Goal: Task Accomplishment & Management: Manage account settings

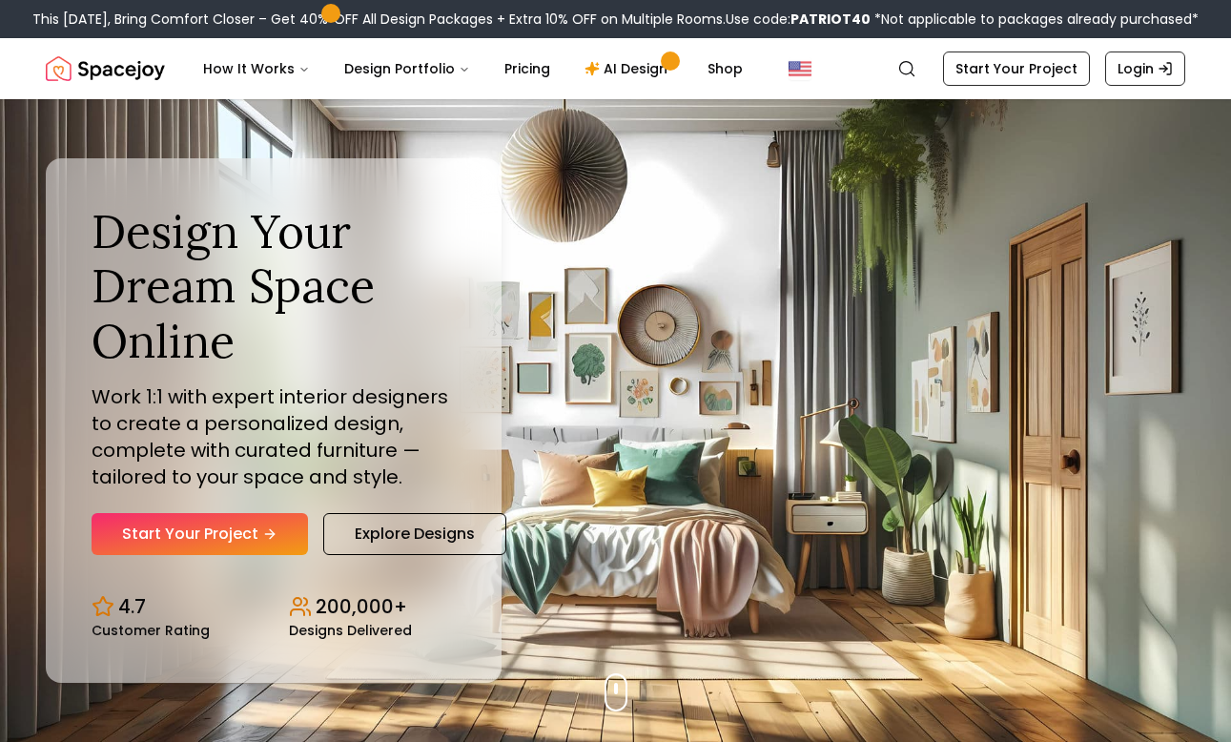
click at [1129, 92] on nav "Spacejoy Search How It Works Design Portfolio Pricing AI Design Shop Search Sta…" at bounding box center [615, 68] width 1139 height 61
click at [1134, 71] on link "Login" at bounding box center [1145, 68] width 80 height 34
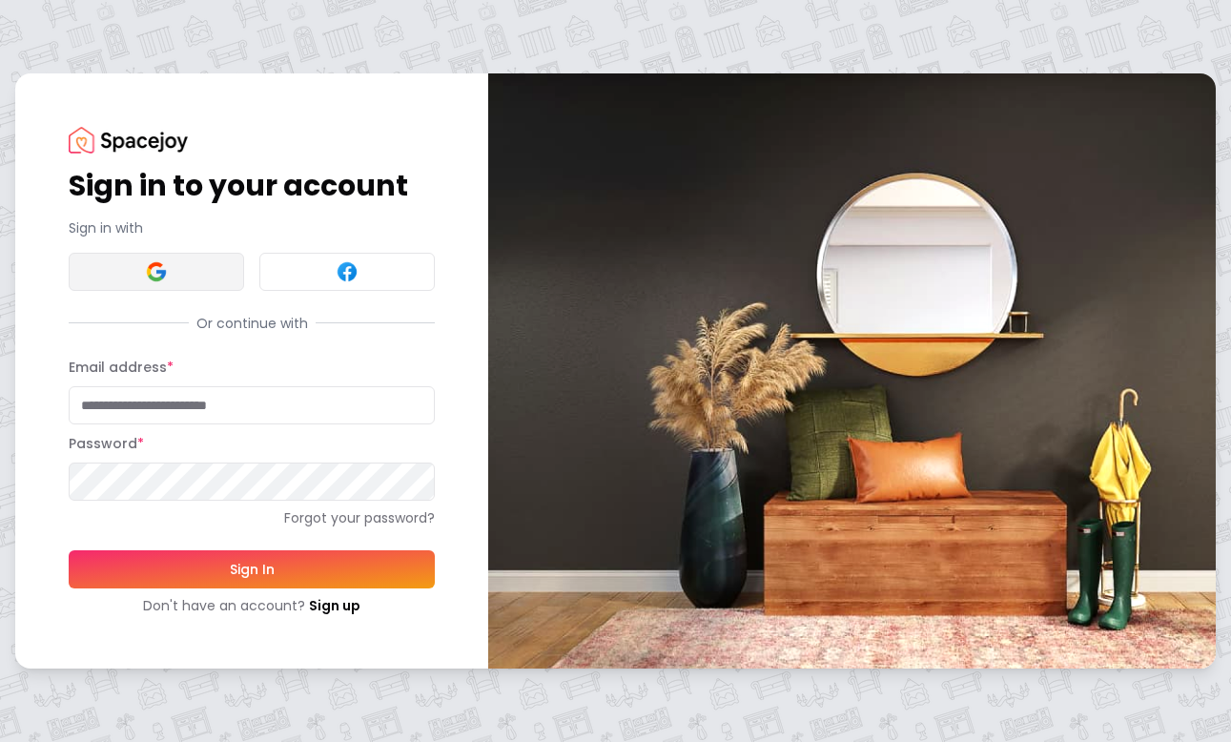
click at [188, 275] on button at bounding box center [156, 272] width 175 height 38
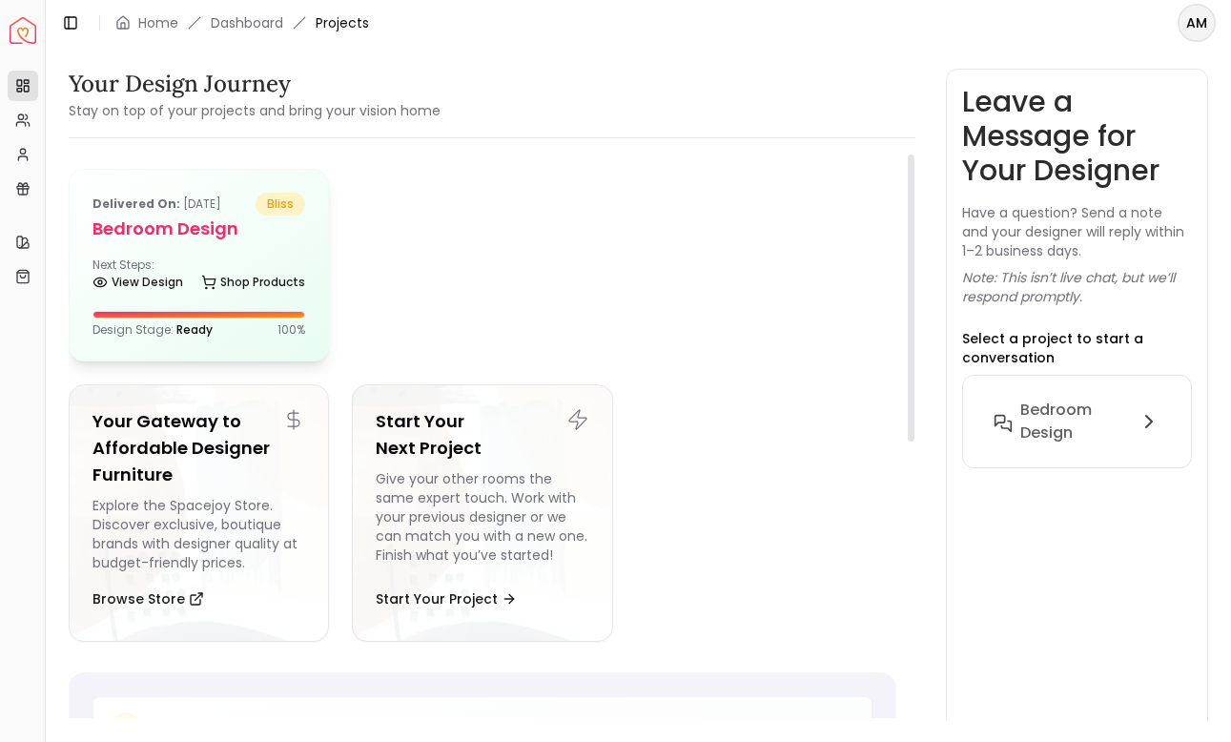
click at [166, 235] on h5 "Bedroom design" at bounding box center [198, 228] width 213 height 27
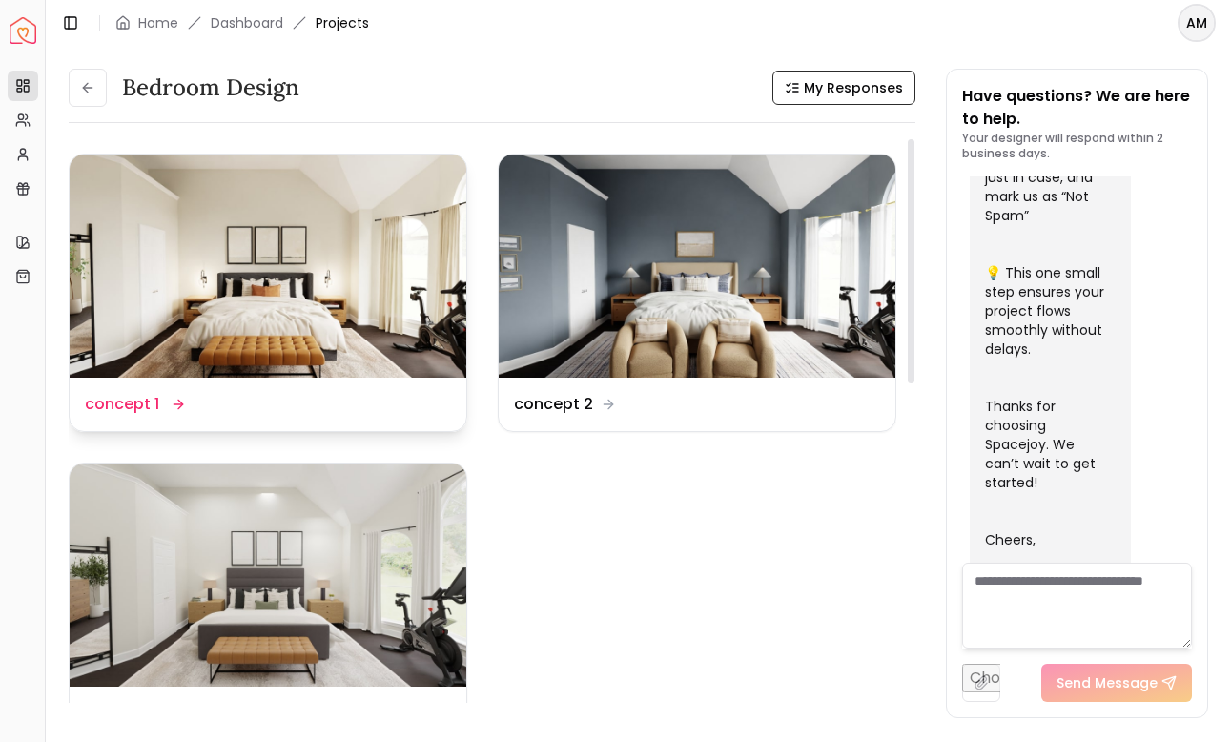
click at [333, 343] on img at bounding box center [268, 265] width 397 height 223
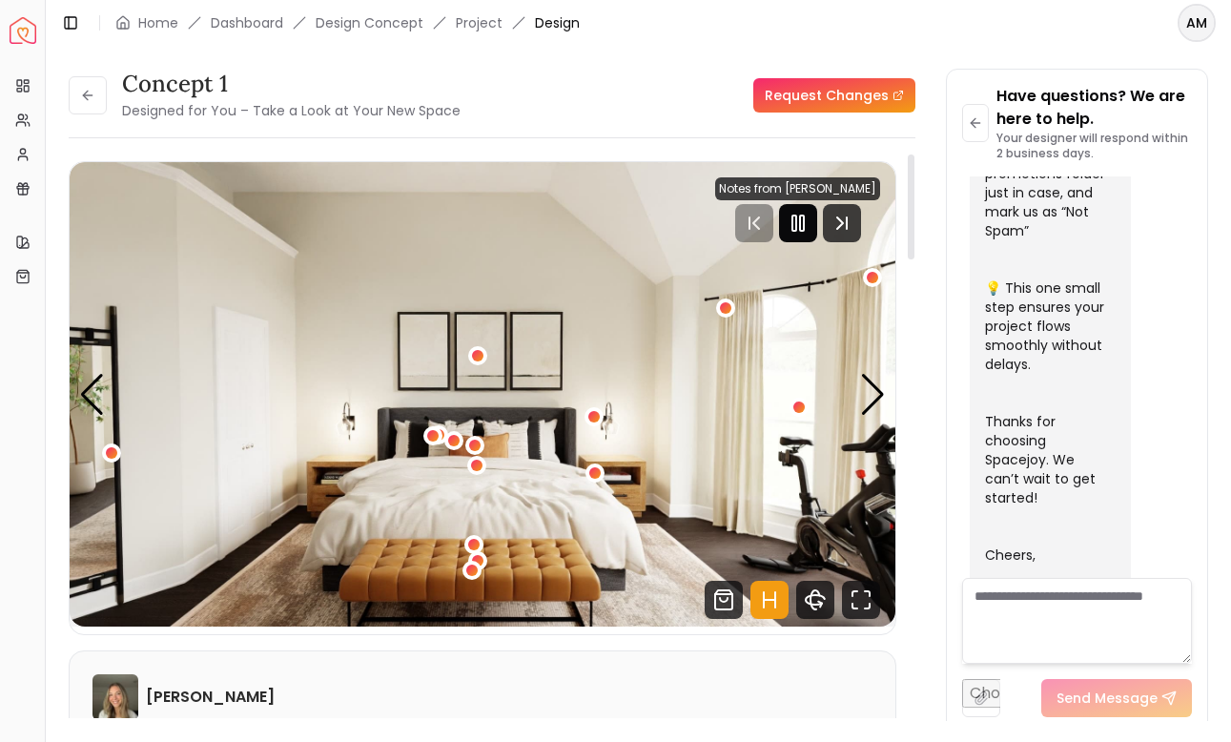
scroll to position [2, 0]
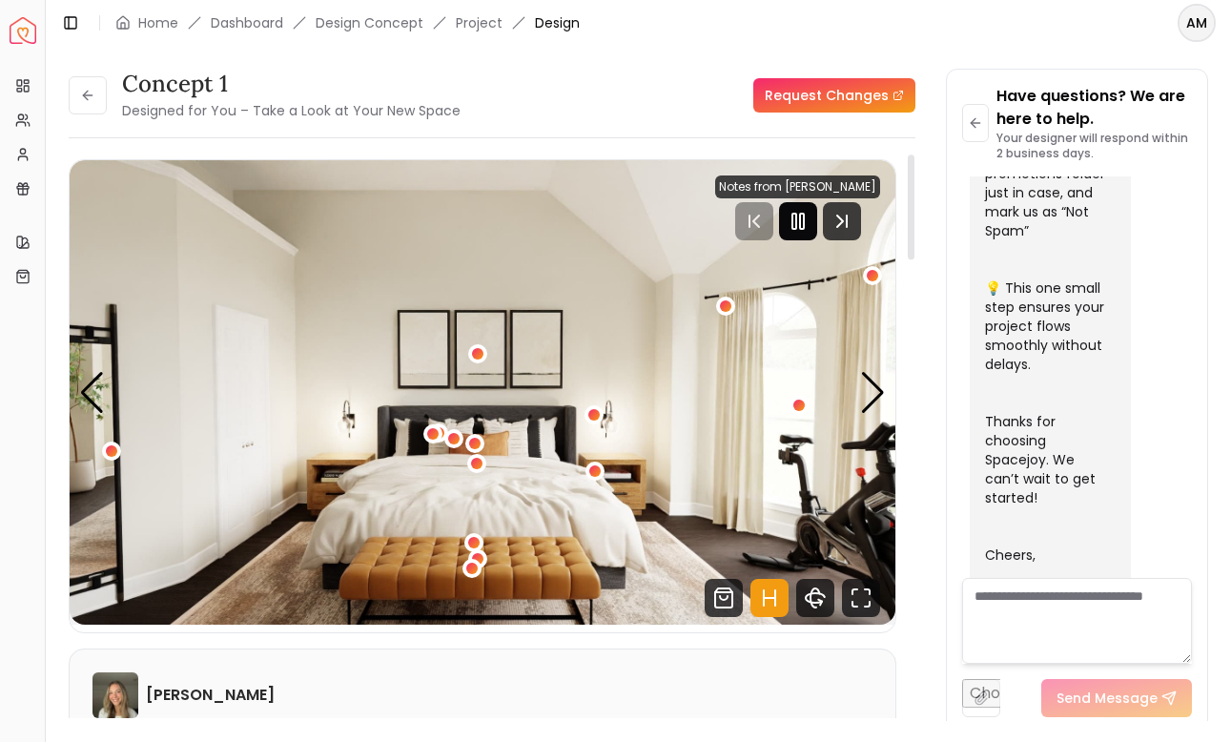
click at [810, 234] on div at bounding box center [798, 221] width 38 height 38
click at [865, 386] on div "Next slide" at bounding box center [873, 393] width 26 height 42
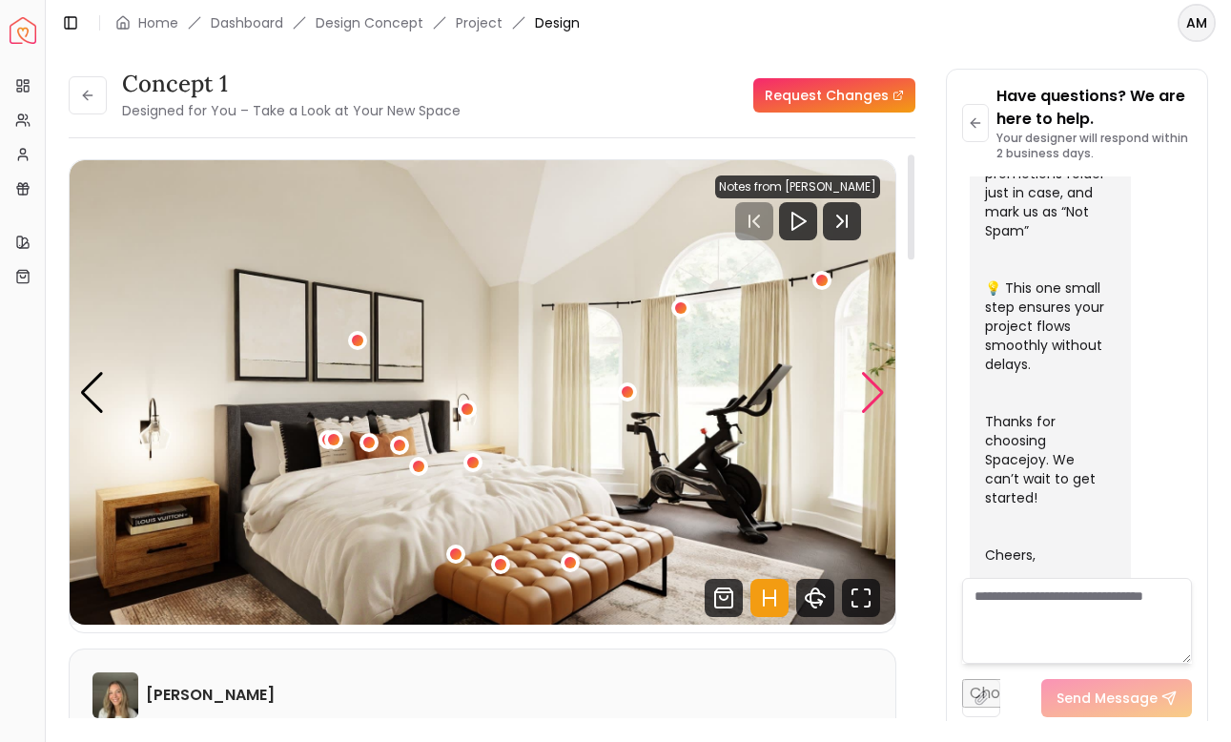
click at [865, 386] on div "Next slide" at bounding box center [873, 393] width 26 height 42
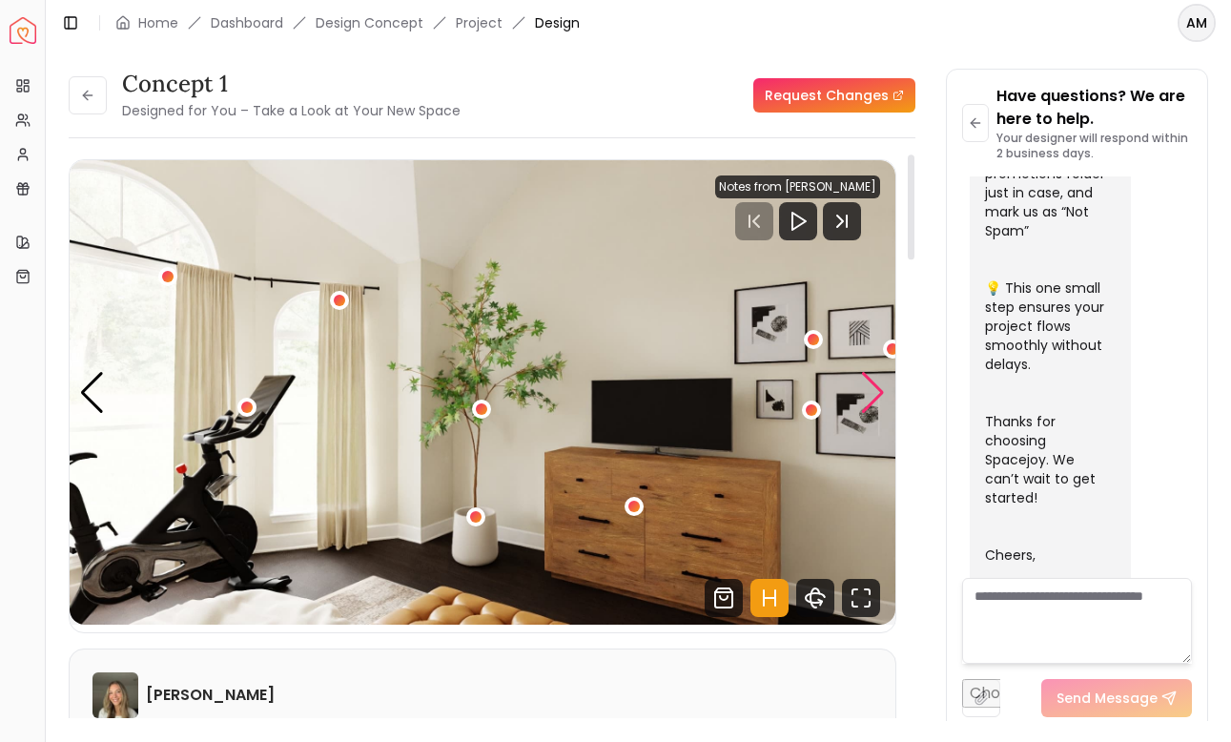
click at [865, 386] on div "Next slide" at bounding box center [873, 393] width 26 height 42
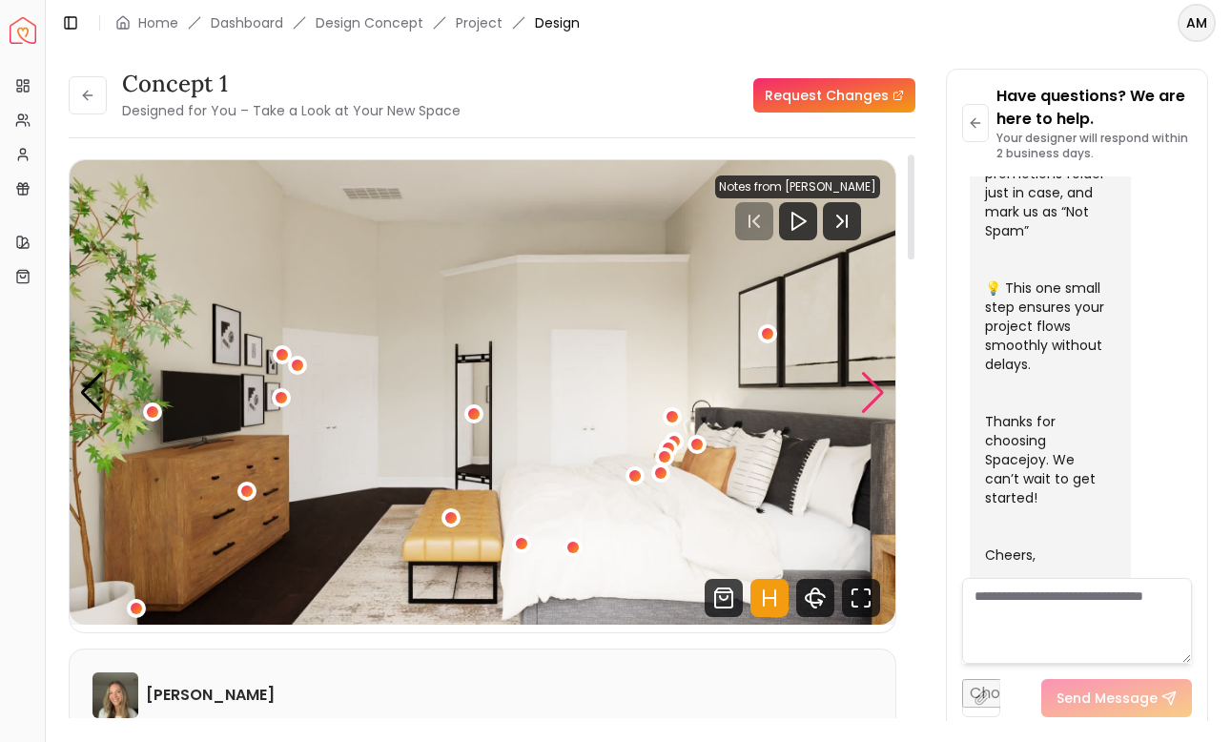
click at [865, 386] on div "Next slide" at bounding box center [873, 393] width 26 height 42
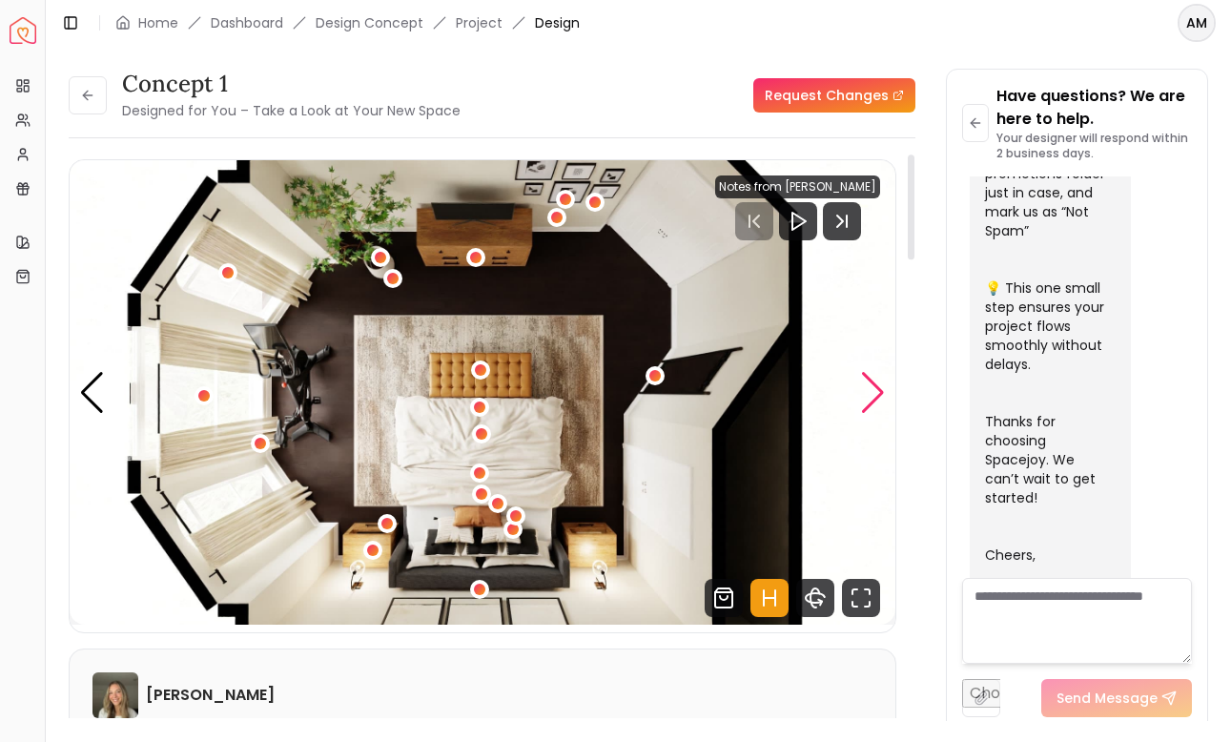
click at [865, 386] on div "Next slide" at bounding box center [873, 393] width 26 height 42
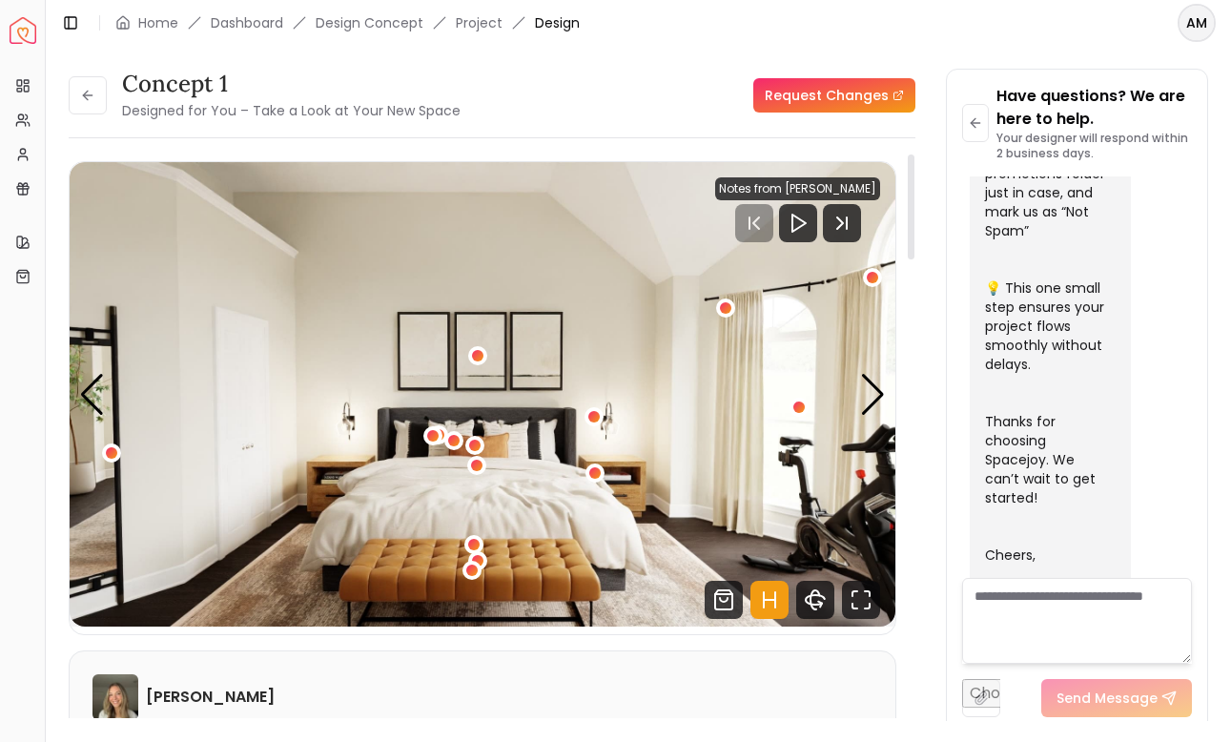
scroll to position [0, 0]
click at [92, 100] on icon at bounding box center [87, 95] width 15 height 15
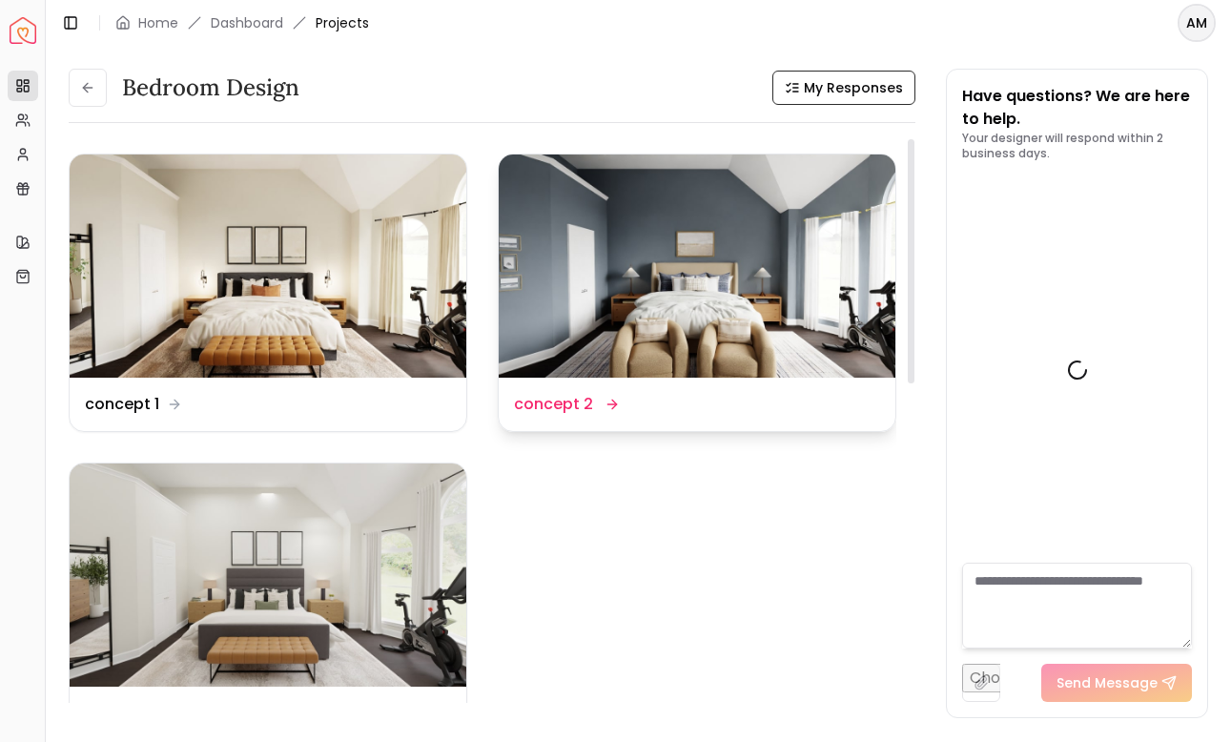
click at [656, 250] on img at bounding box center [697, 265] width 397 height 223
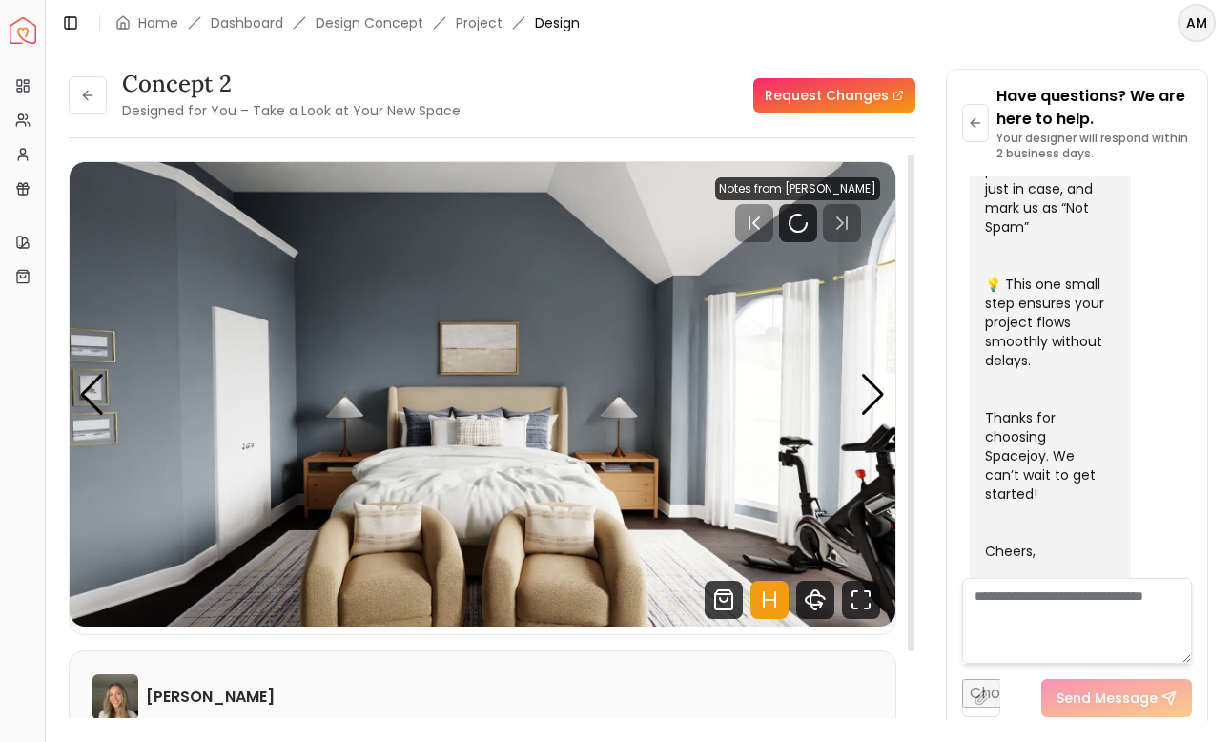
scroll to position [895, 0]
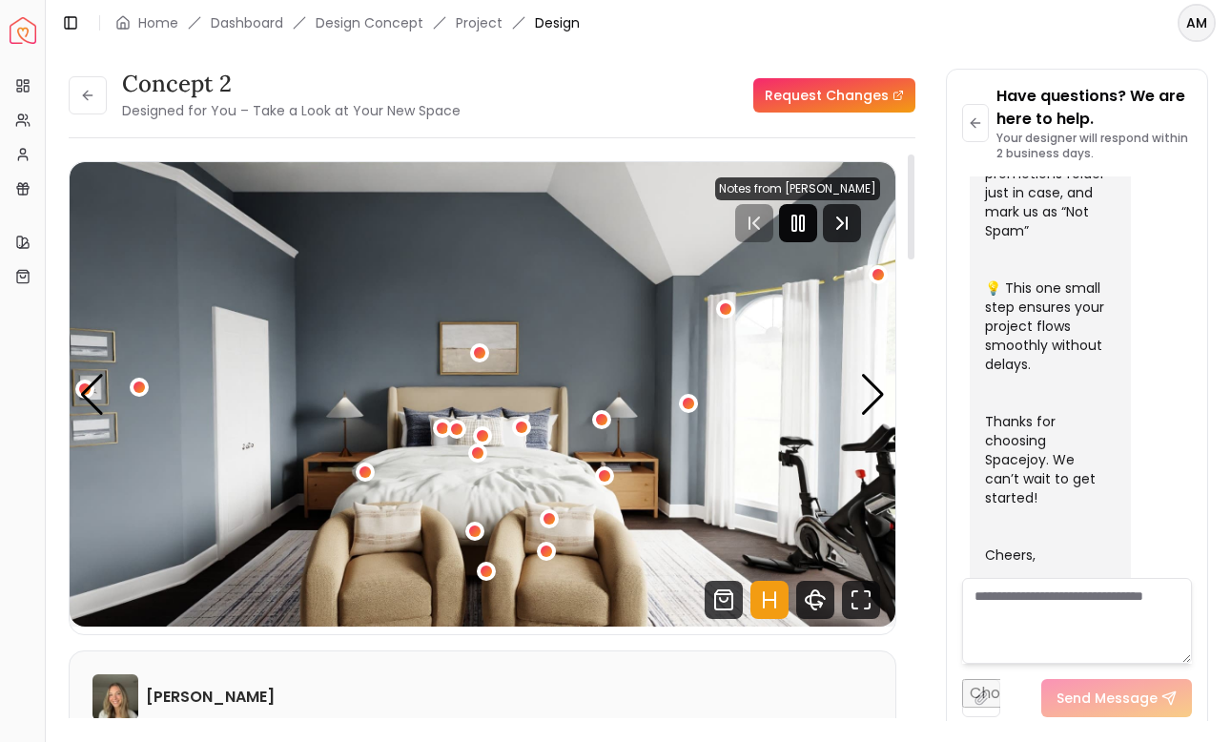
click at [805, 223] on icon "Pause" at bounding box center [797, 223] width 23 height 23
click at [875, 391] on div "Next slide" at bounding box center [873, 395] width 26 height 42
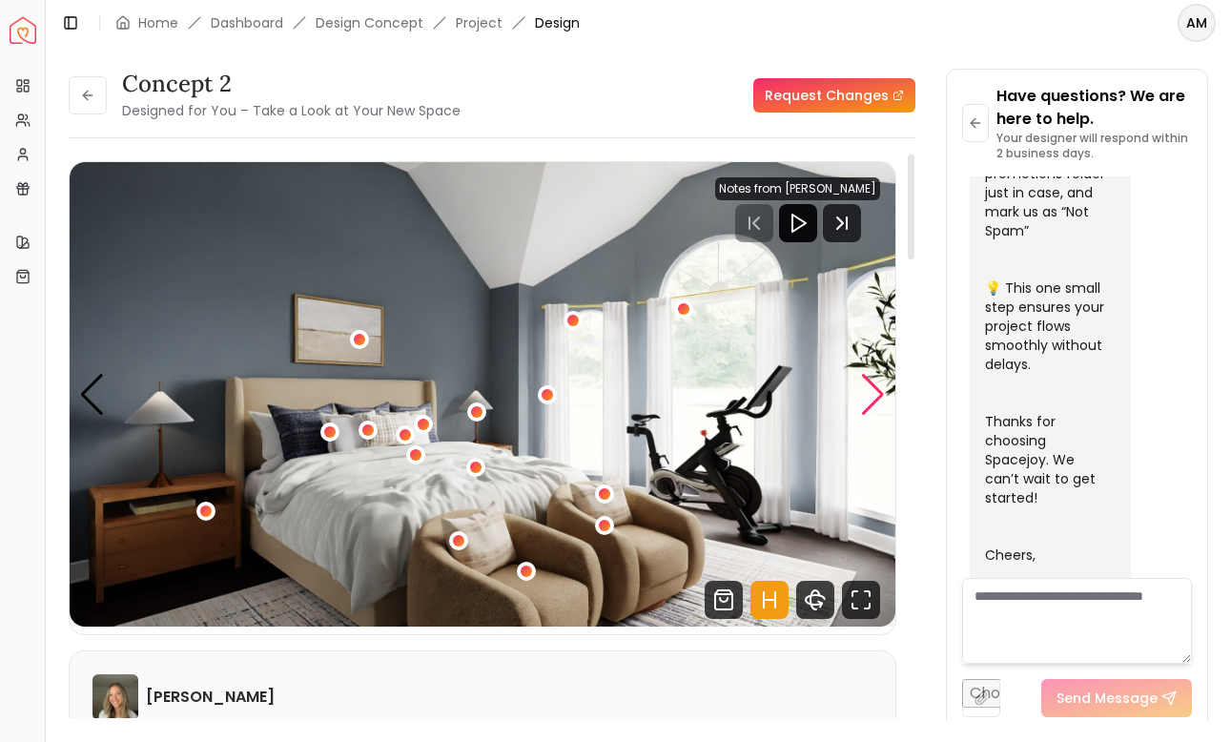
click at [875, 391] on div "Next slide" at bounding box center [873, 395] width 26 height 42
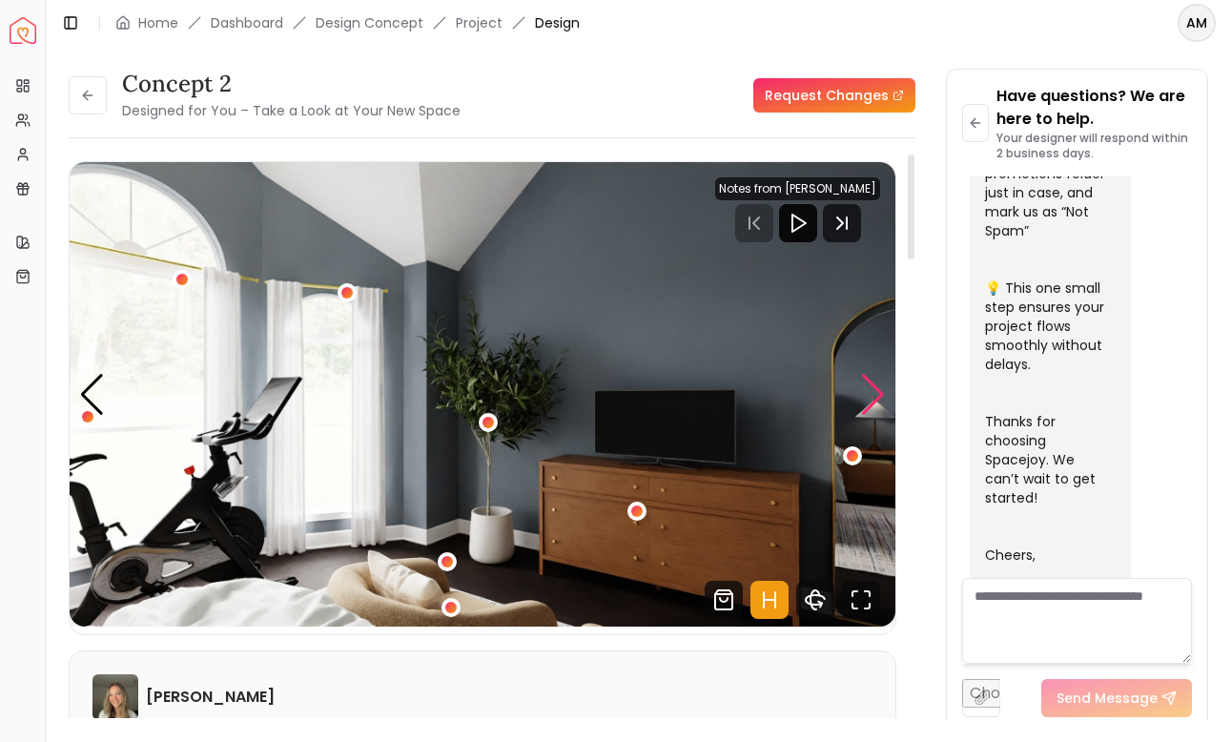
click at [875, 391] on div "Next slide" at bounding box center [873, 395] width 26 height 42
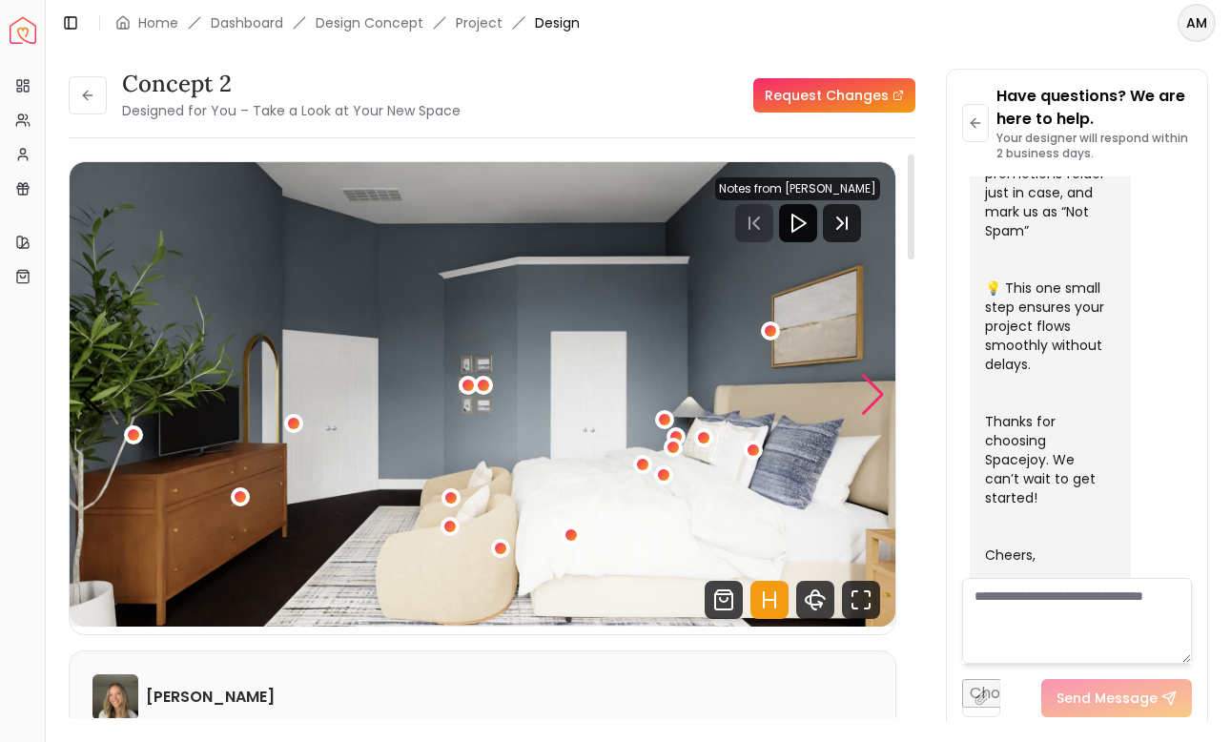
click at [875, 391] on div "Next slide" at bounding box center [873, 395] width 26 height 42
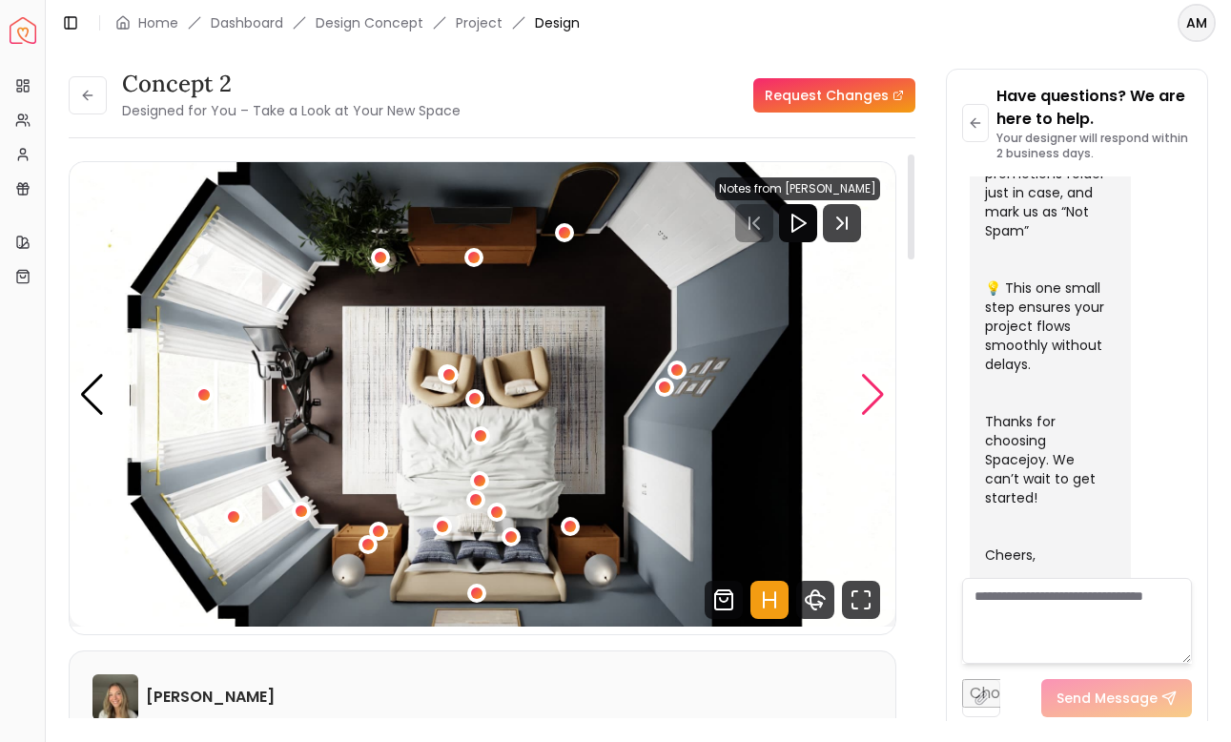
click at [875, 391] on div "Next slide" at bounding box center [873, 395] width 26 height 42
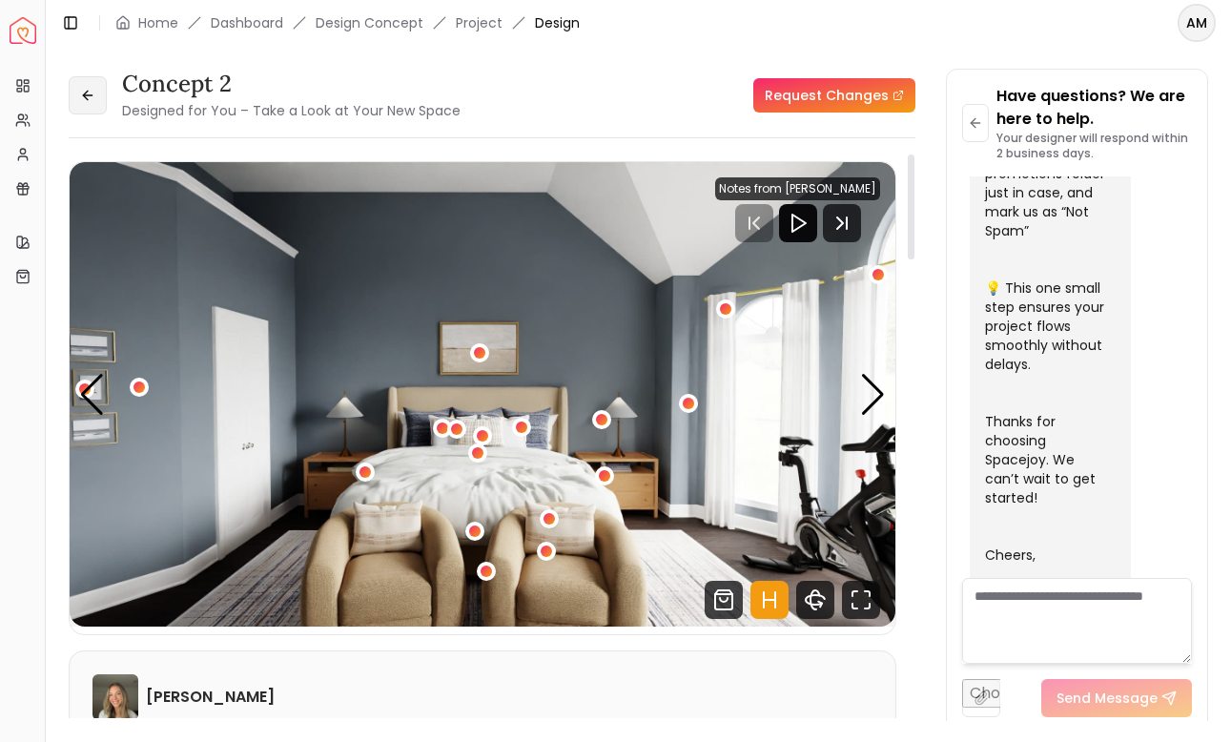
click at [100, 103] on button at bounding box center [88, 95] width 38 height 38
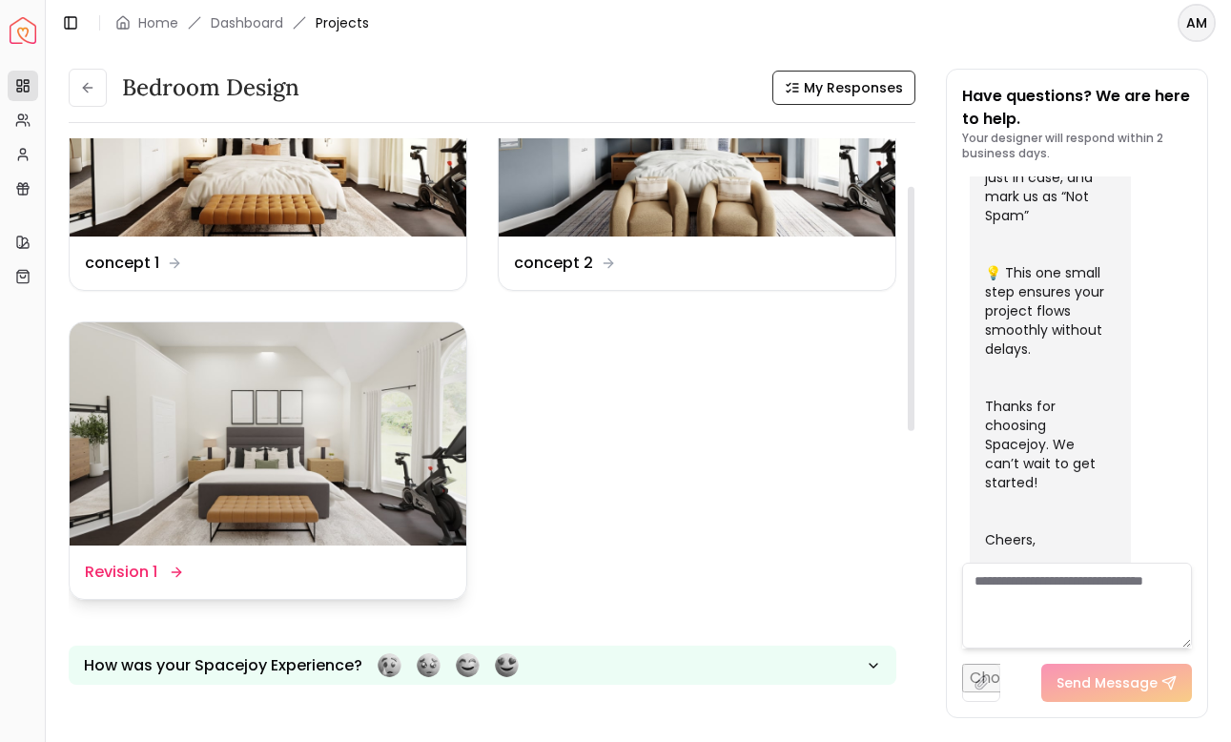
scroll to position [157, 0]
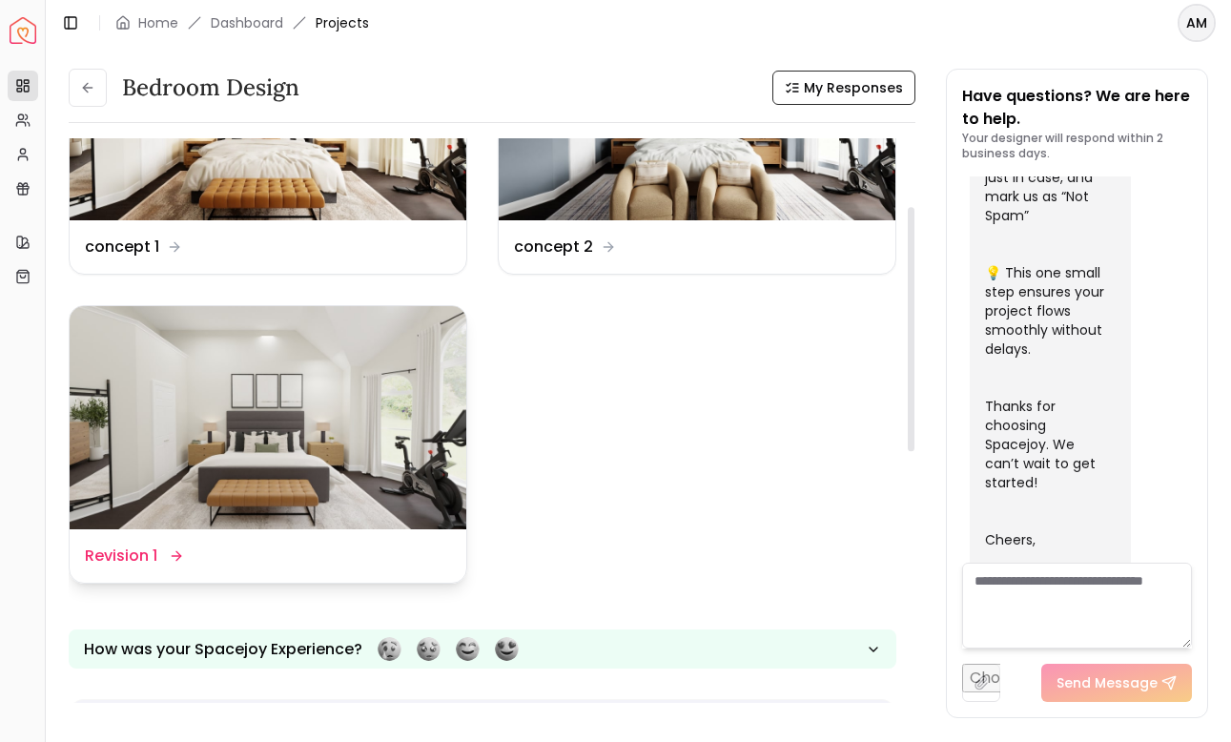
click at [239, 529] on img at bounding box center [268, 417] width 397 height 223
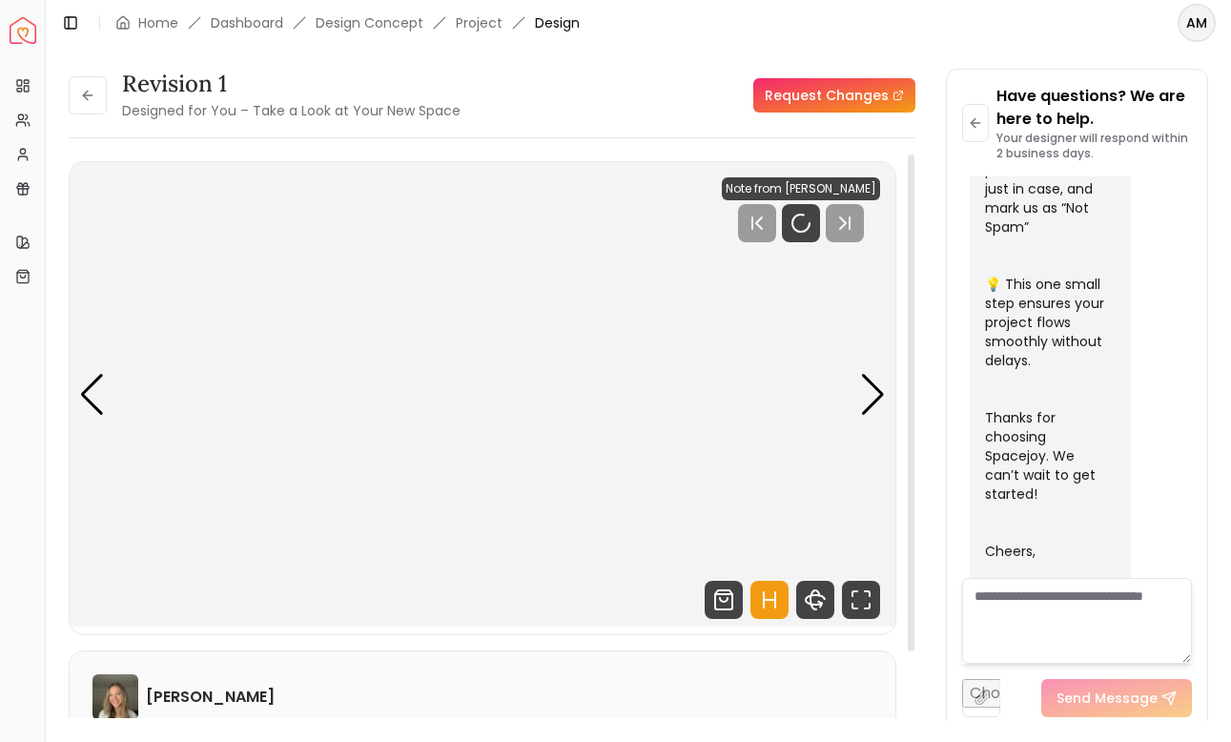
scroll to position [895, 0]
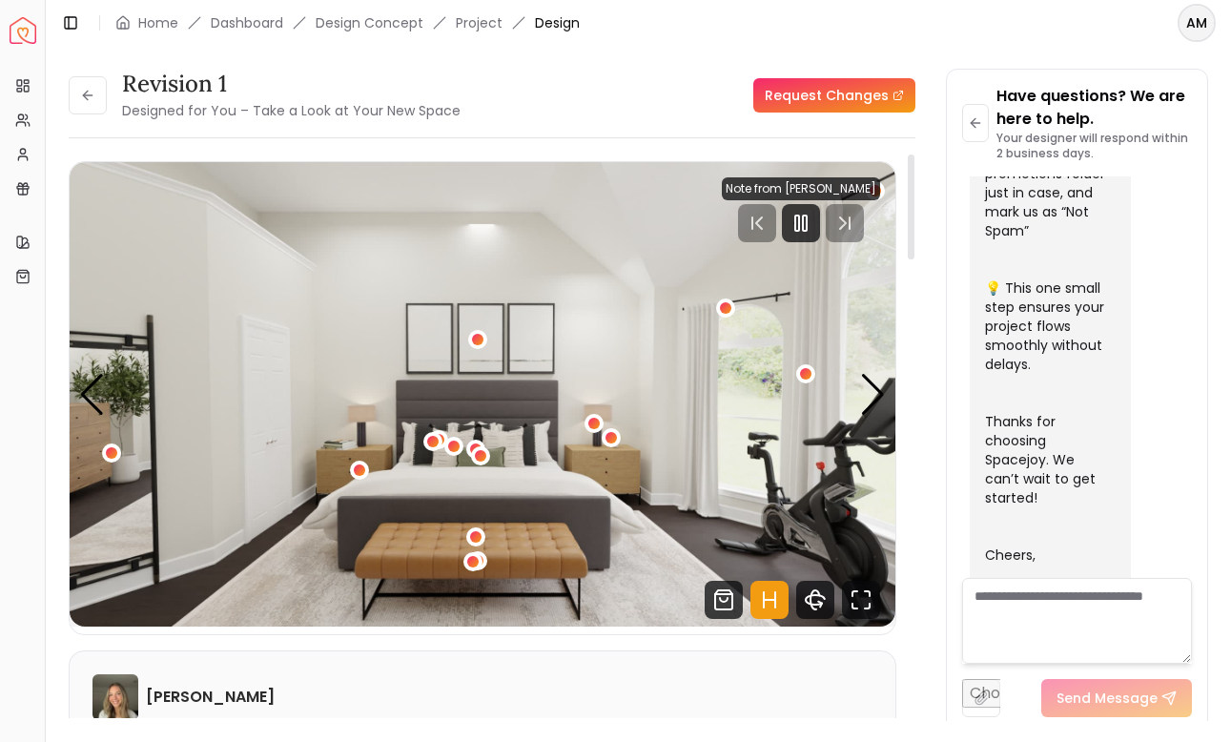
click at [799, 226] on rect "Pause" at bounding box center [797, 222] width 4 height 15
click at [870, 390] on div "Next slide" at bounding box center [873, 395] width 26 height 42
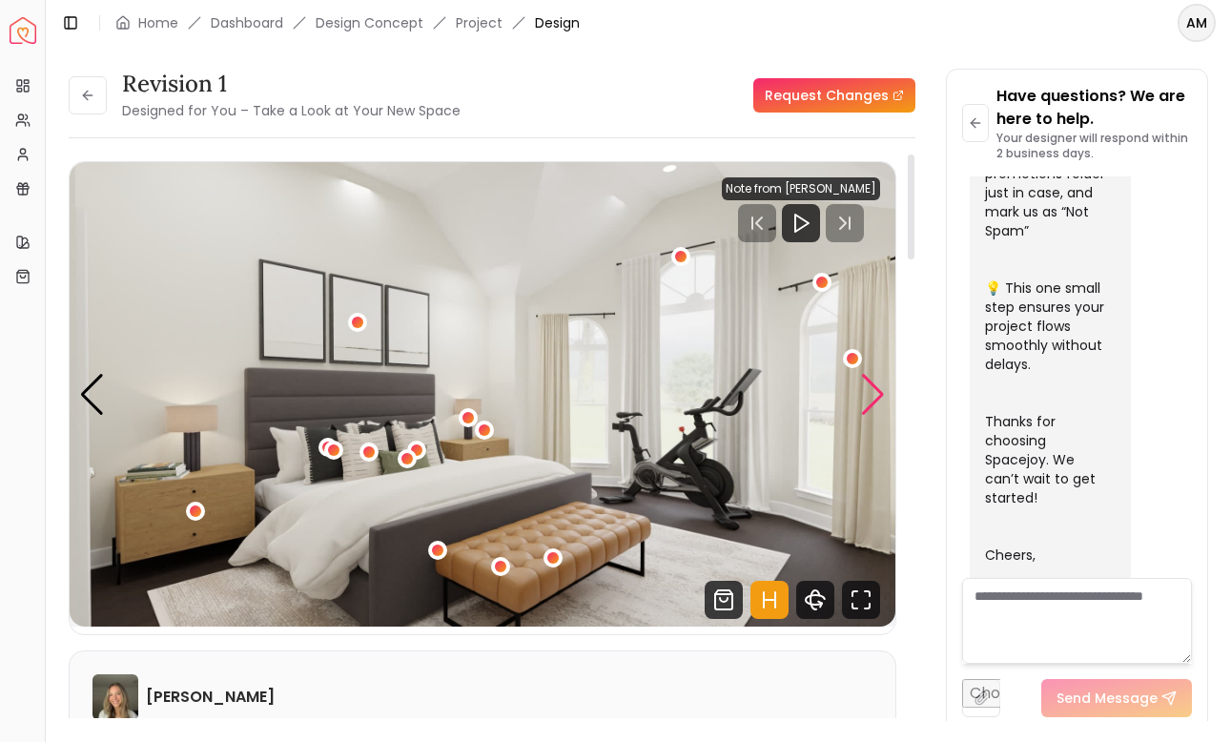
click at [870, 390] on div "Next slide" at bounding box center [873, 395] width 26 height 42
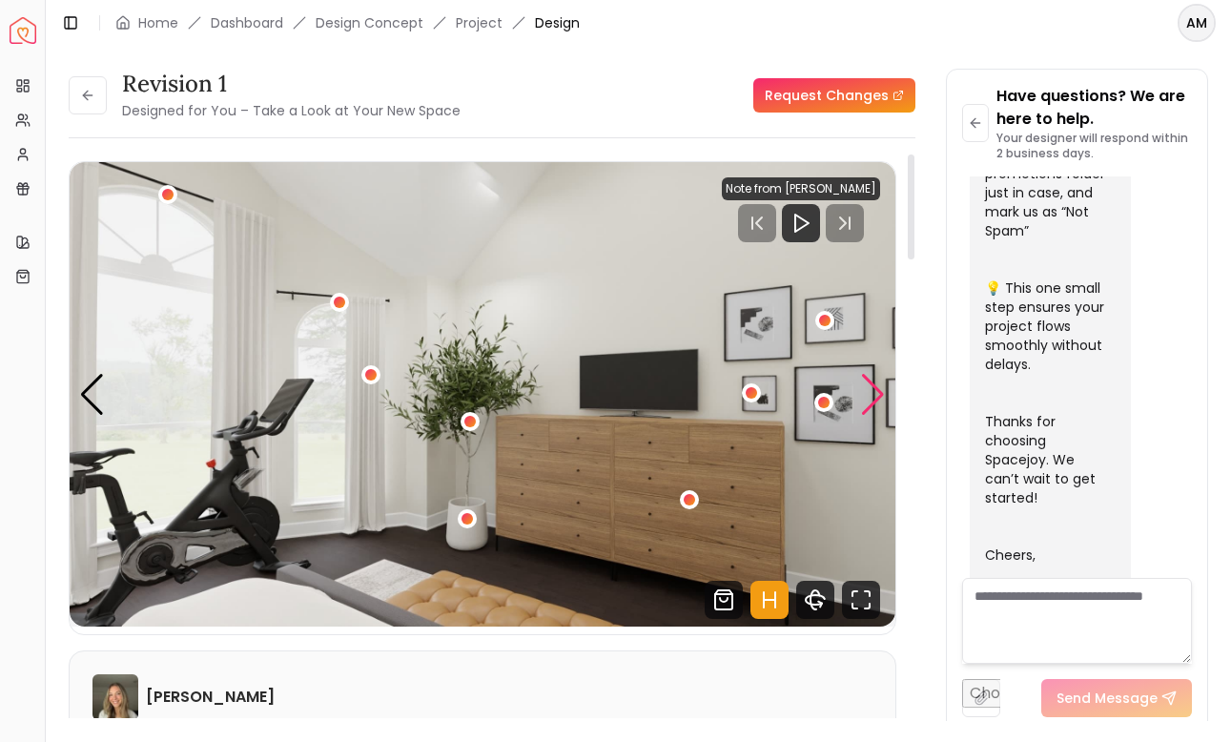
click at [870, 390] on div "Next slide" at bounding box center [873, 395] width 26 height 42
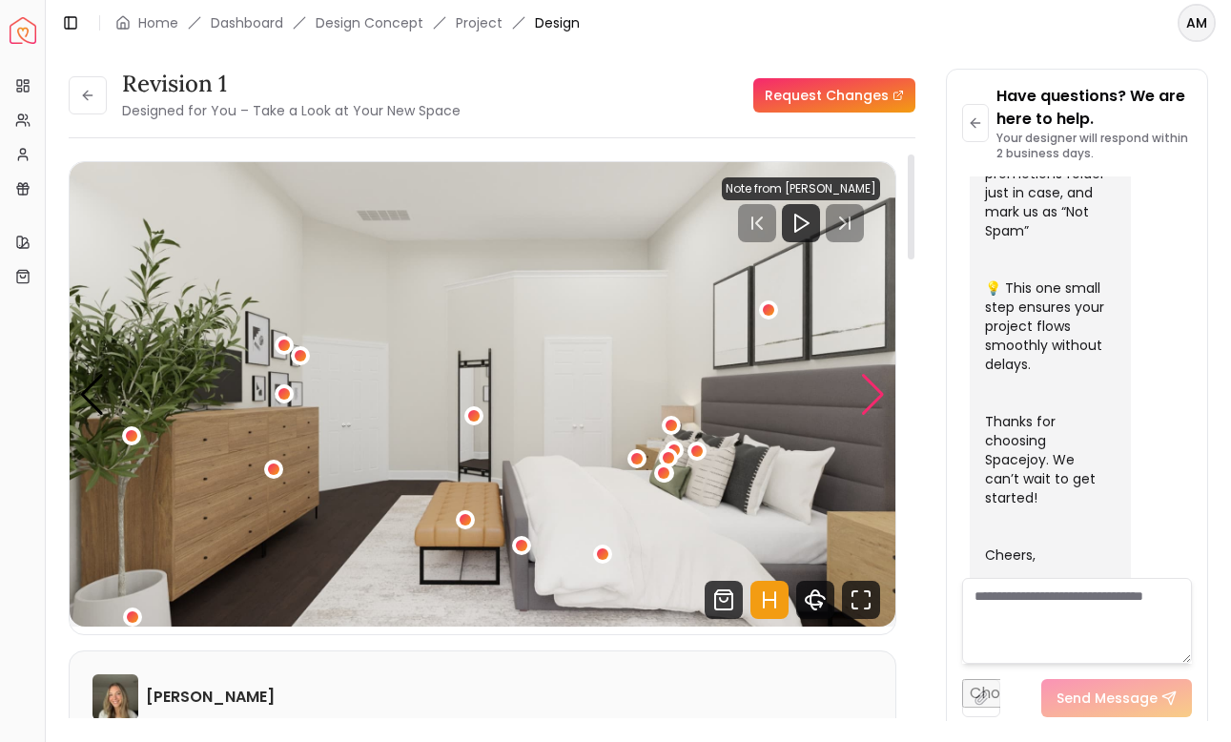
click at [870, 390] on div "Next slide" at bounding box center [873, 395] width 26 height 42
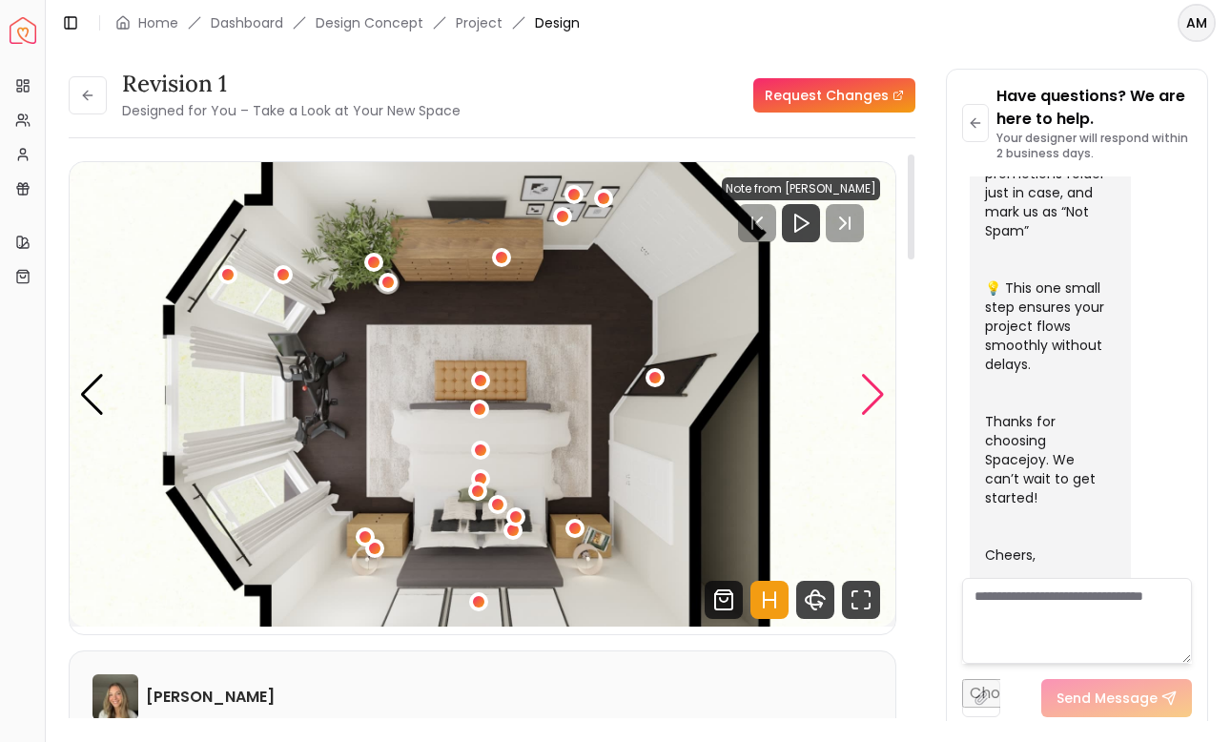
click at [870, 390] on div "Next slide" at bounding box center [873, 395] width 26 height 42
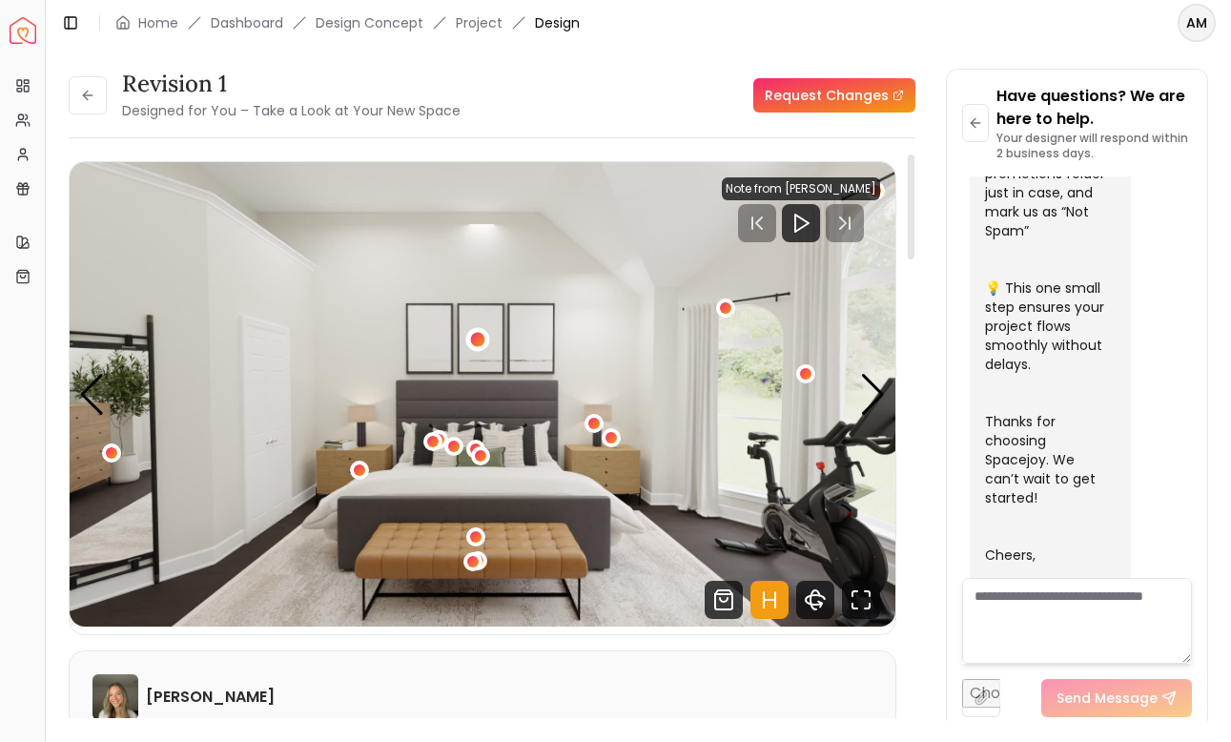
click at [474, 341] on div "1 / 5" at bounding box center [478, 339] width 14 height 14
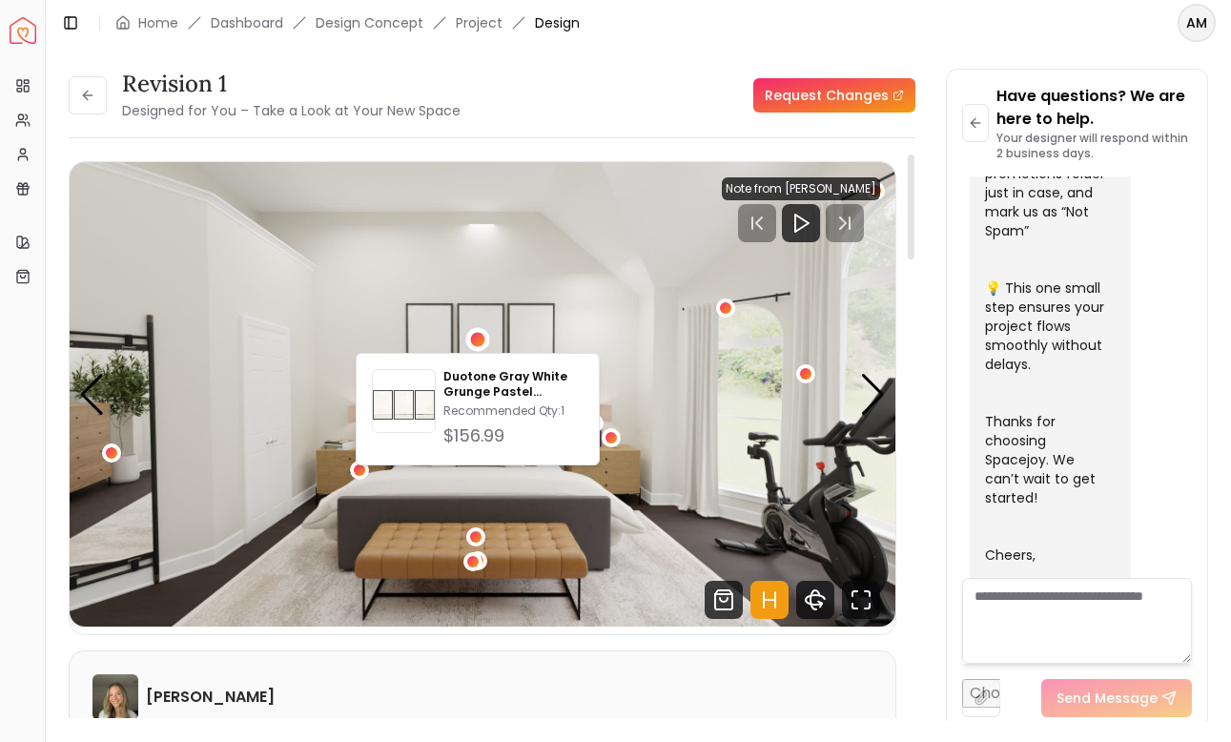
click at [563, 113] on div "Revision 1 Designed for You – Take a Look at Your New Space Request Changes" at bounding box center [492, 95] width 846 height 53
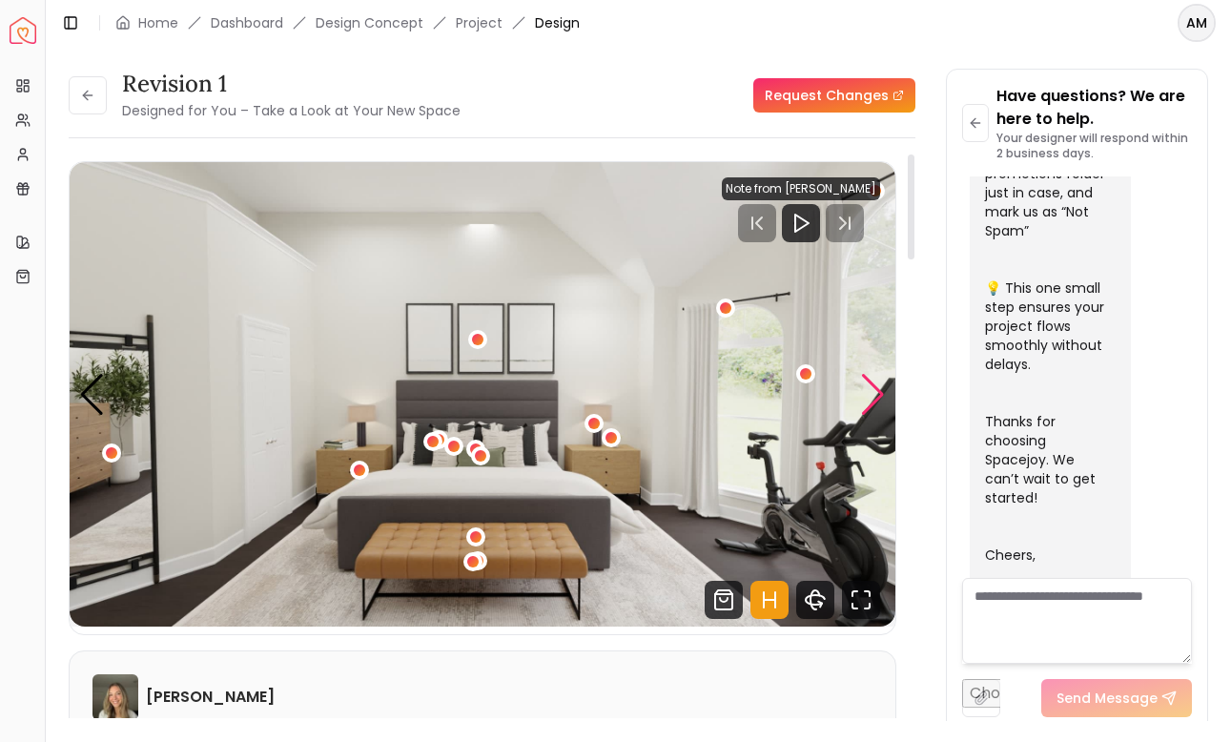
click at [882, 389] on div "Next slide" at bounding box center [873, 395] width 26 height 42
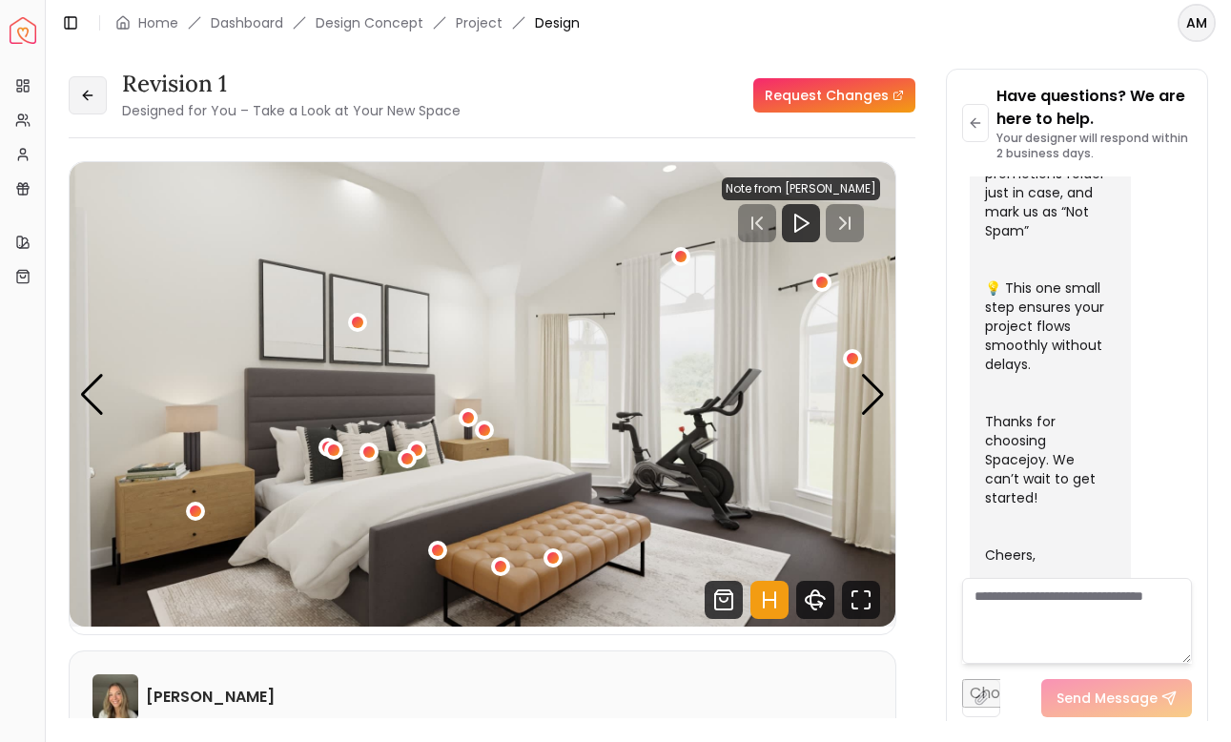
click at [98, 101] on button at bounding box center [88, 95] width 38 height 38
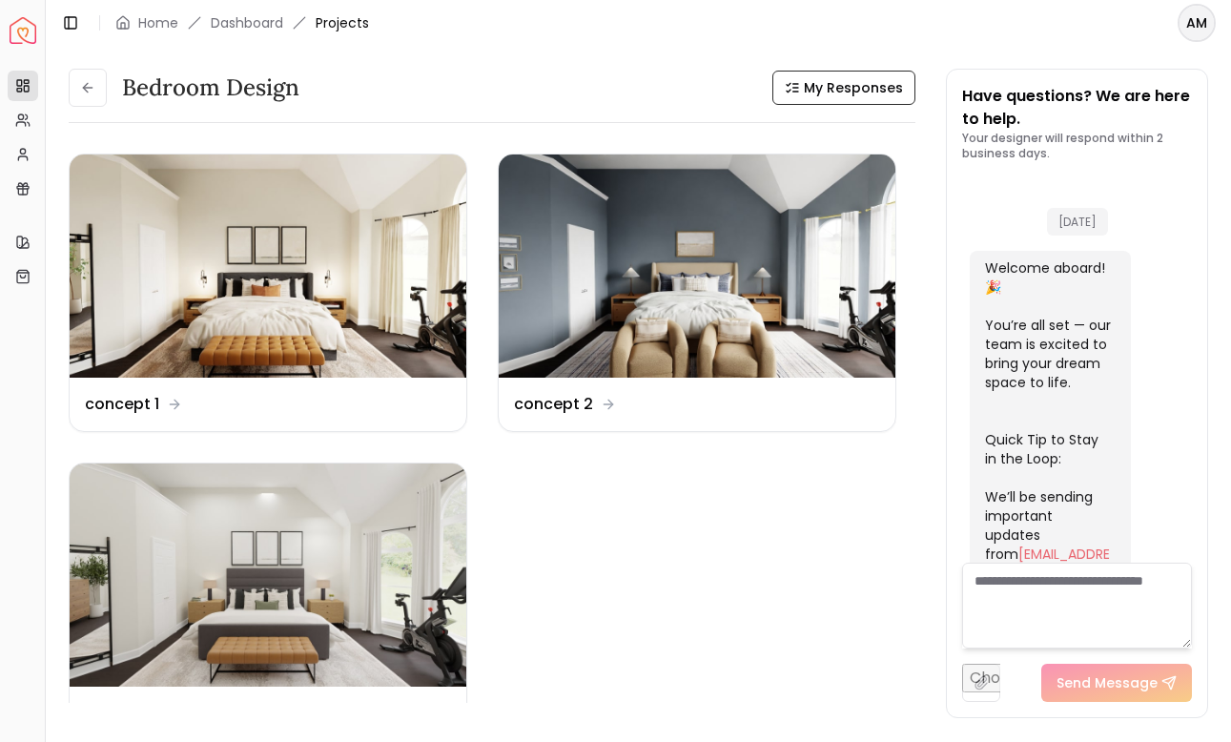
scroll to position [910, 0]
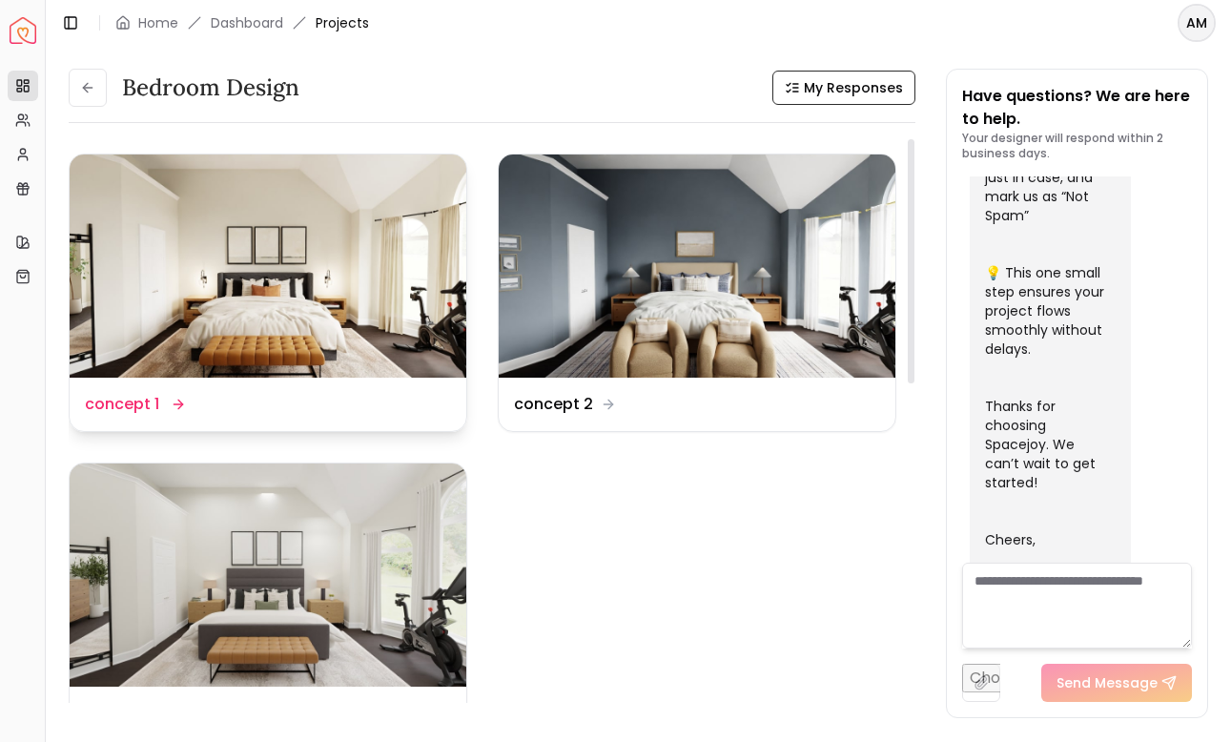
click at [194, 271] on img at bounding box center [268, 265] width 397 height 223
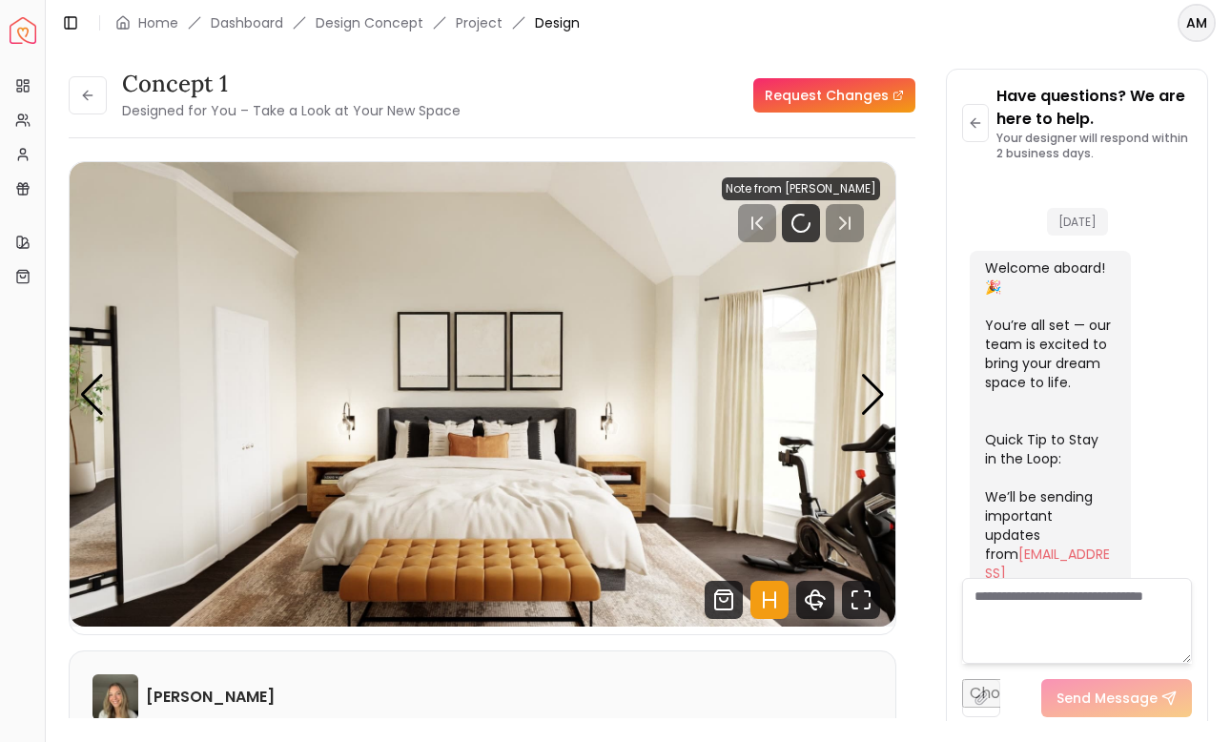
scroll to position [895, 0]
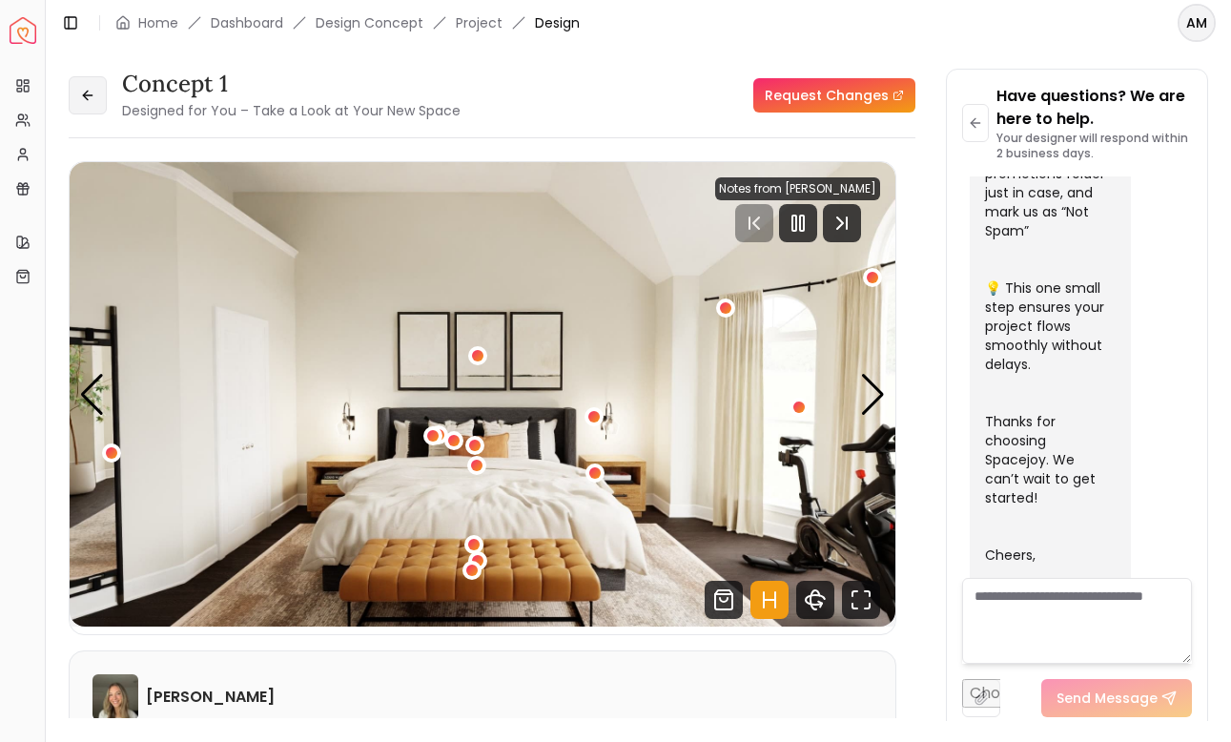
click at [90, 106] on button at bounding box center [88, 95] width 38 height 38
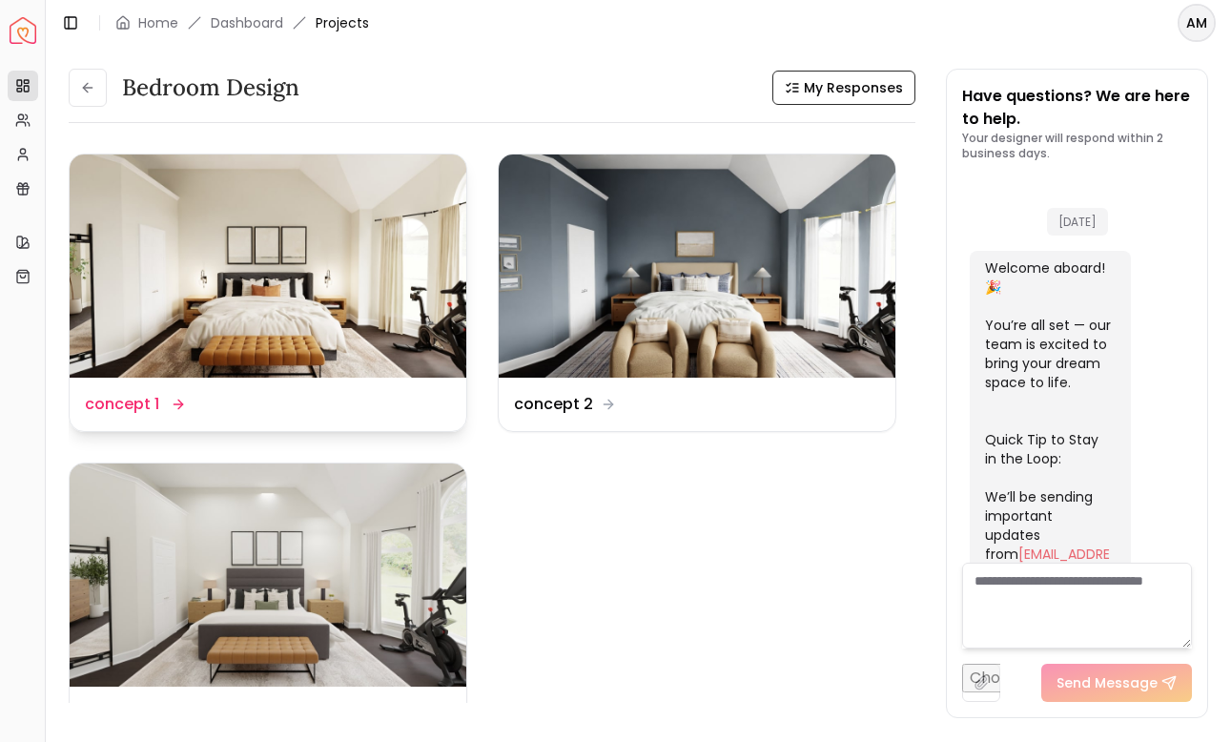
scroll to position [910, 0]
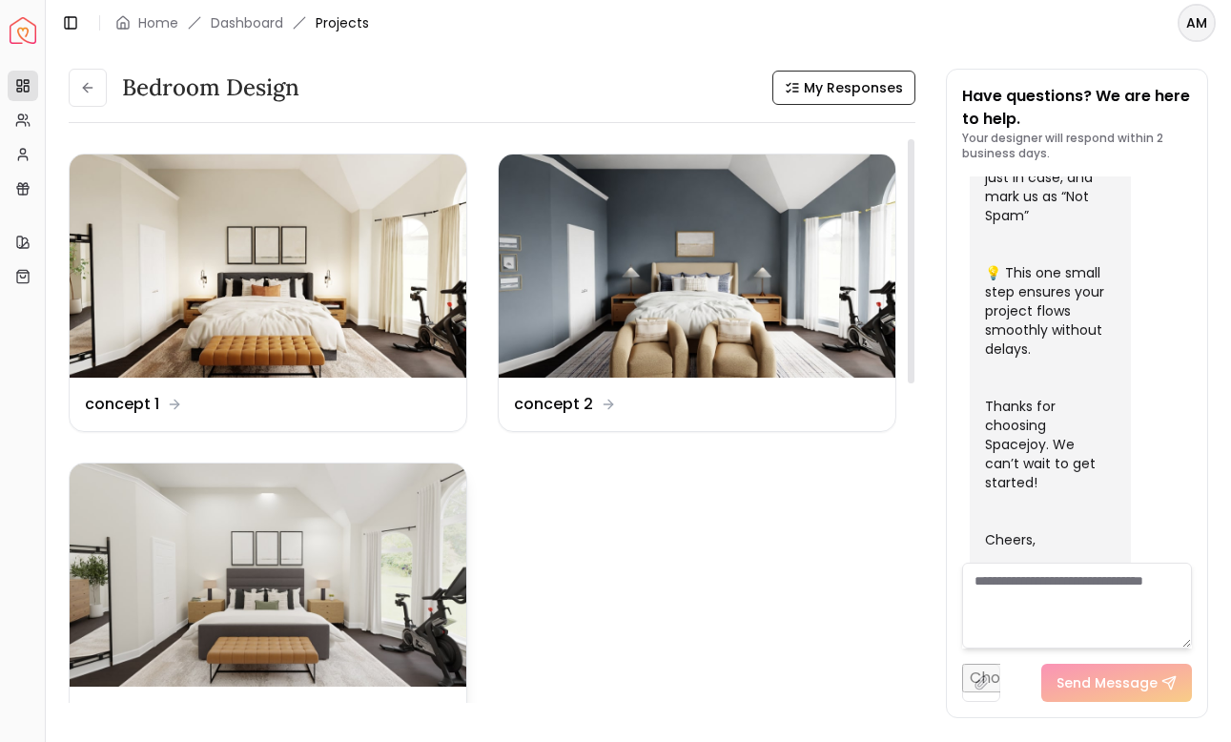
click at [264, 508] on img at bounding box center [268, 574] width 397 height 223
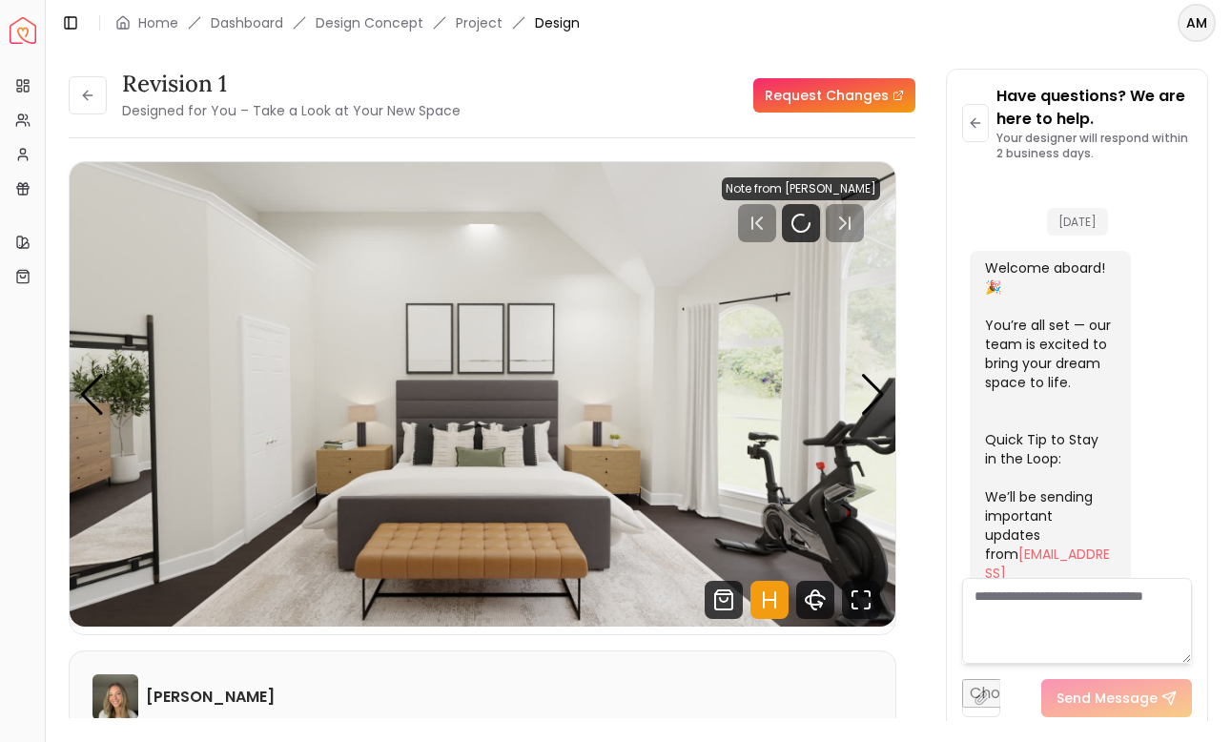
scroll to position [895, 0]
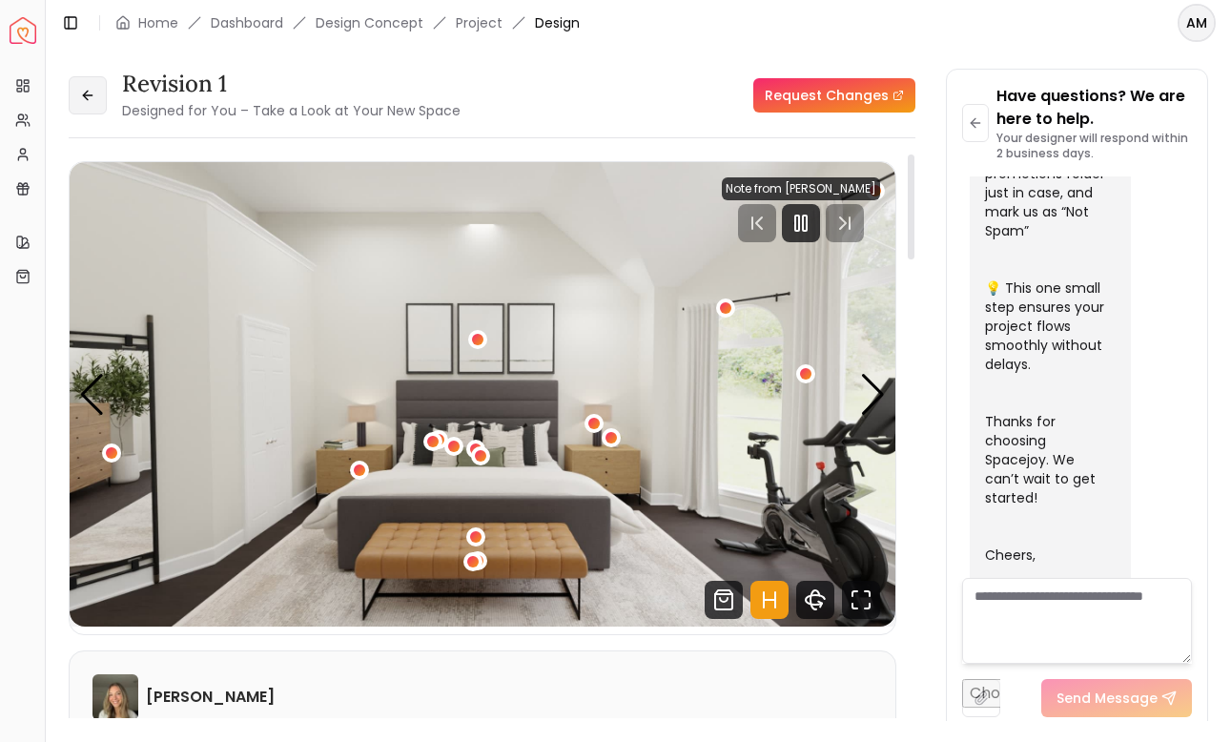
click at [84, 113] on button at bounding box center [88, 95] width 38 height 38
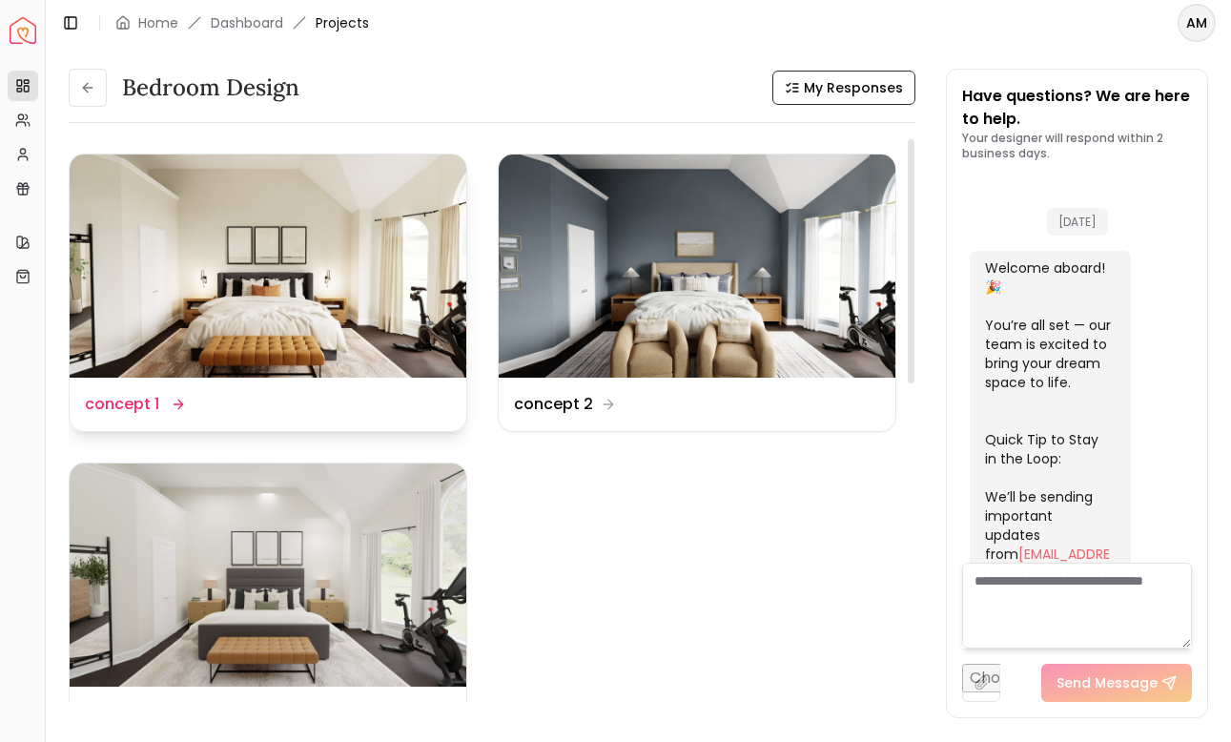
scroll to position [910, 0]
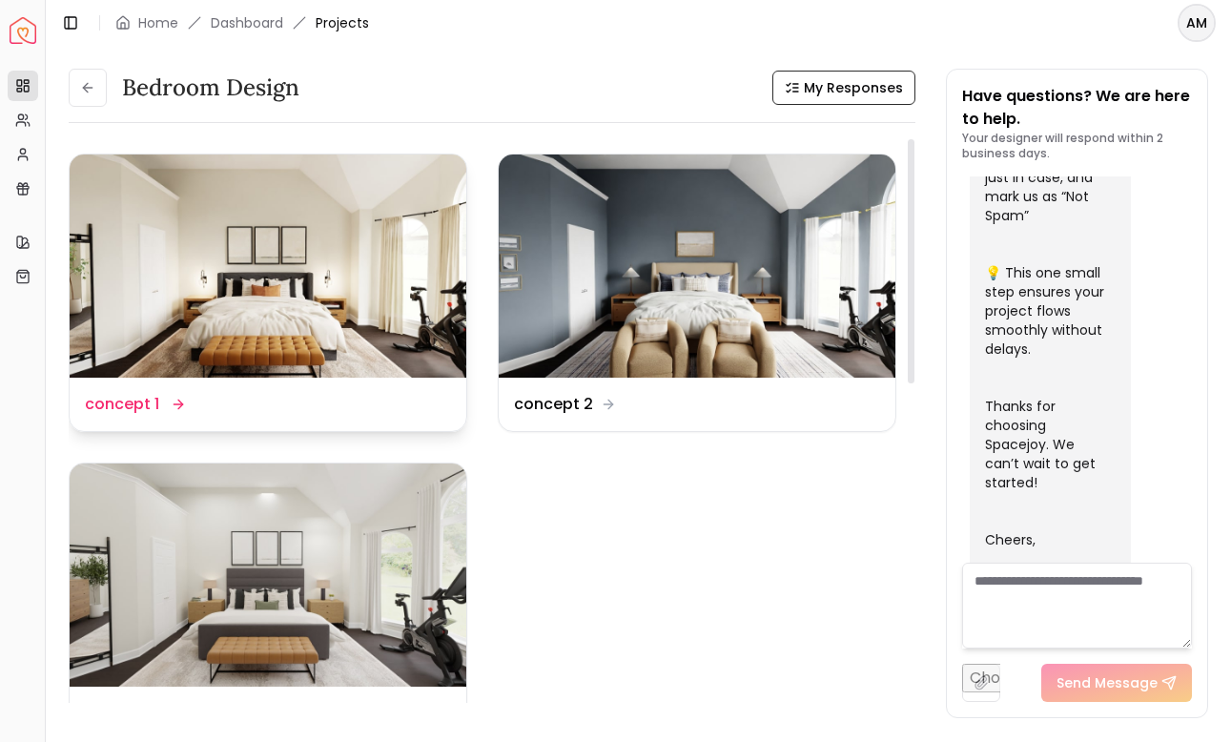
click at [219, 279] on img at bounding box center [268, 265] width 397 height 223
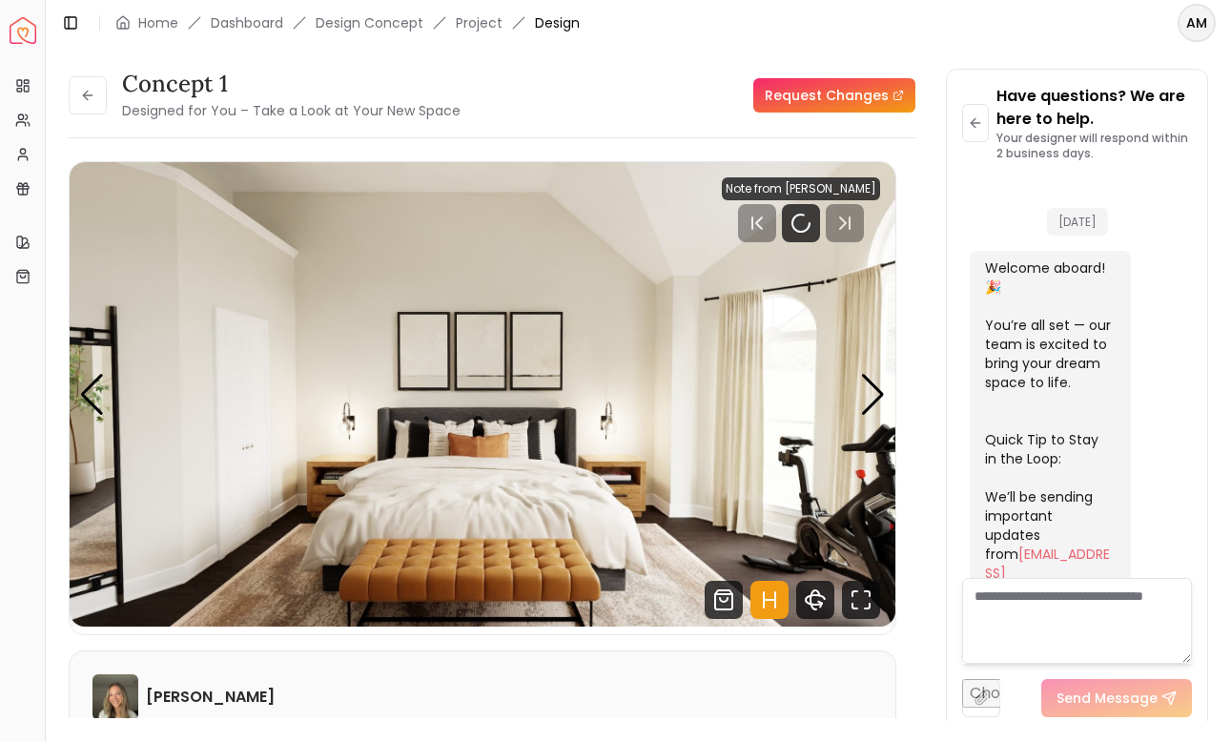
scroll to position [895, 0]
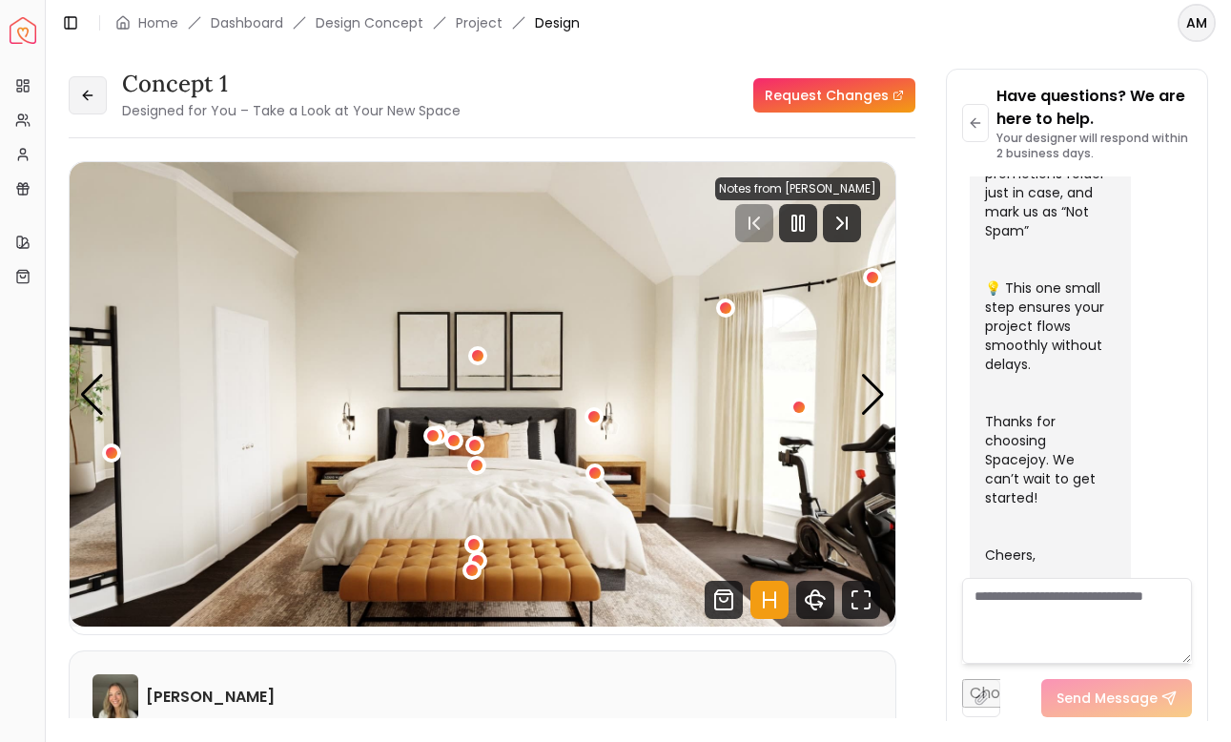
click at [82, 91] on icon at bounding box center [87, 95] width 15 height 15
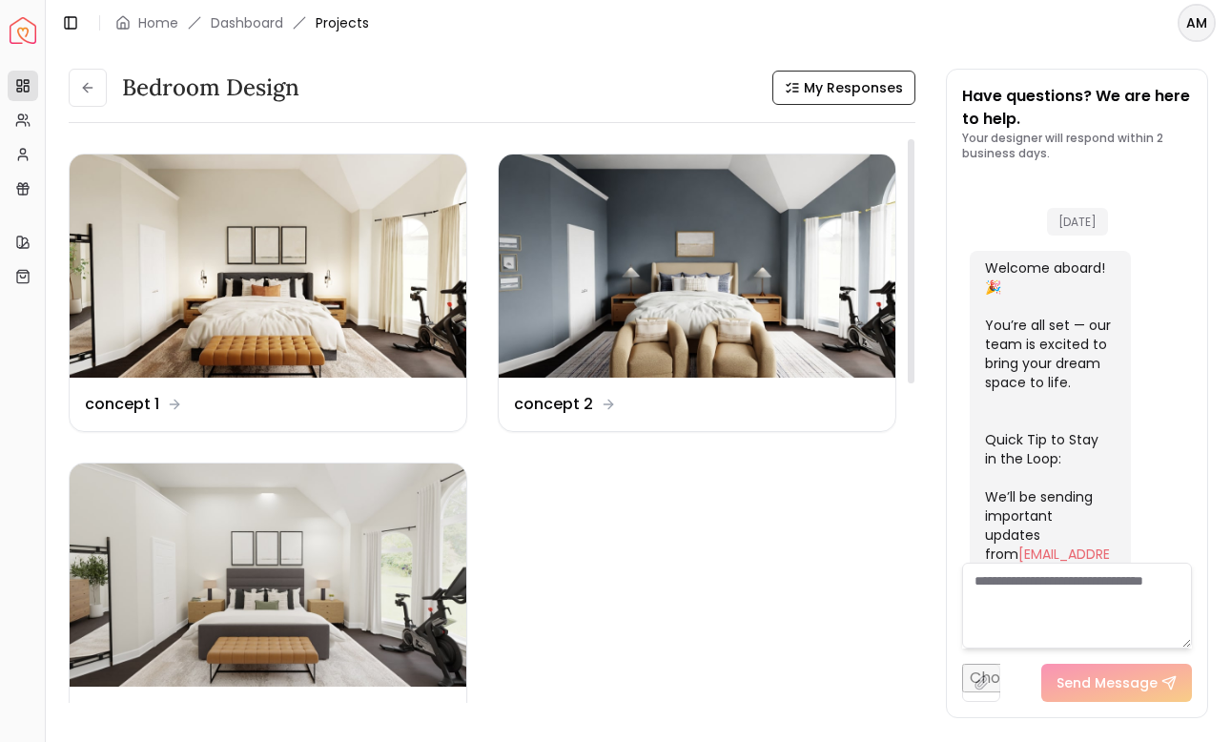
scroll to position [910, 0]
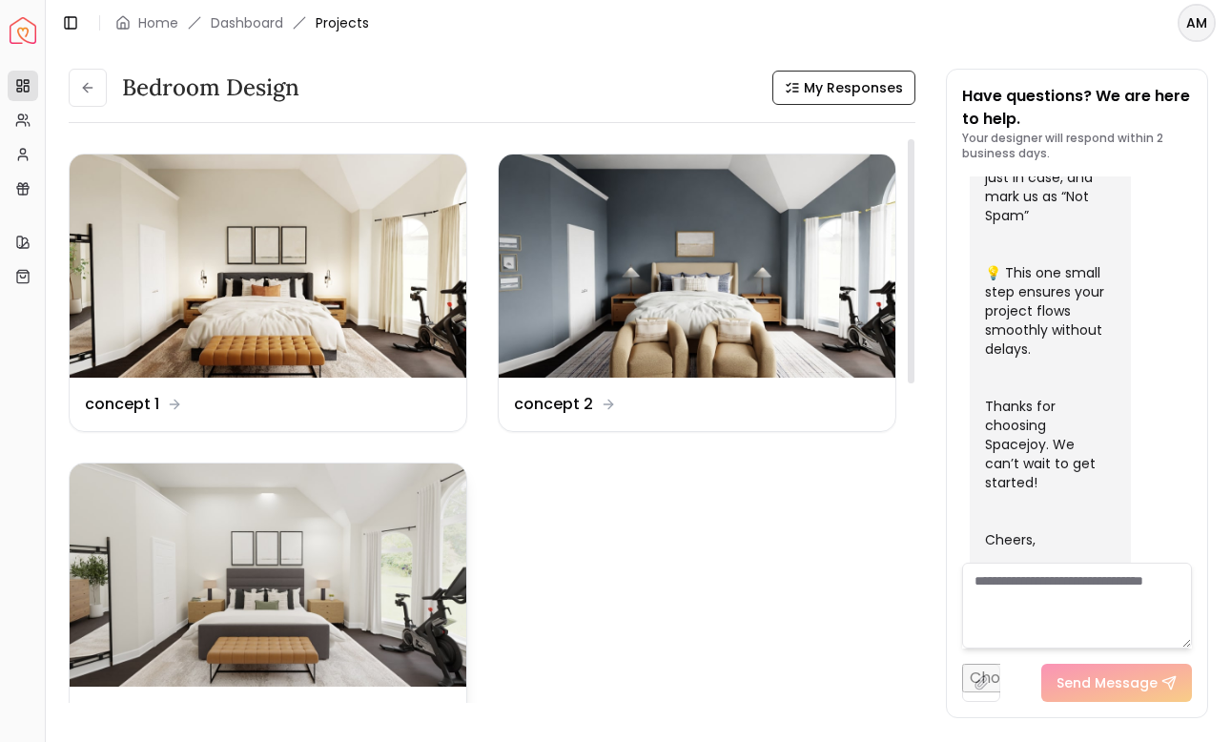
click at [272, 499] on img at bounding box center [268, 574] width 397 height 223
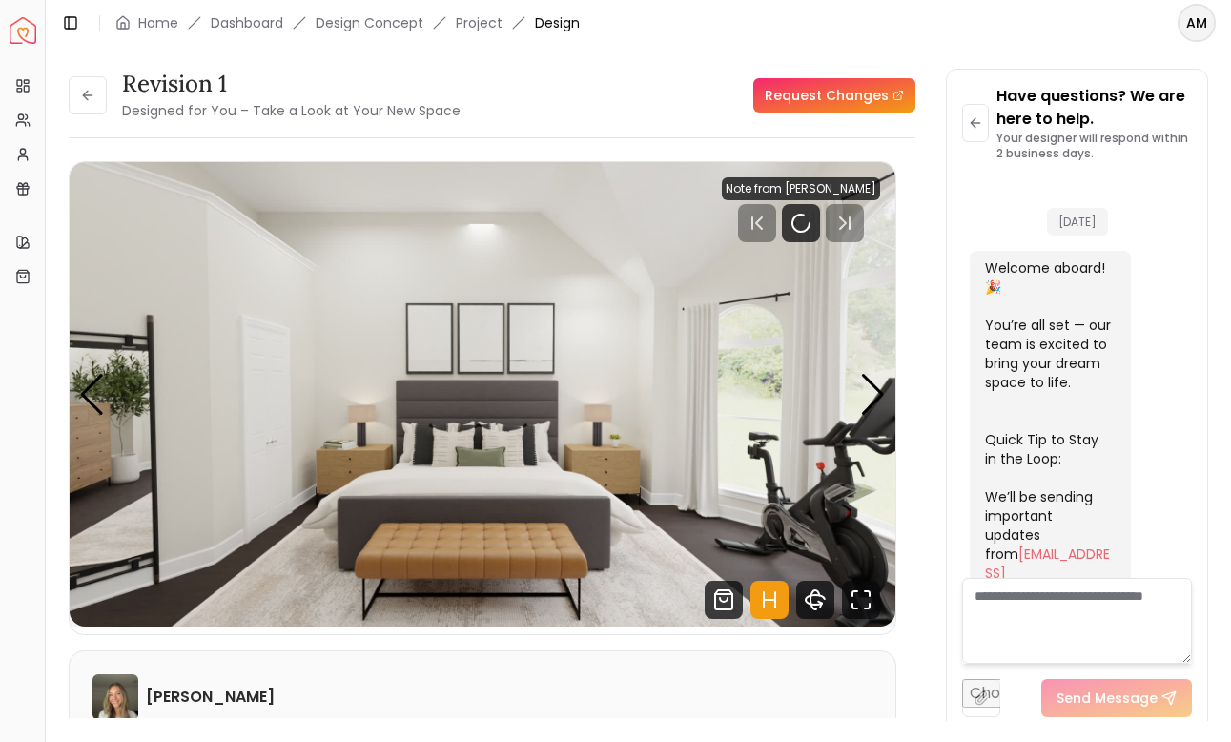
scroll to position [895, 0]
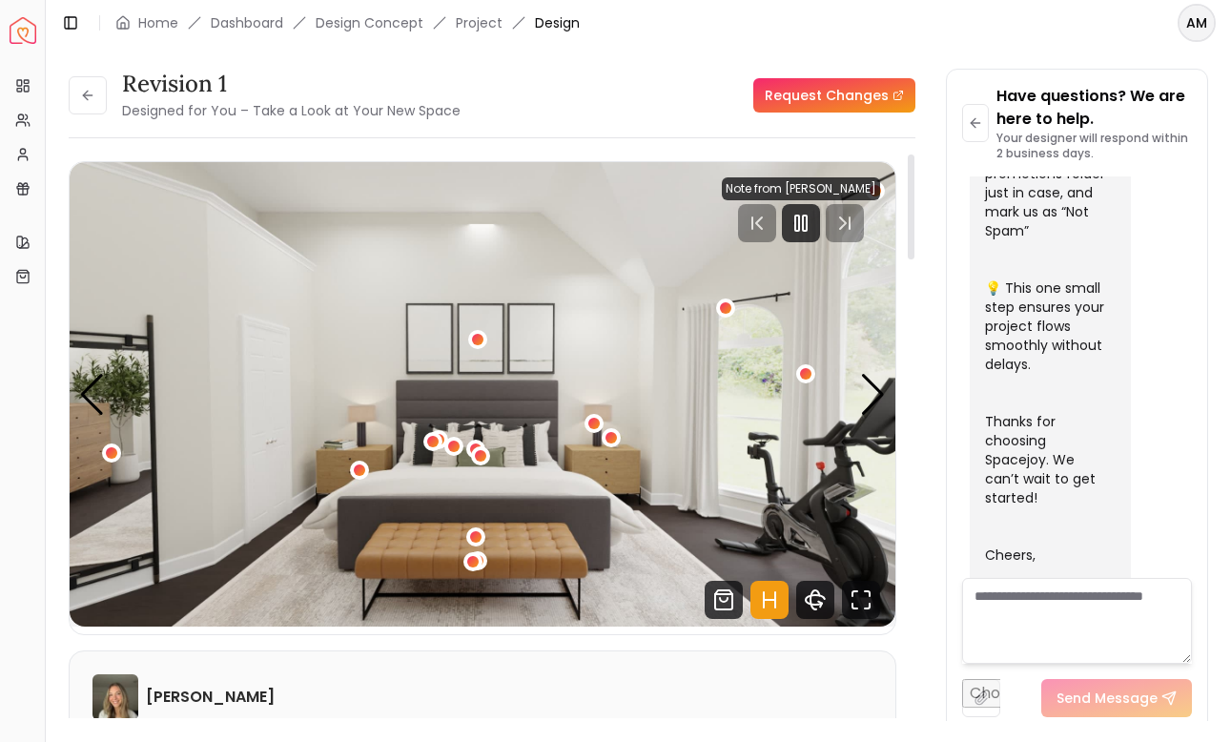
click at [95, 114] on div "Revision 1 Designed for You – Take a Look at Your New Space" at bounding box center [265, 95] width 392 height 53
click at [90, 100] on icon at bounding box center [87, 95] width 15 height 15
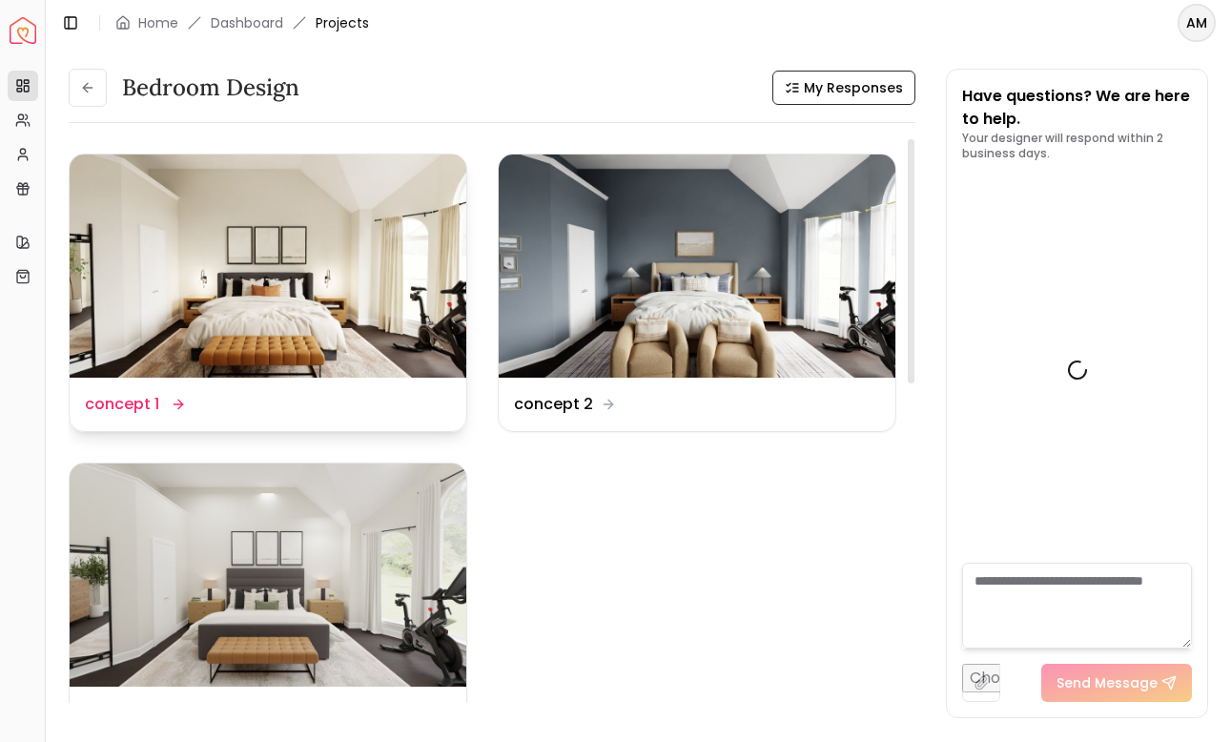
scroll to position [910, 0]
click at [266, 236] on img at bounding box center [268, 265] width 397 height 223
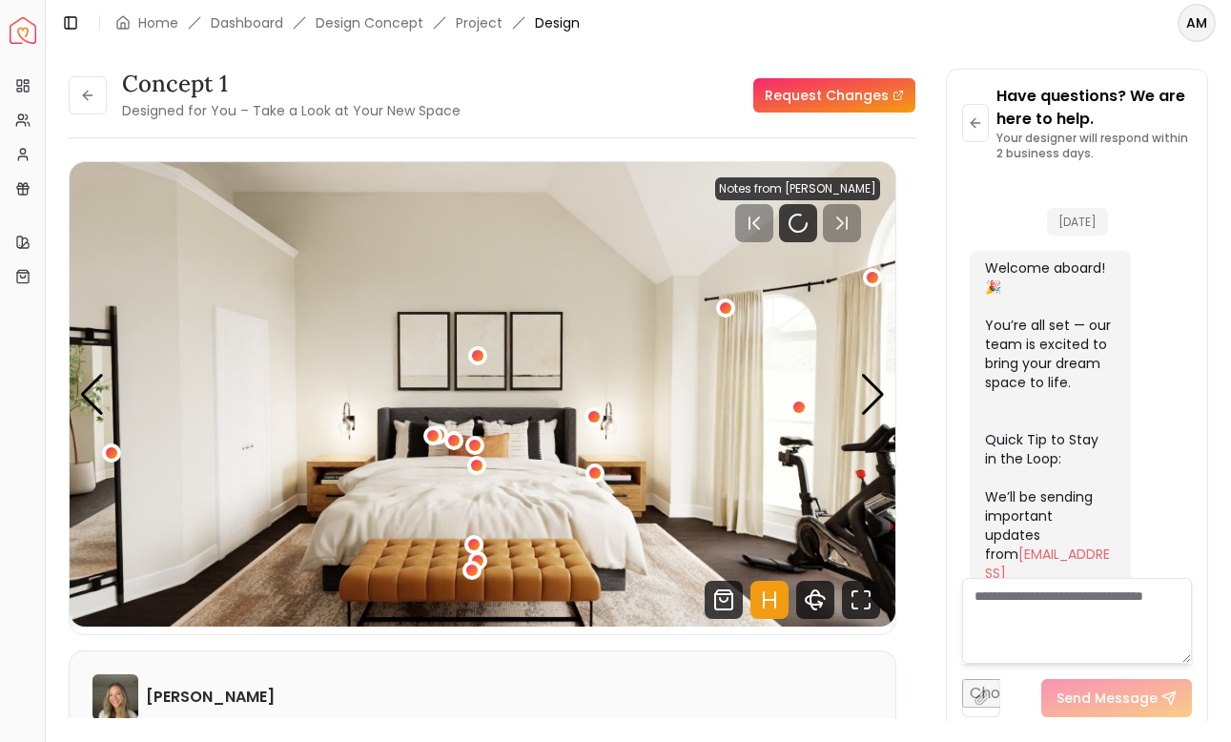
scroll to position [895, 0]
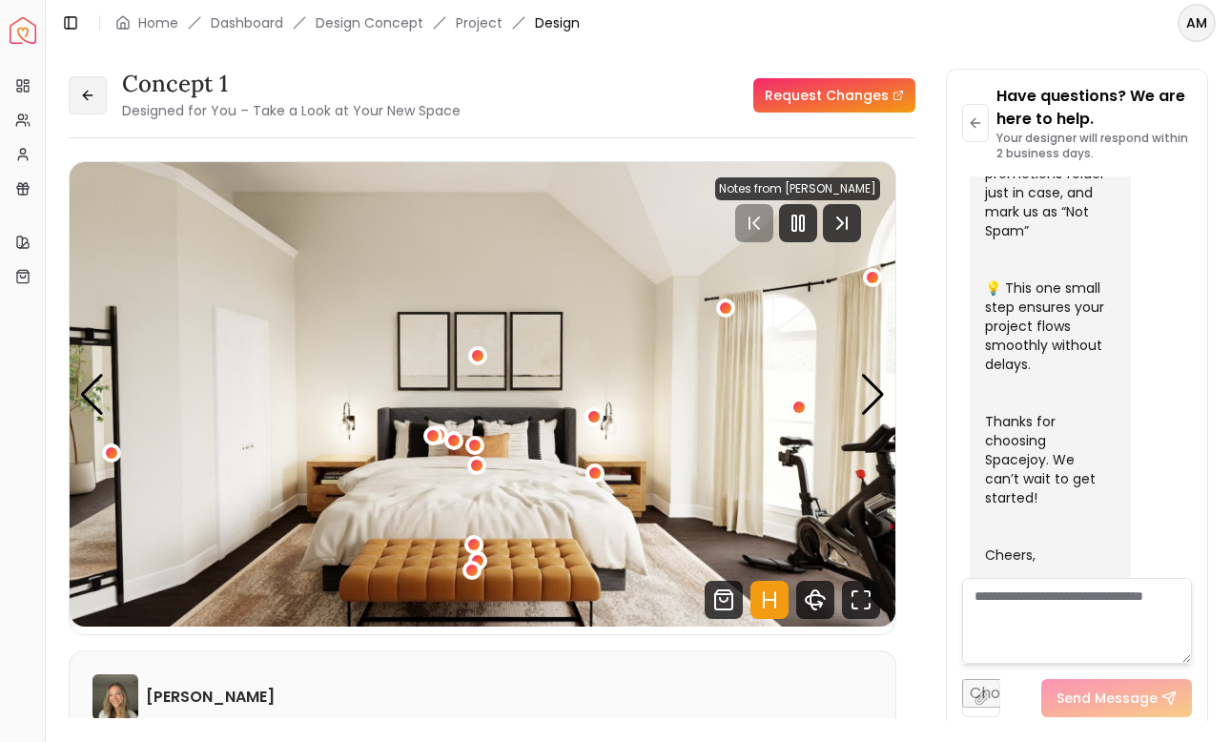
click at [91, 108] on button at bounding box center [88, 95] width 38 height 38
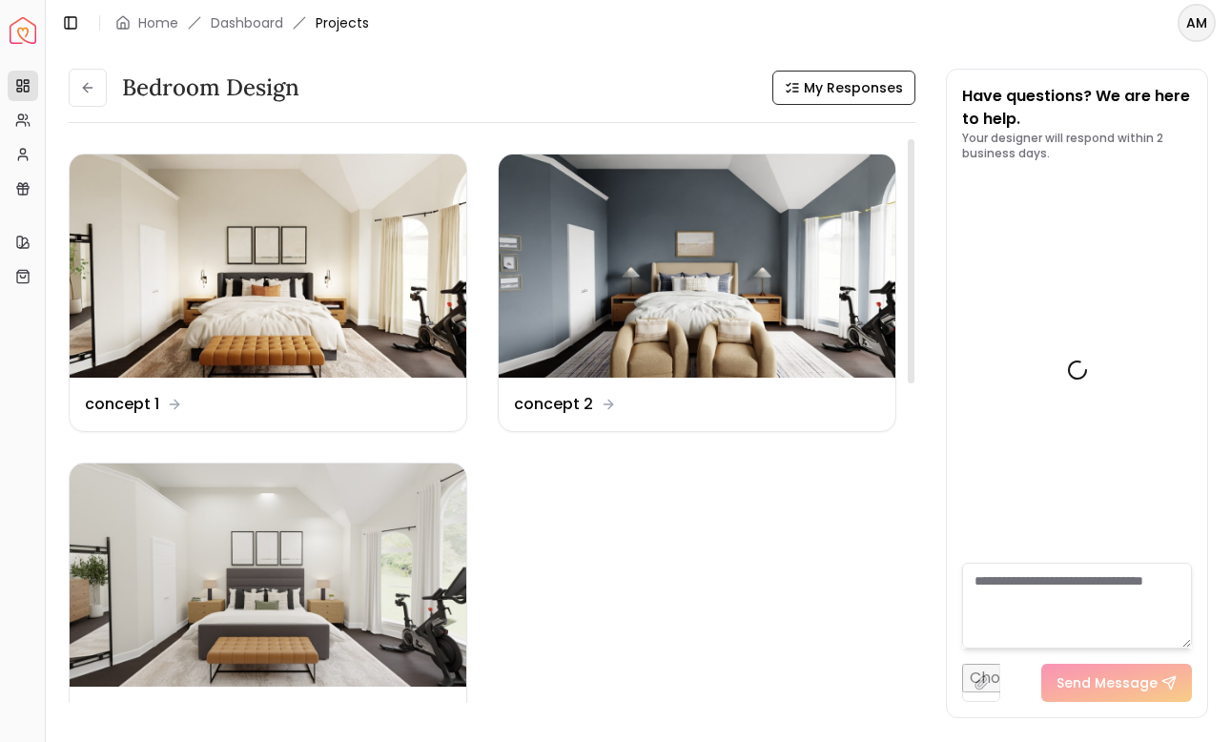
scroll to position [910, 0]
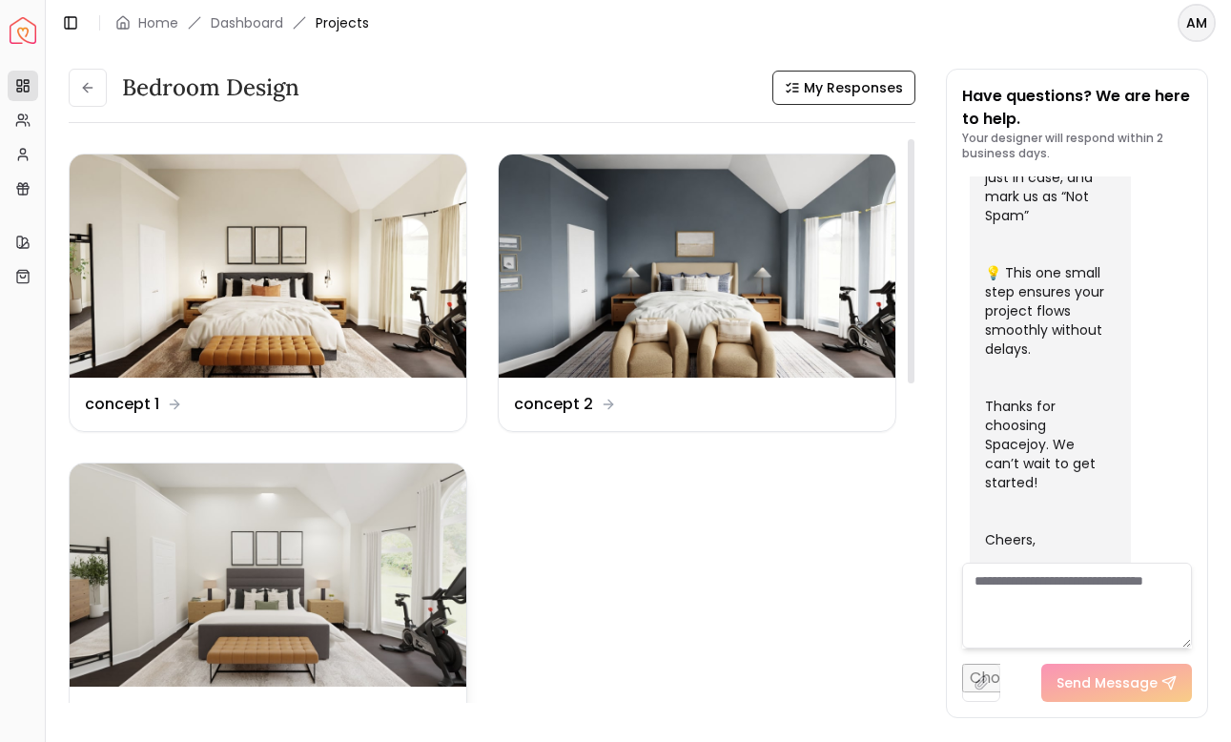
click at [334, 494] on img at bounding box center [268, 574] width 397 height 223
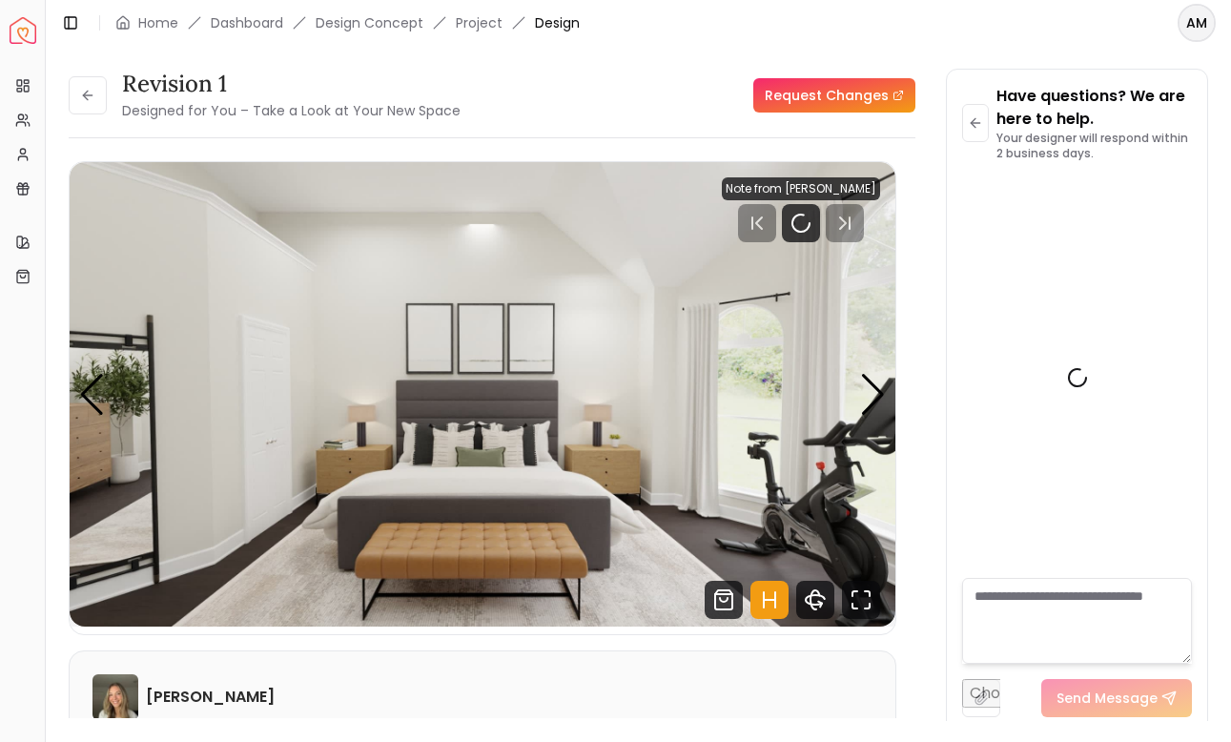
scroll to position [895, 0]
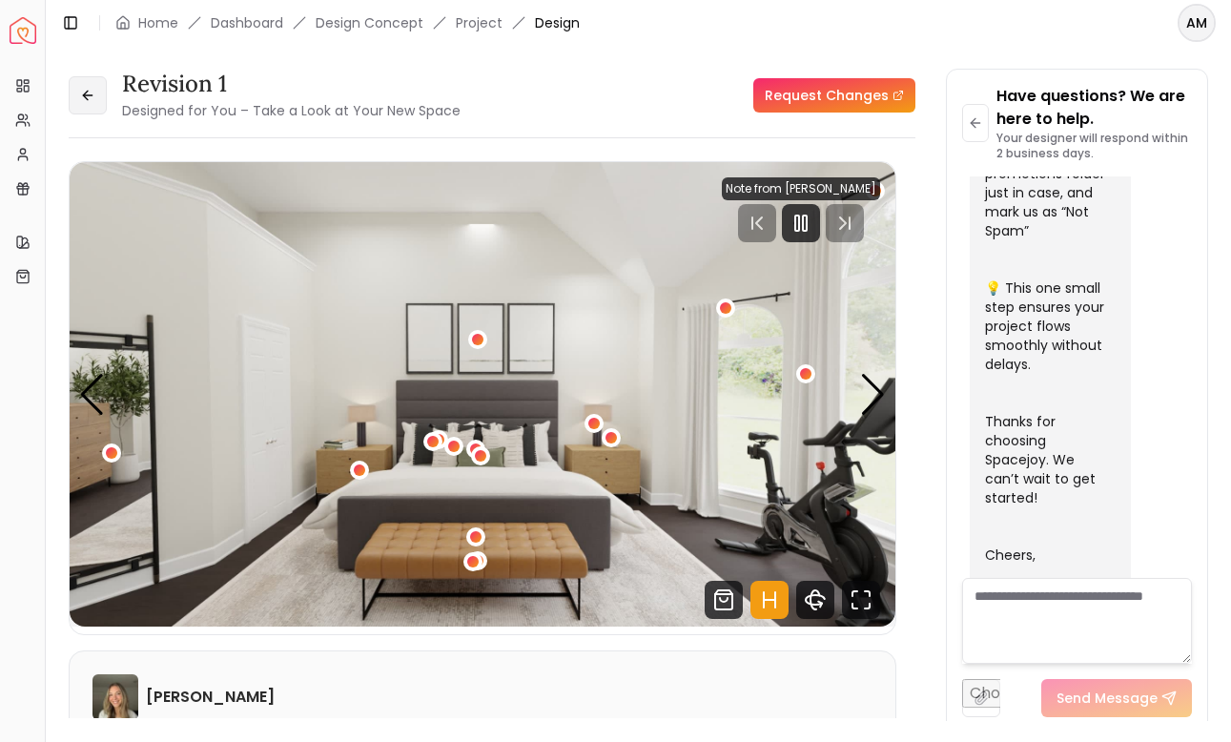
click at [85, 110] on button at bounding box center [88, 95] width 38 height 38
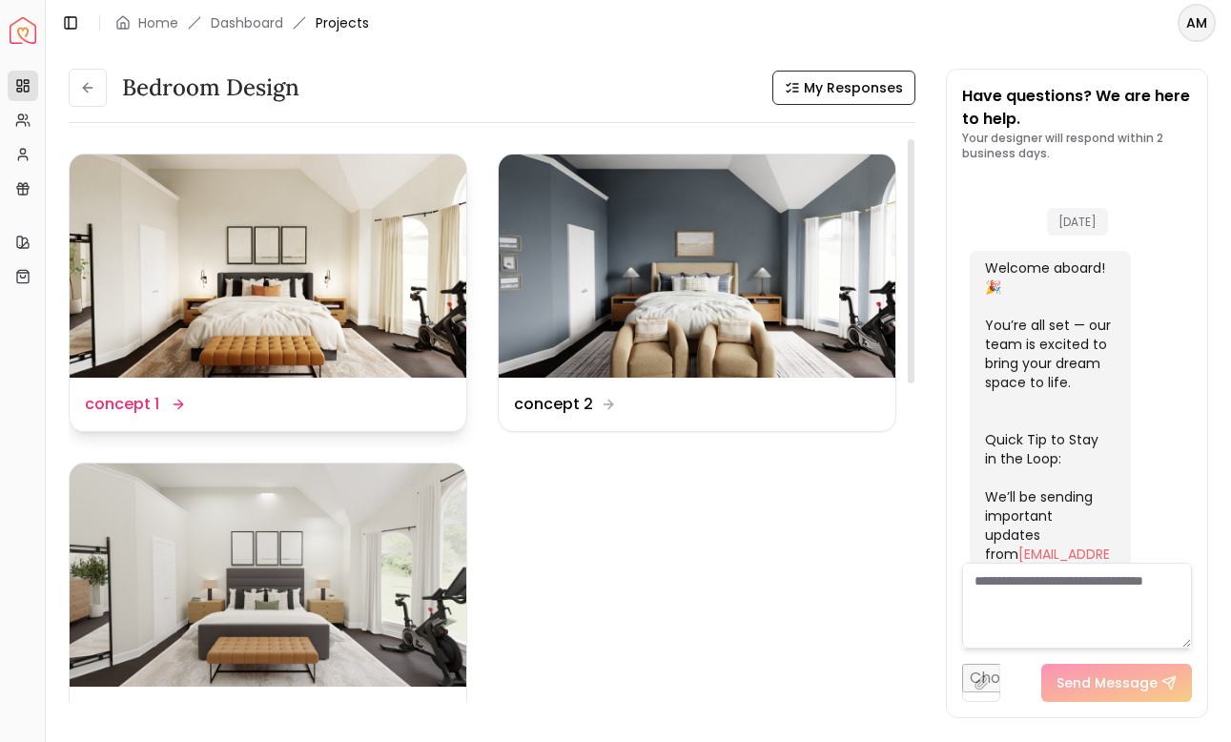
scroll to position [910, 0]
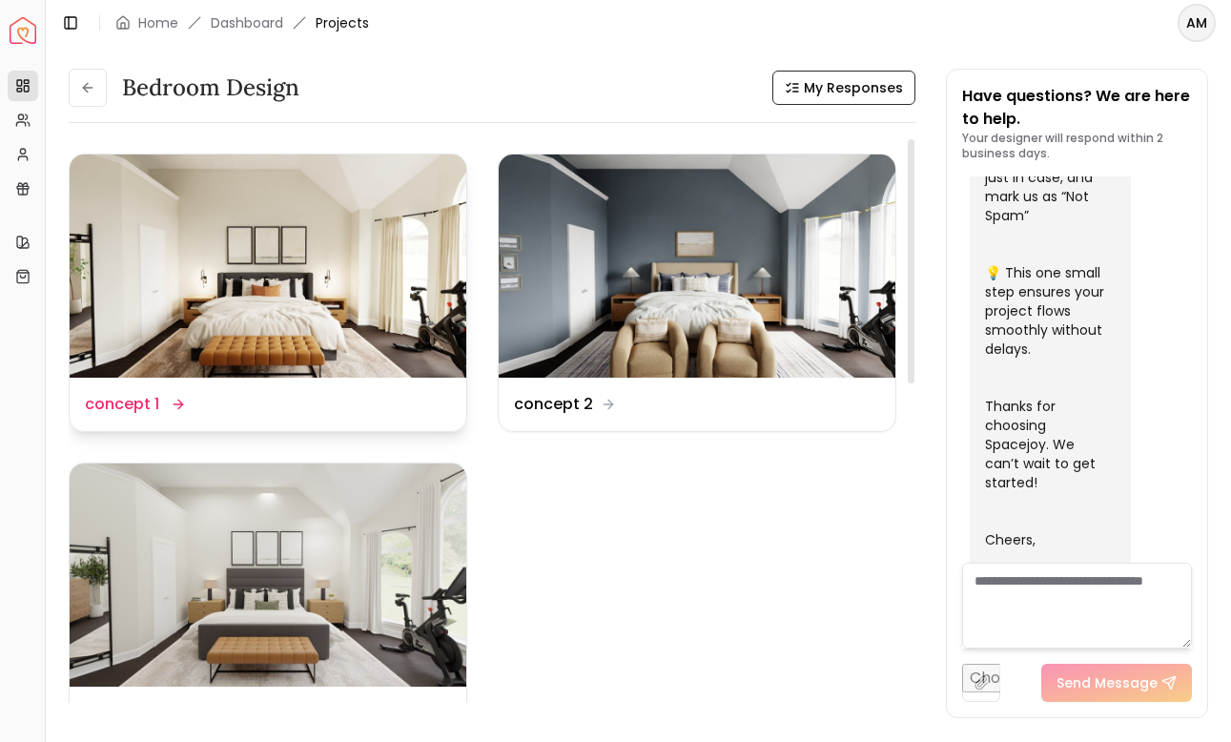
click at [173, 242] on img at bounding box center [268, 265] width 397 height 223
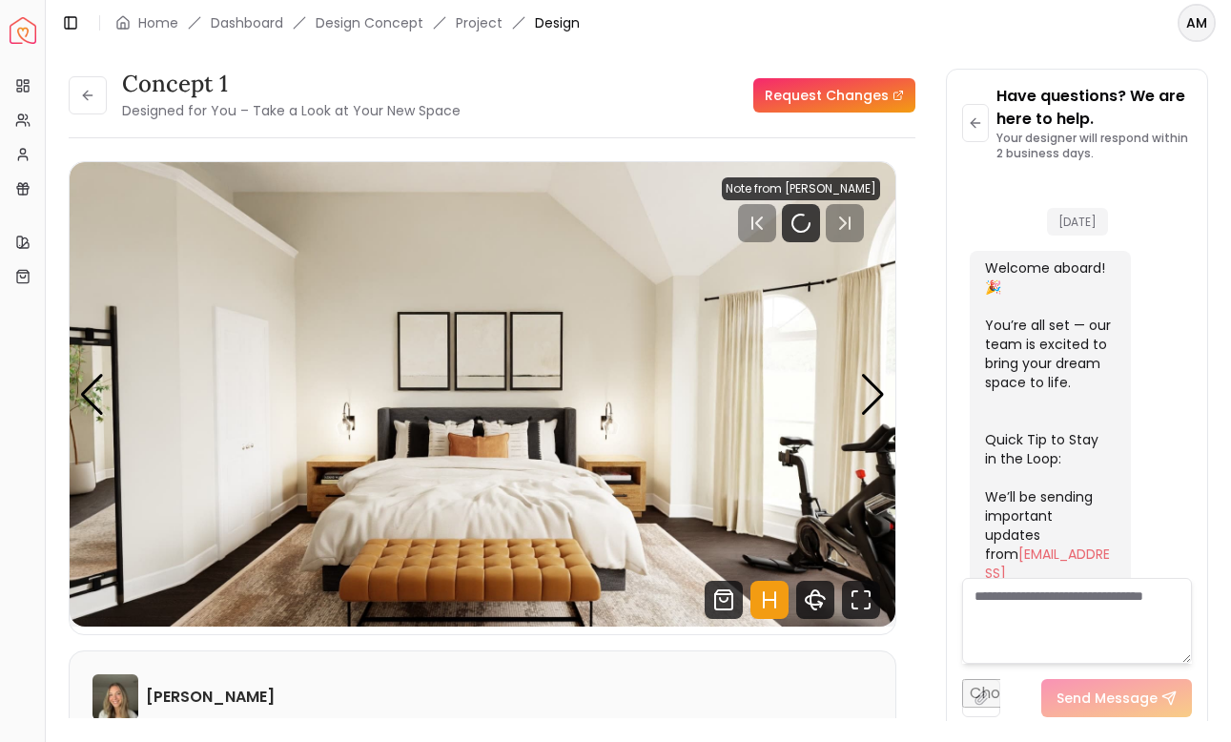
scroll to position [895, 0]
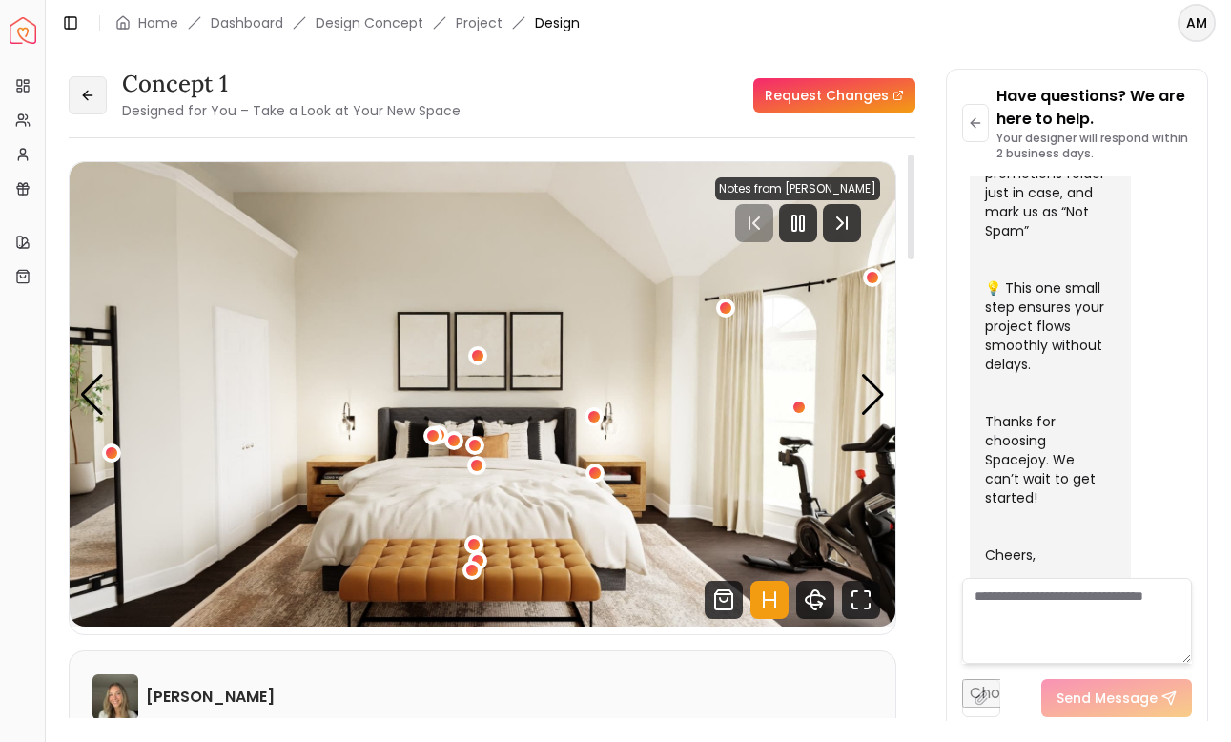
click at [101, 100] on button at bounding box center [88, 95] width 38 height 38
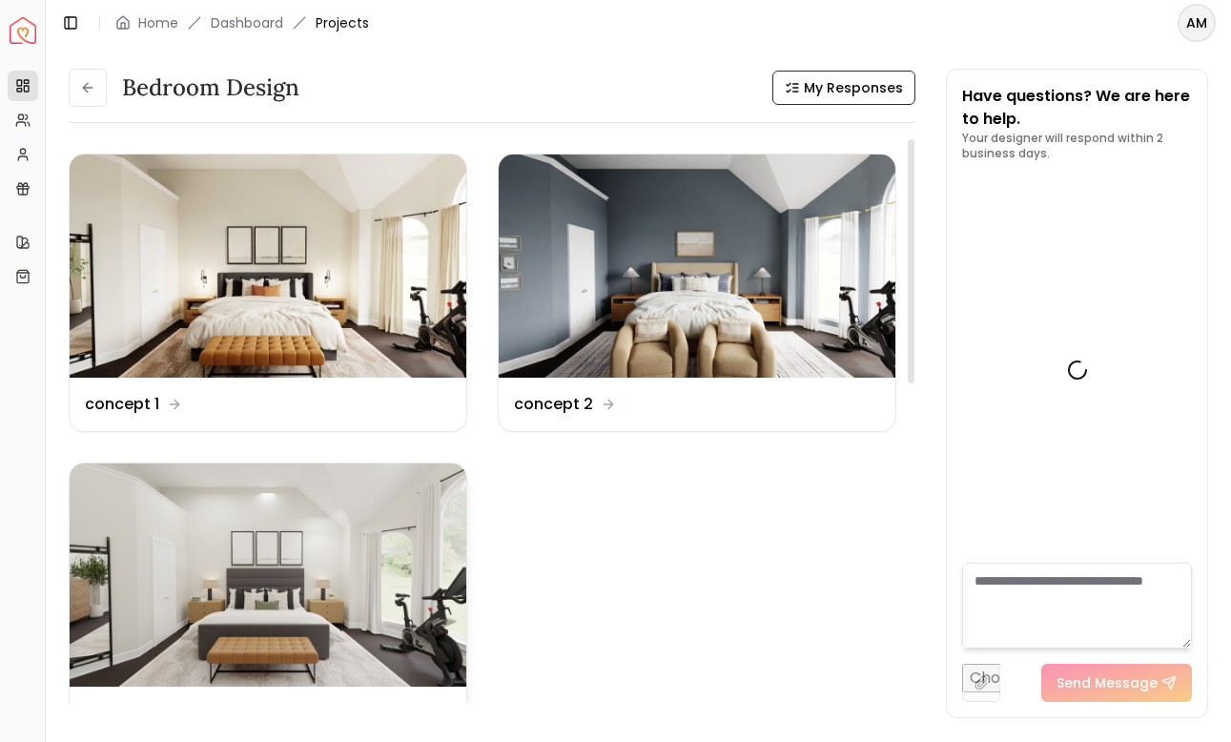
scroll to position [910, 0]
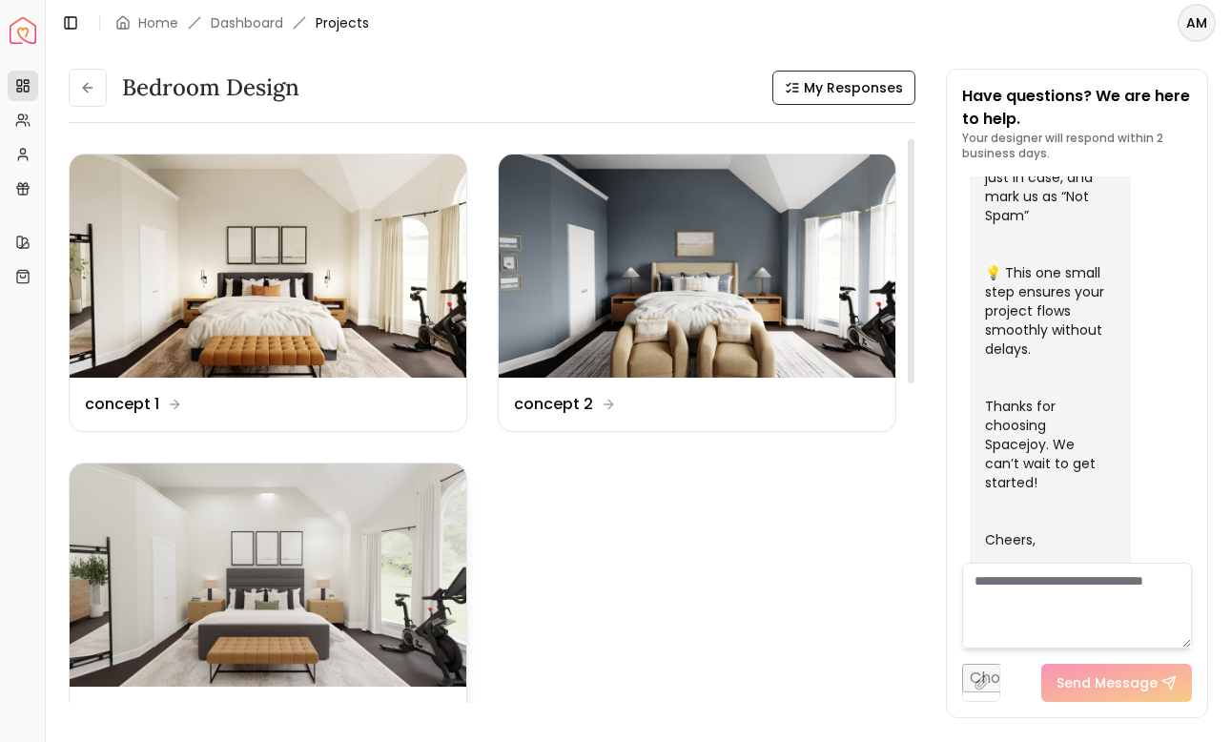
click at [333, 521] on img at bounding box center [268, 574] width 397 height 223
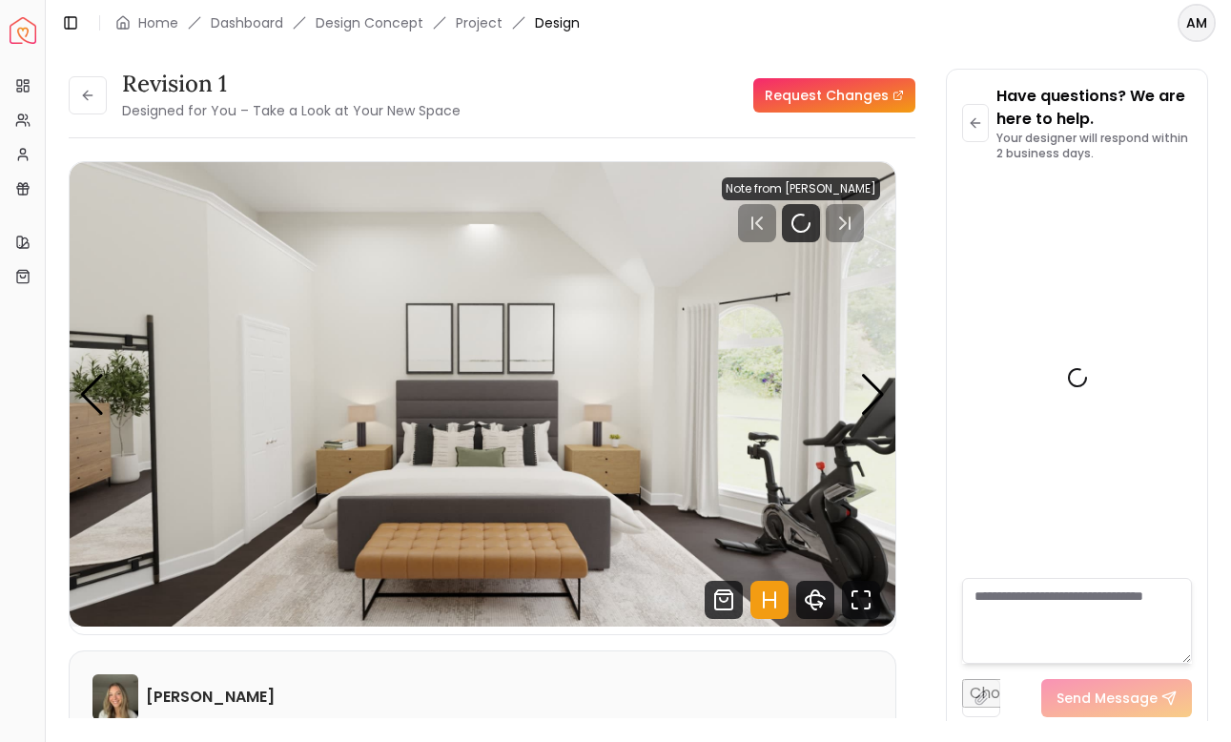
scroll to position [895, 0]
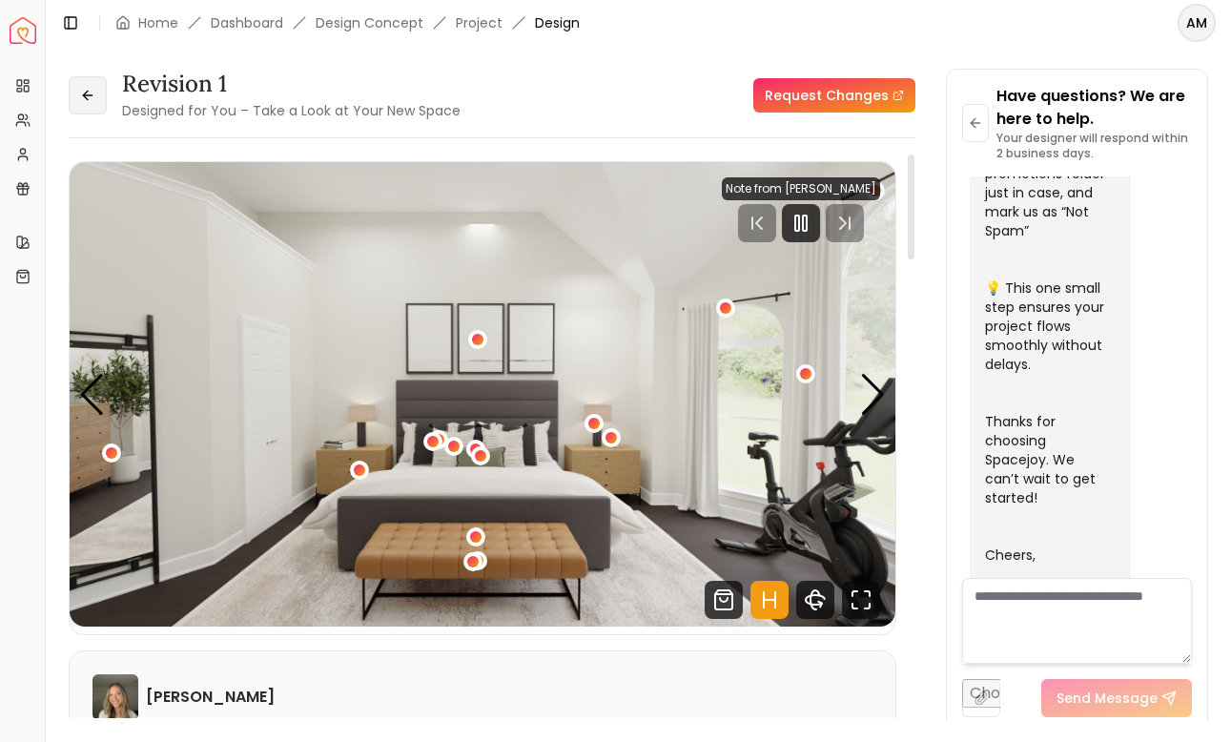
click at [86, 103] on button at bounding box center [88, 95] width 38 height 38
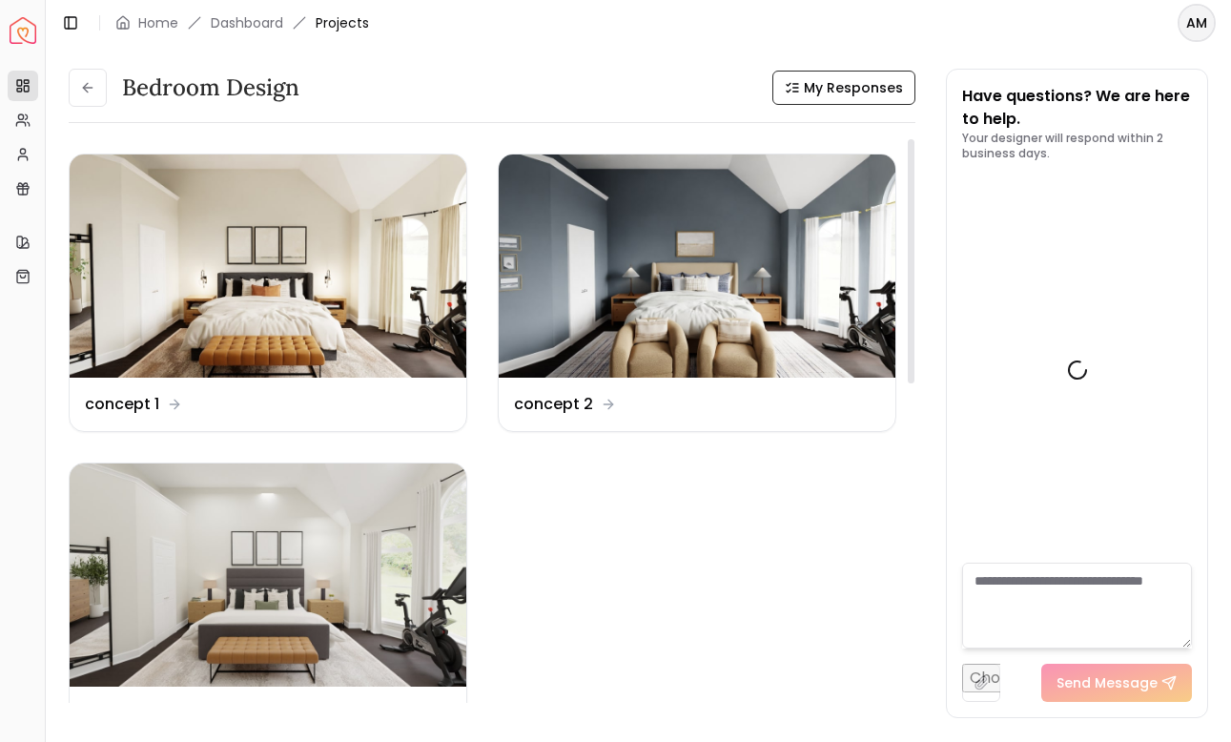
scroll to position [910, 0]
click at [258, 241] on img at bounding box center [268, 265] width 397 height 223
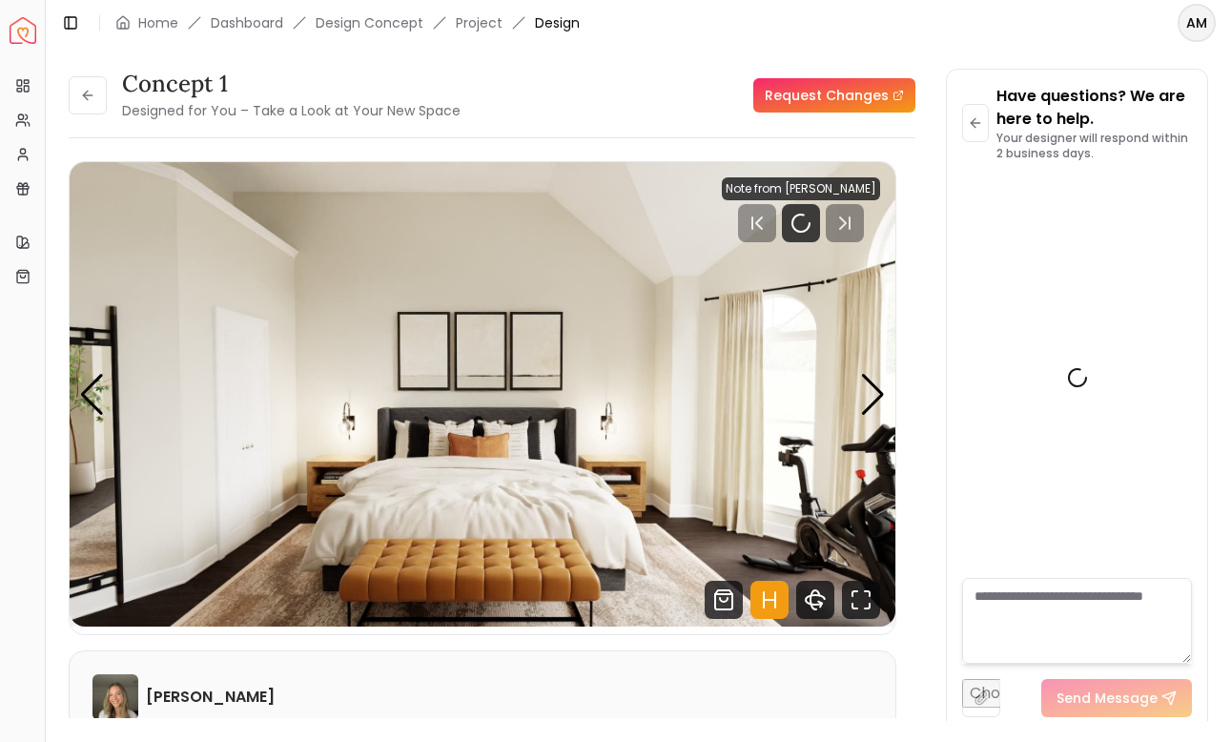
scroll to position [895, 0]
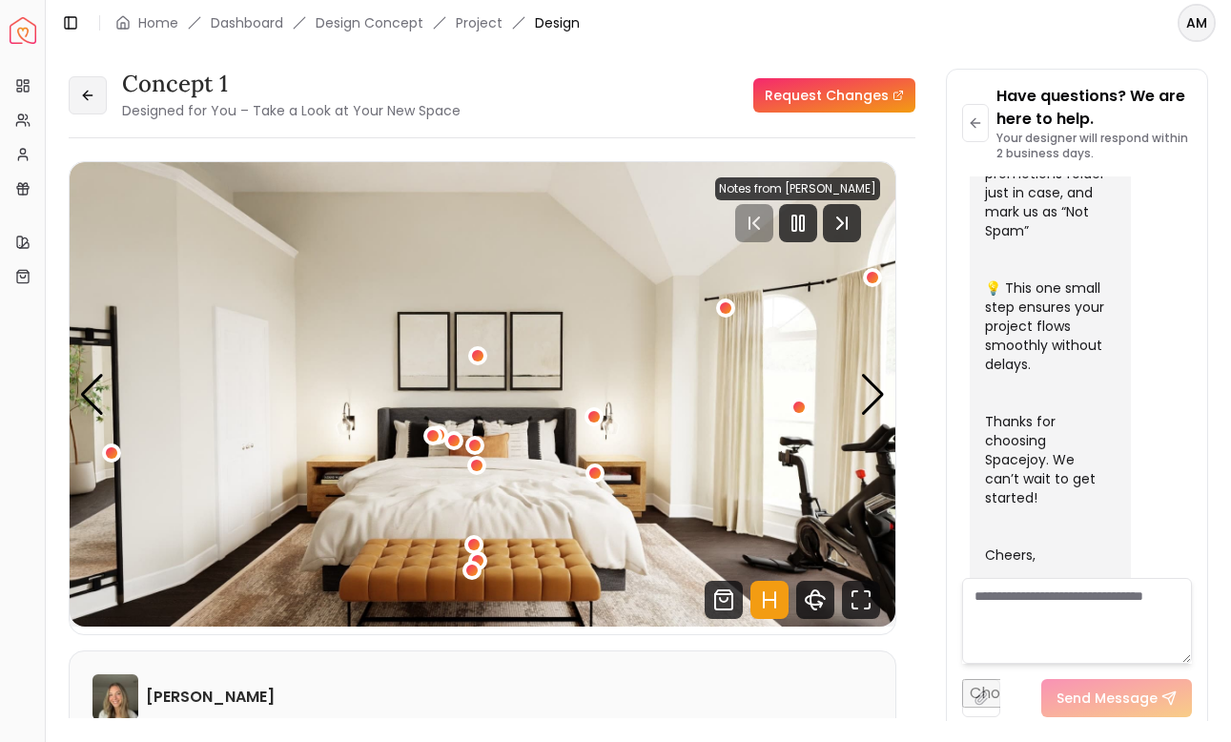
click at [88, 82] on button at bounding box center [88, 95] width 38 height 38
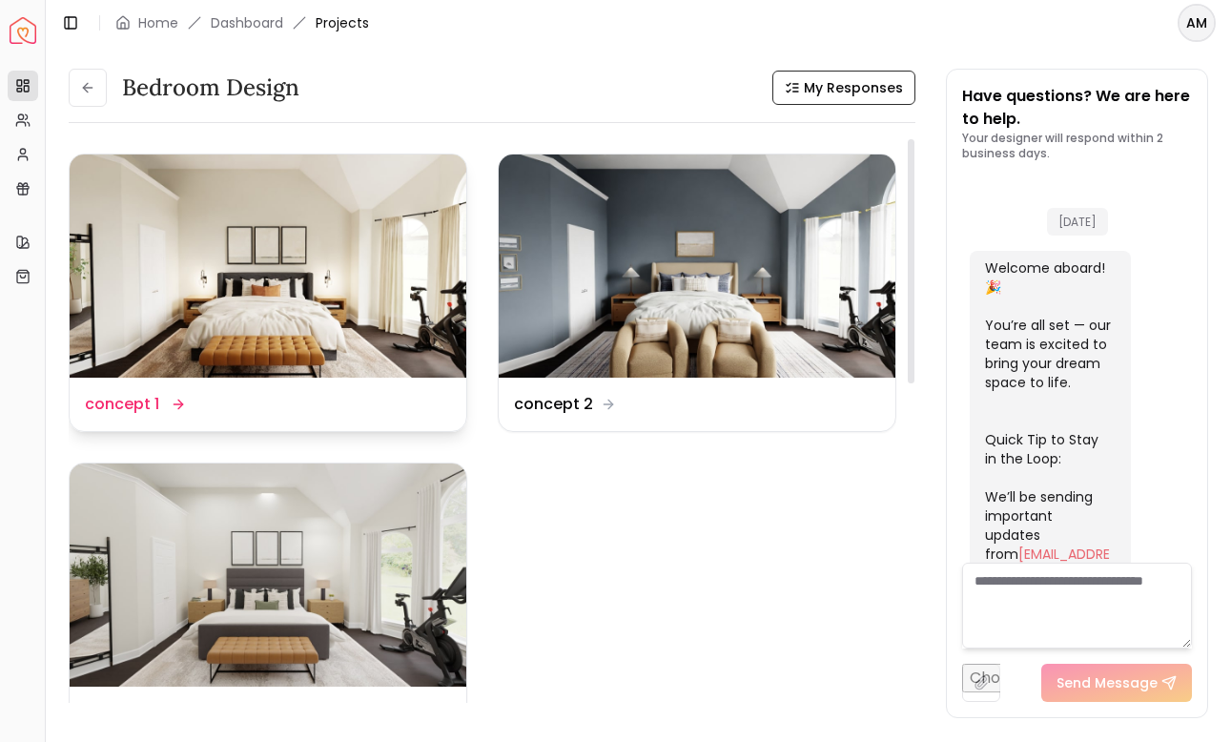
scroll to position [910, 0]
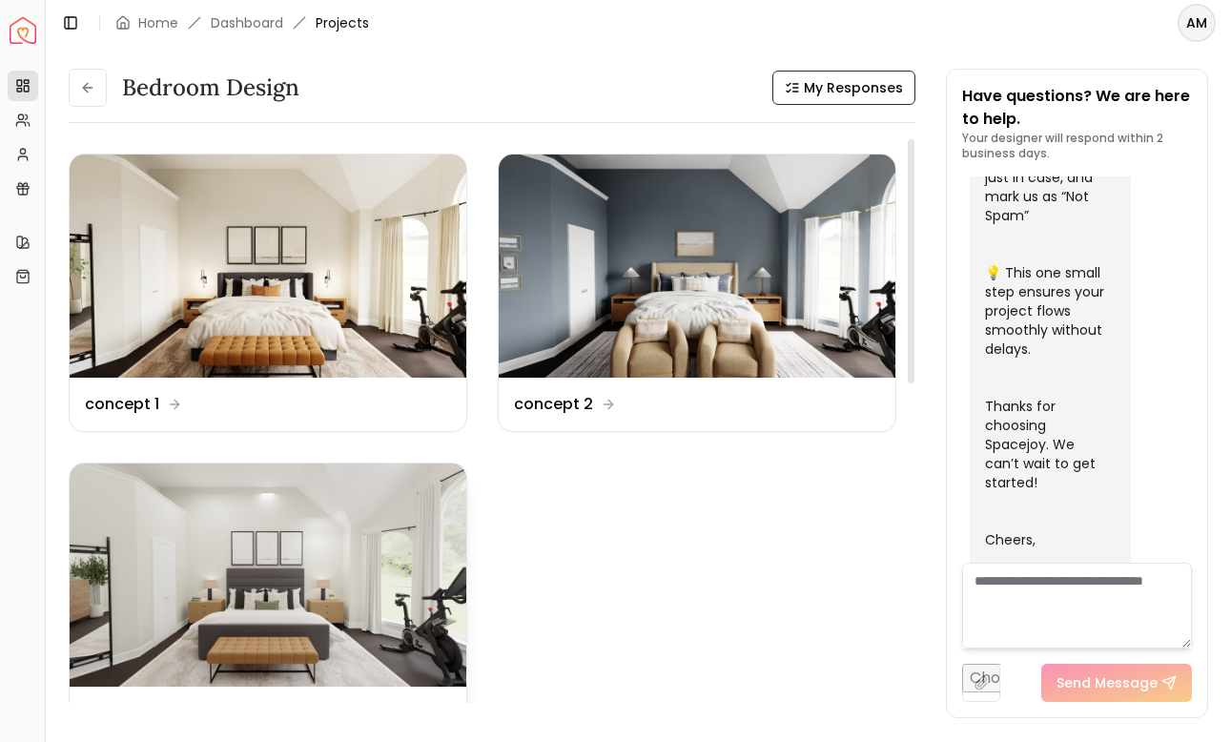
click at [280, 480] on img at bounding box center [268, 574] width 397 height 223
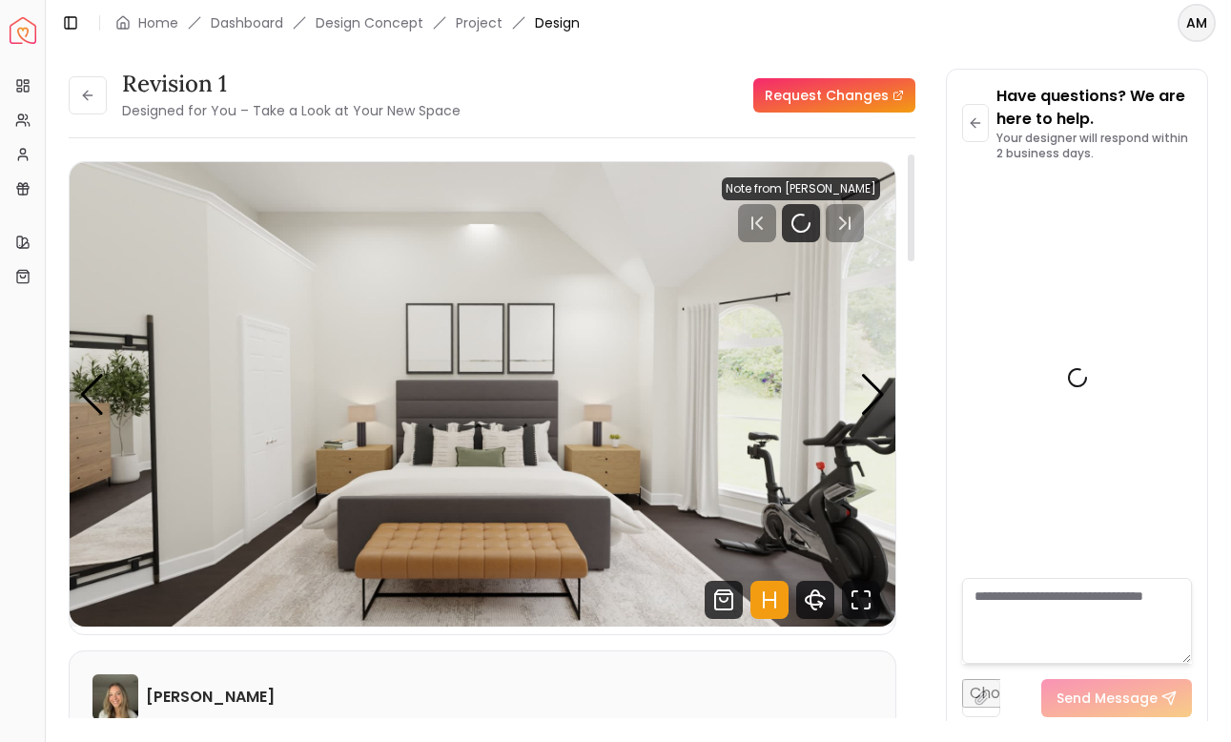
scroll to position [895, 0]
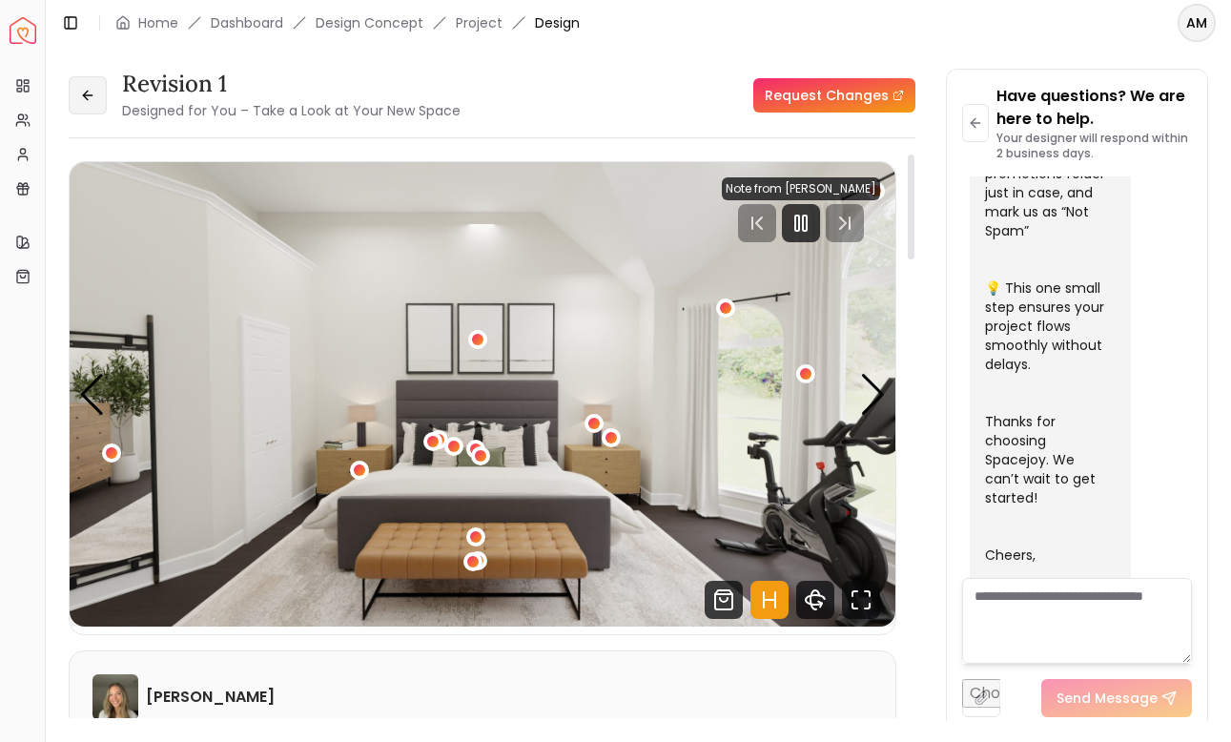
click at [90, 91] on icon at bounding box center [87, 95] width 15 height 15
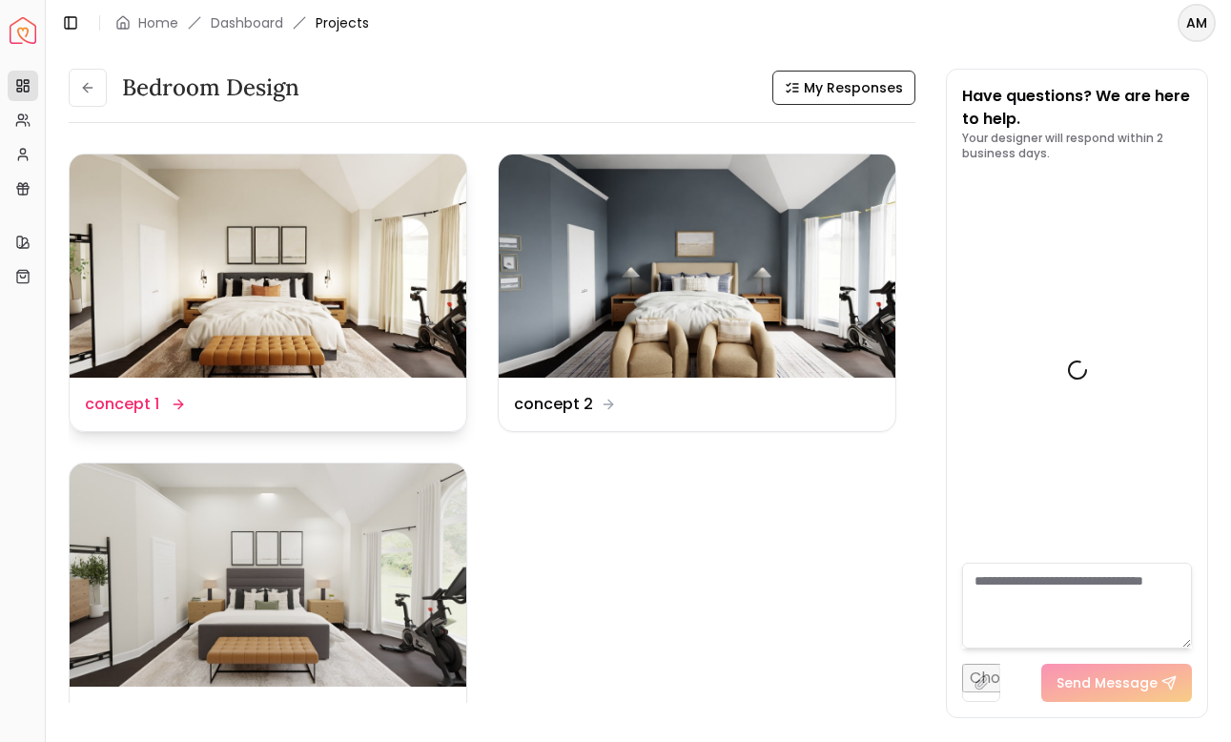
scroll to position [910, 0]
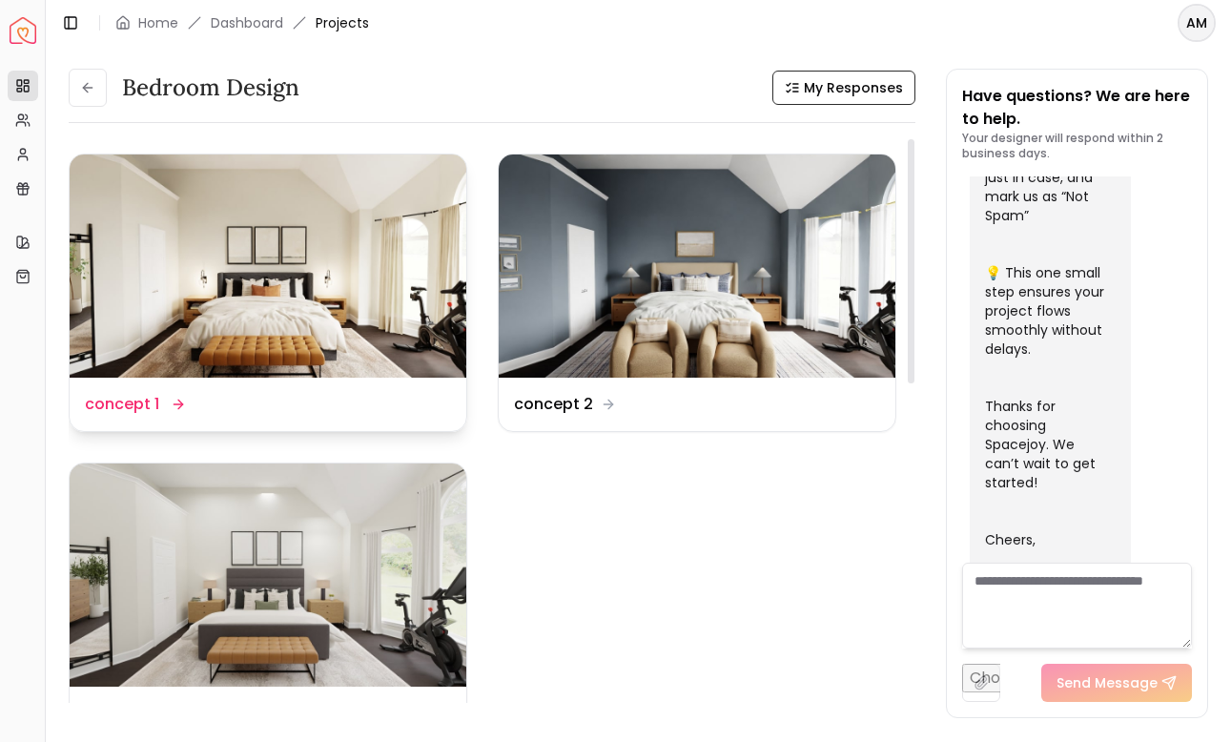
click at [190, 261] on img at bounding box center [268, 265] width 397 height 223
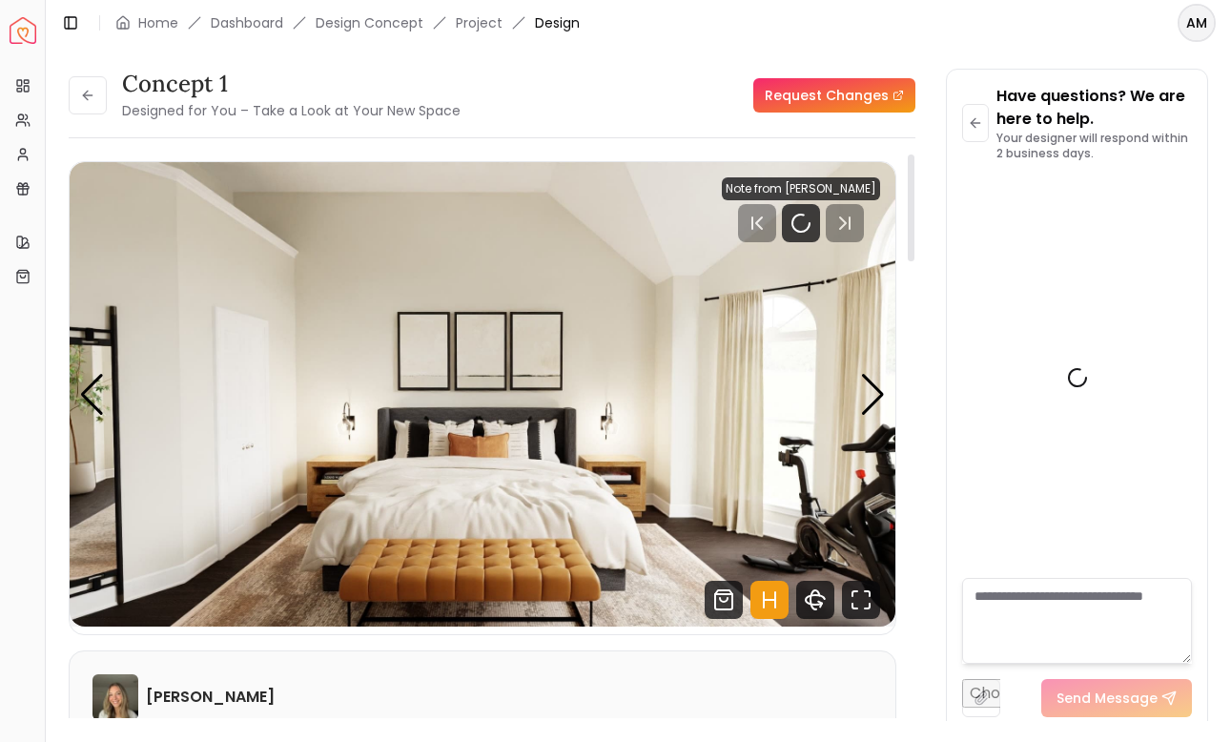
scroll to position [895, 0]
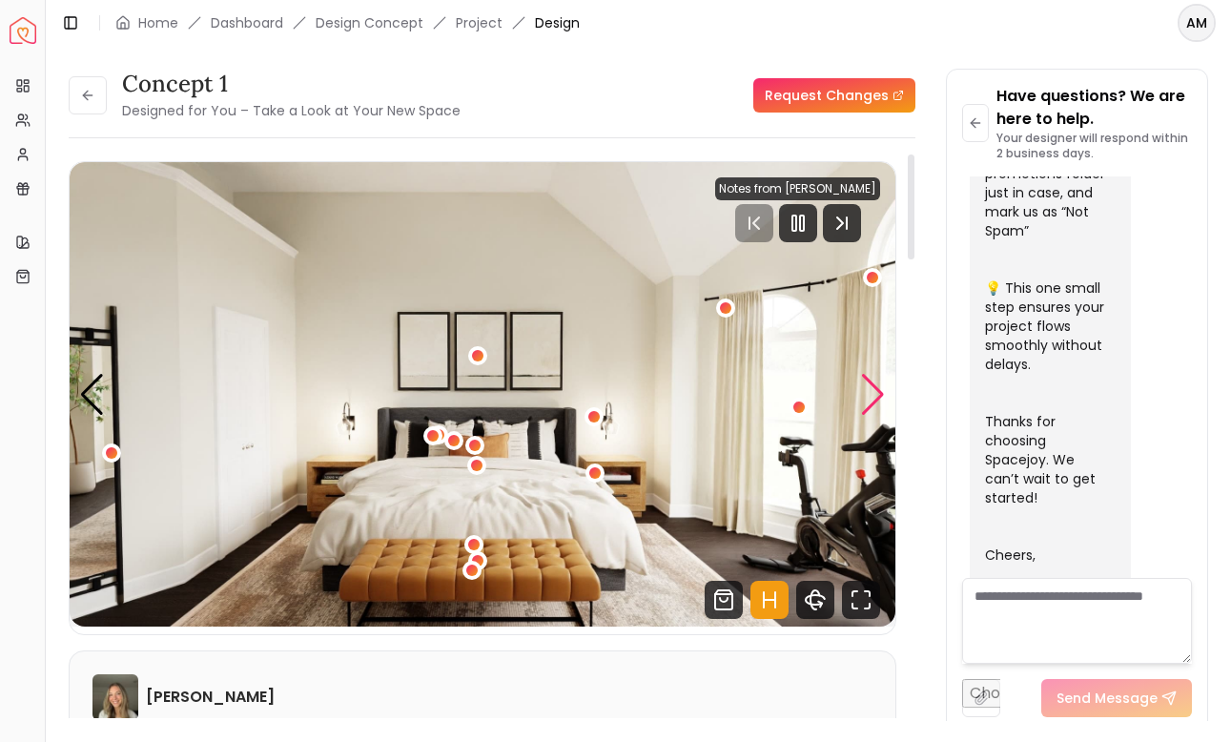
click at [875, 378] on div "Next slide" at bounding box center [873, 395] width 26 height 42
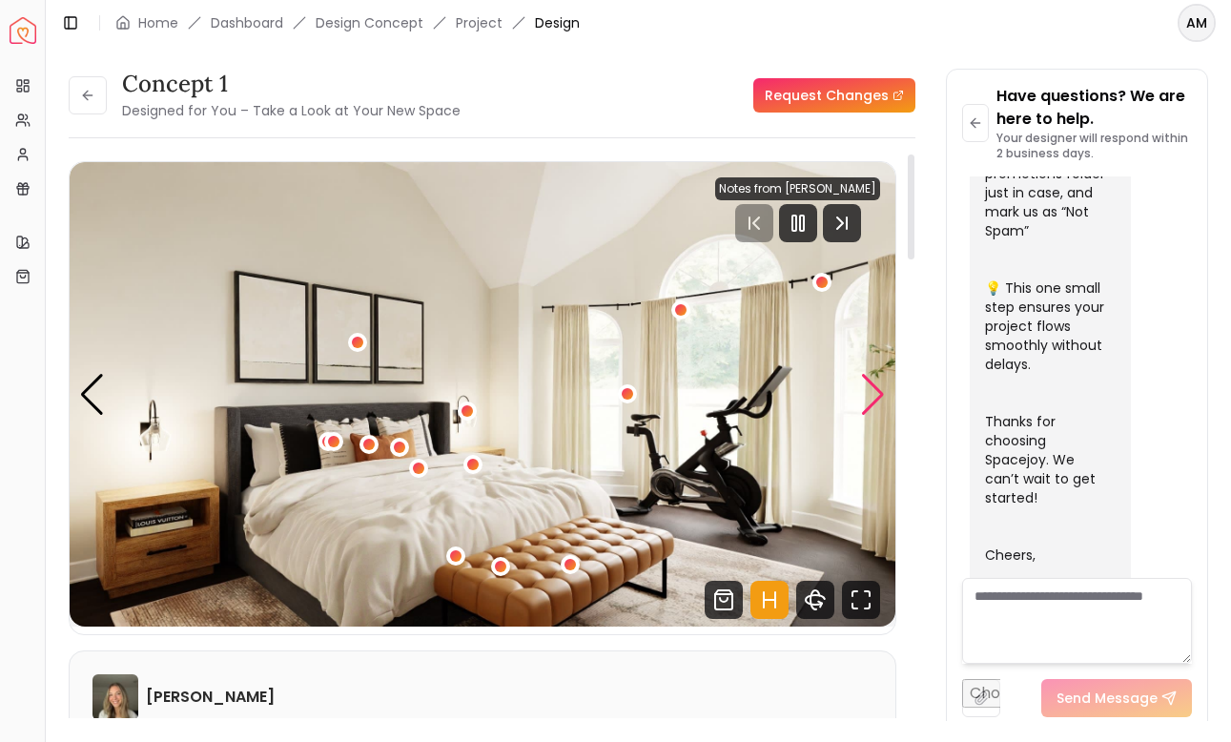
click at [874, 378] on div "Next slide" at bounding box center [873, 395] width 26 height 42
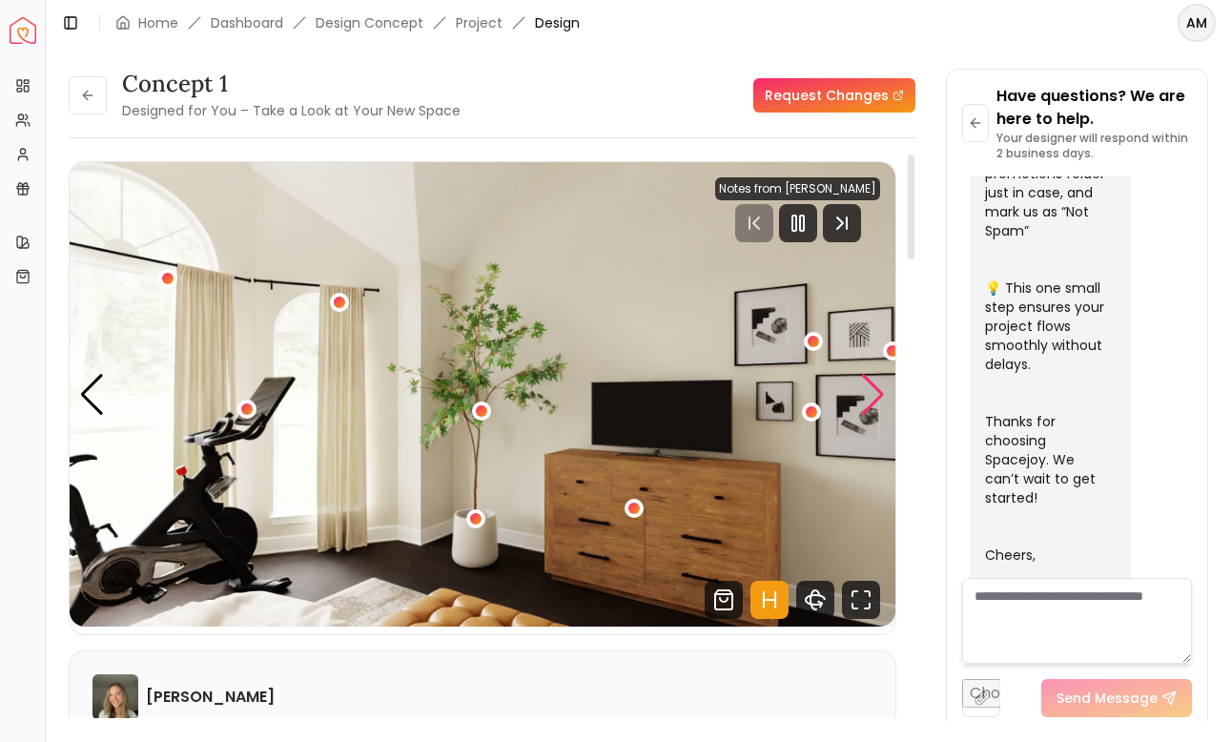
click at [874, 378] on div "Next slide" at bounding box center [873, 395] width 26 height 42
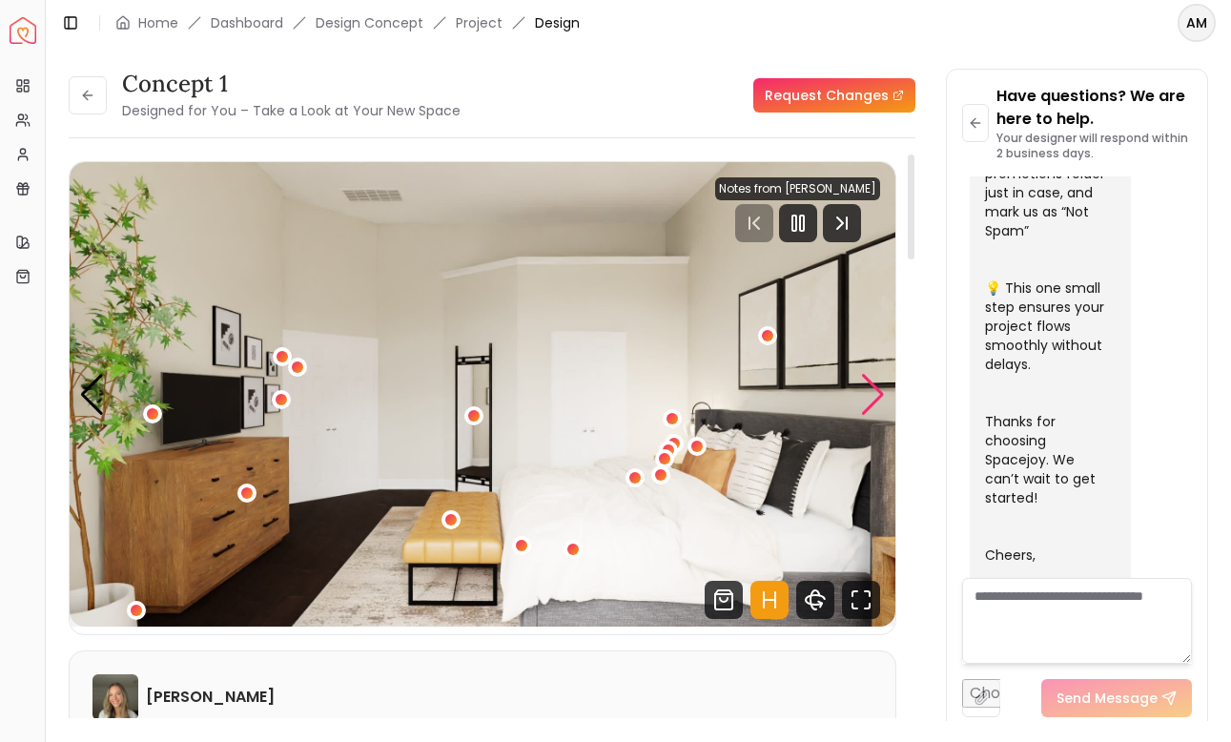
click at [874, 378] on div "Next slide" at bounding box center [873, 395] width 26 height 42
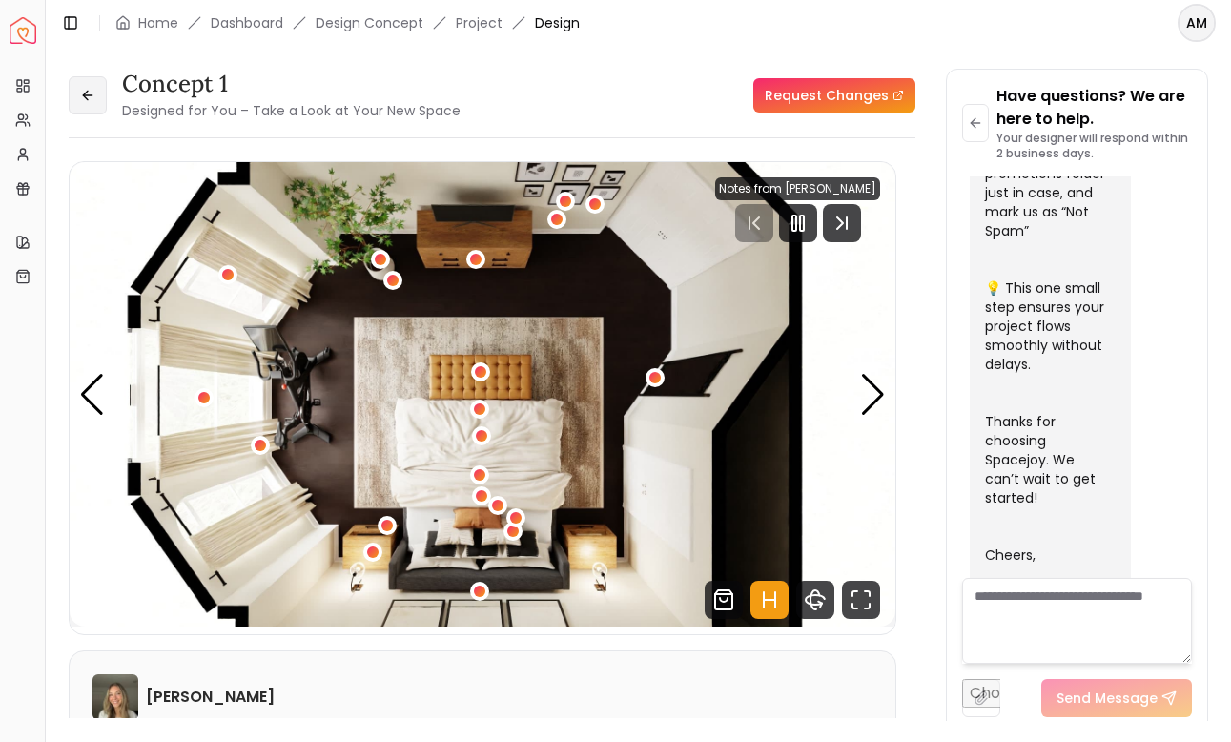
click at [92, 109] on button at bounding box center [88, 95] width 38 height 38
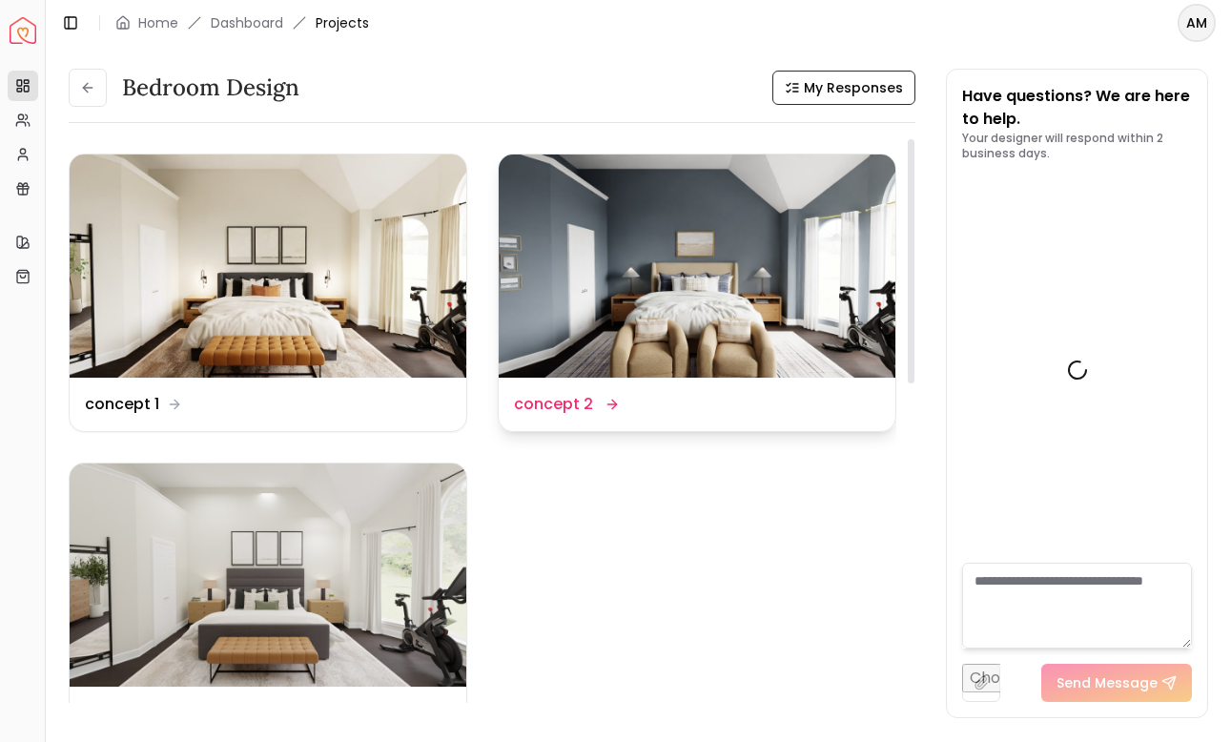
scroll to position [910, 0]
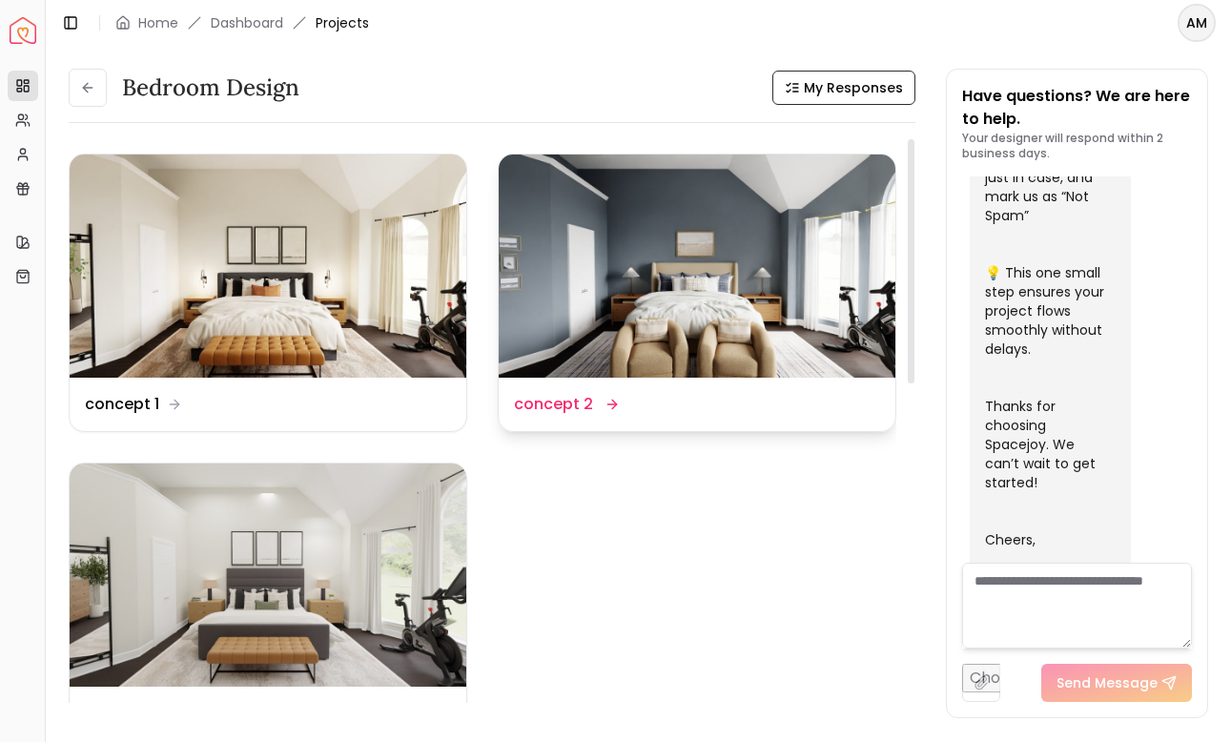
click at [564, 308] on img at bounding box center [697, 265] width 397 height 223
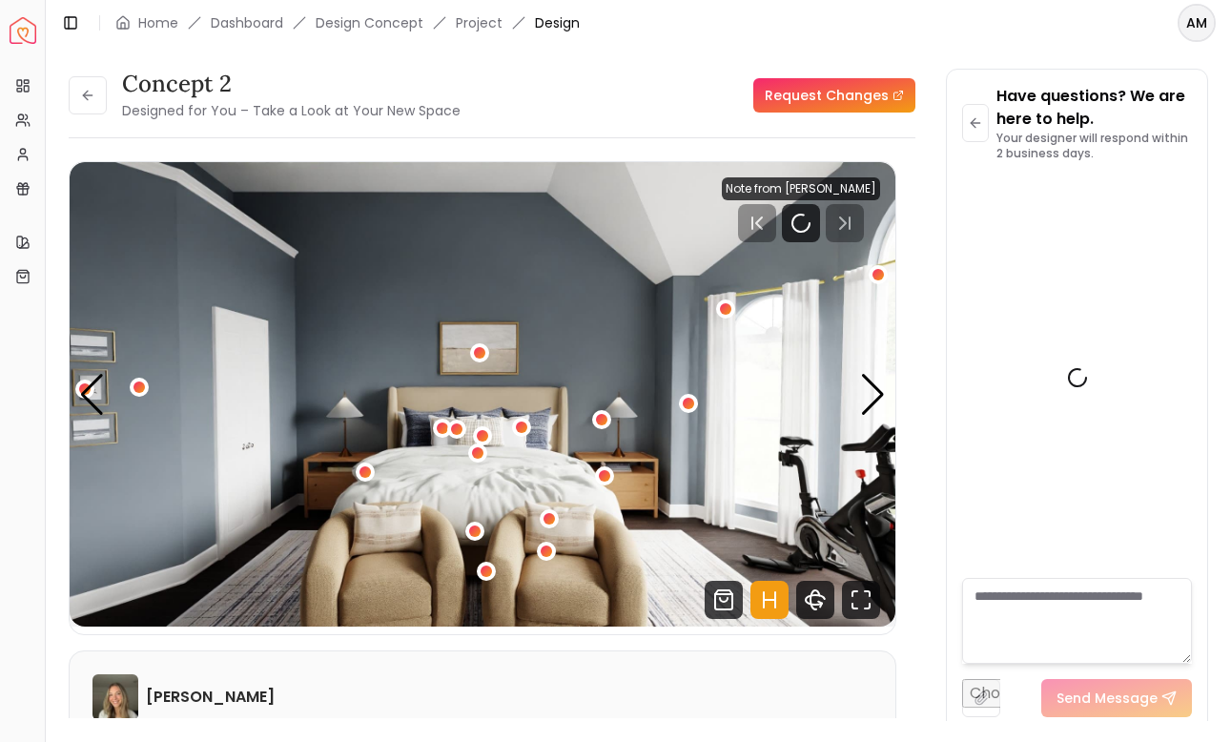
scroll to position [895, 0]
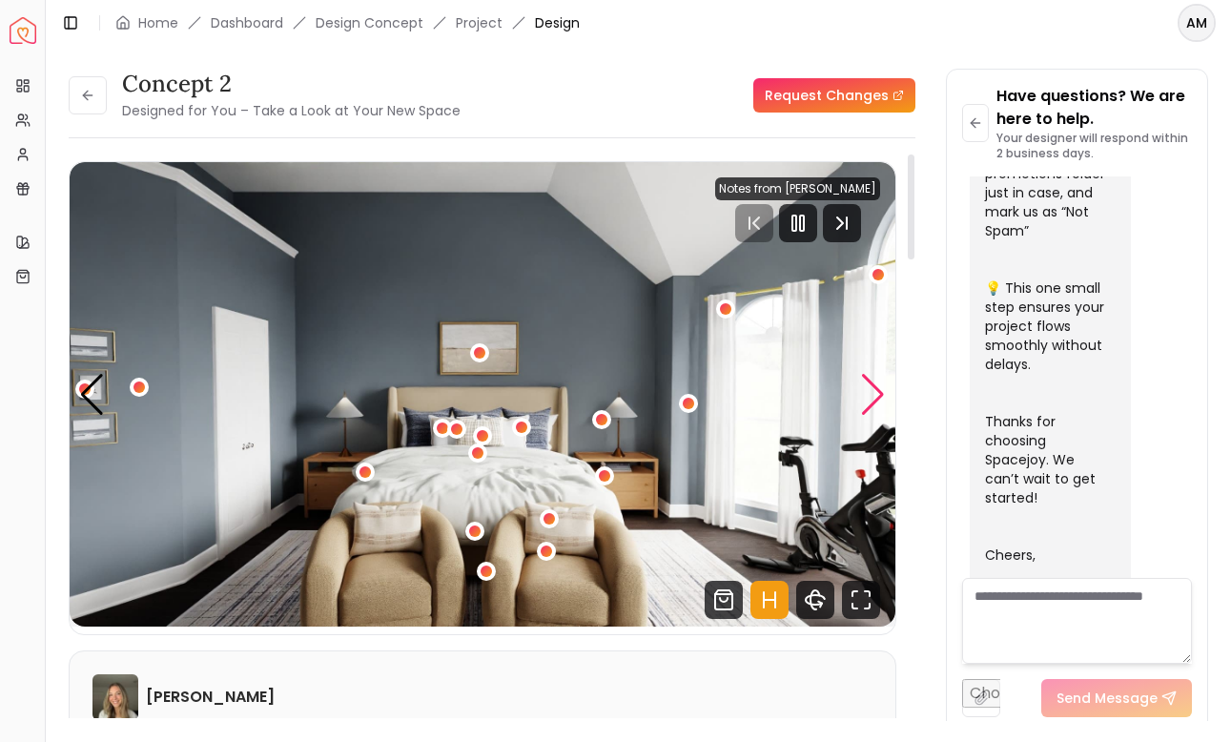
click at [866, 405] on div "Next slide" at bounding box center [873, 395] width 26 height 42
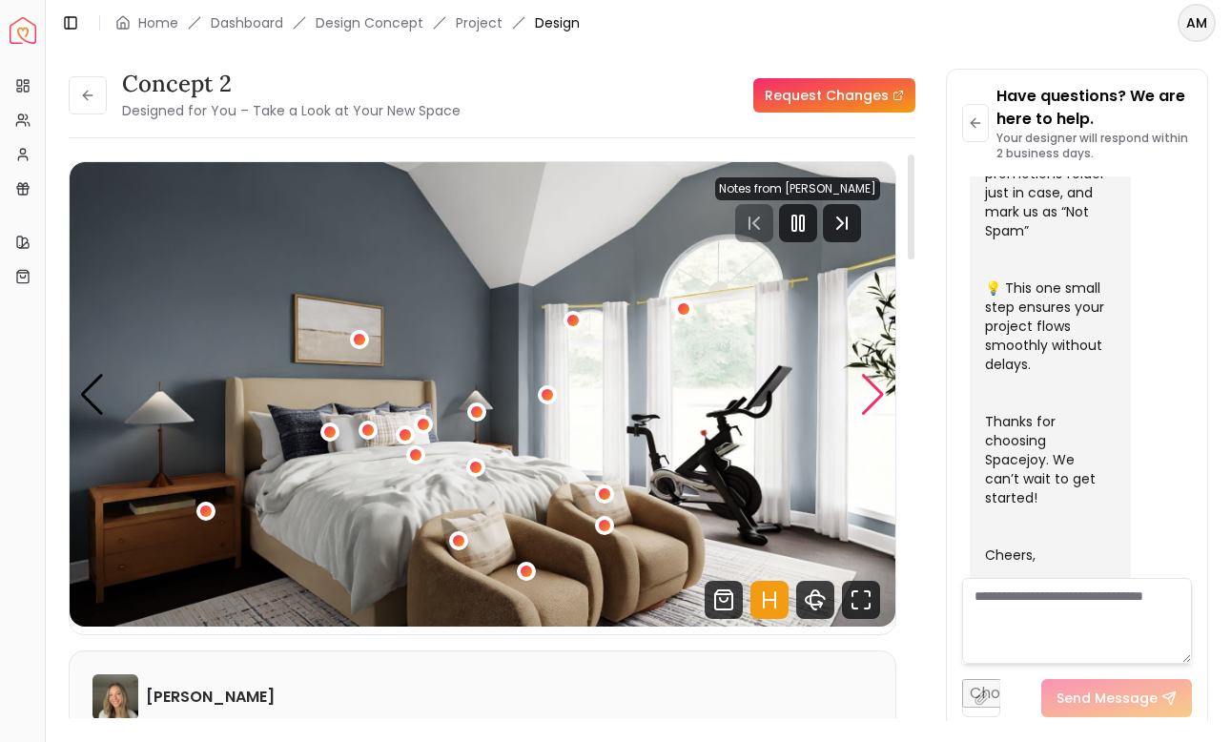
click at [866, 405] on div "Next slide" at bounding box center [873, 395] width 26 height 42
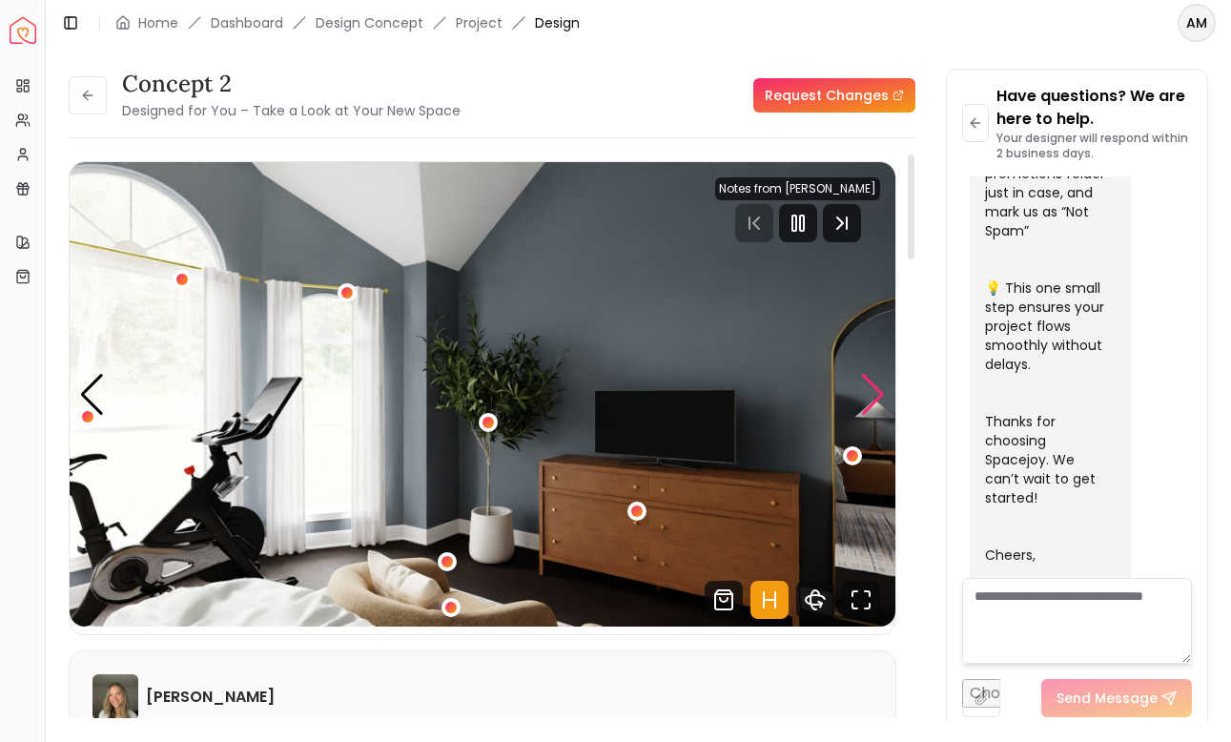
click at [866, 405] on div "Next slide" at bounding box center [873, 395] width 26 height 42
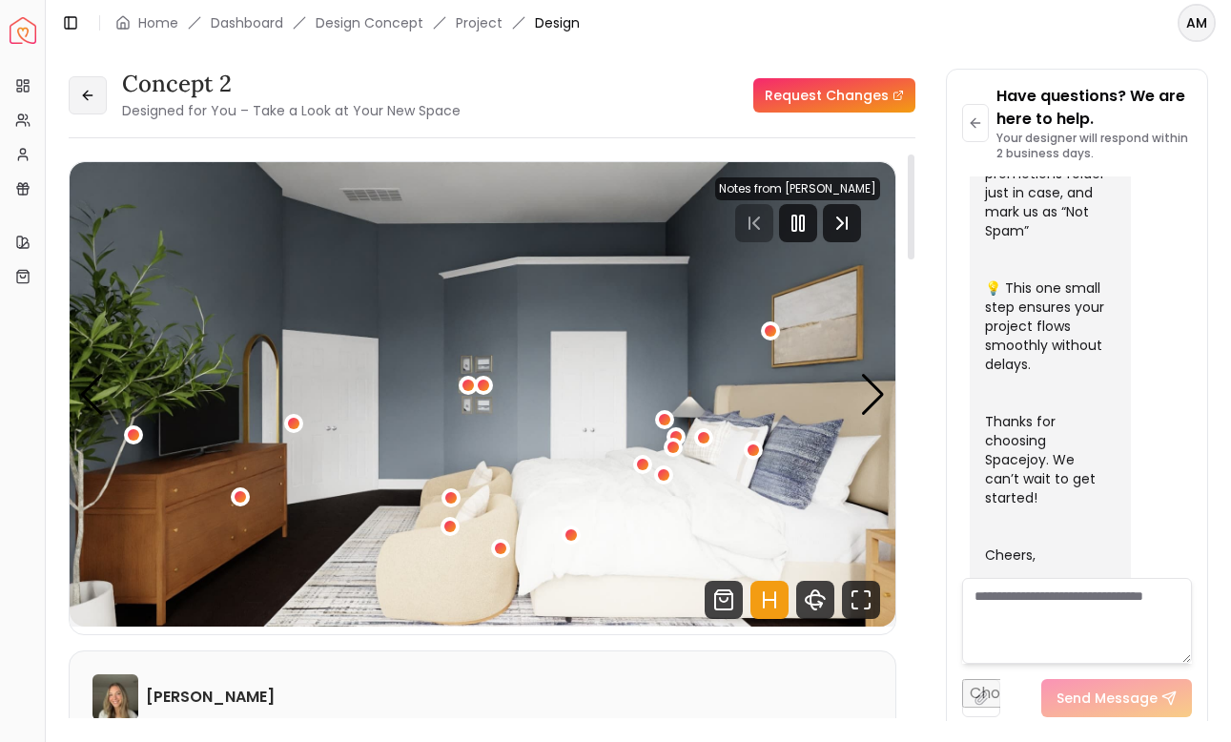
click at [105, 112] on button at bounding box center [88, 95] width 38 height 38
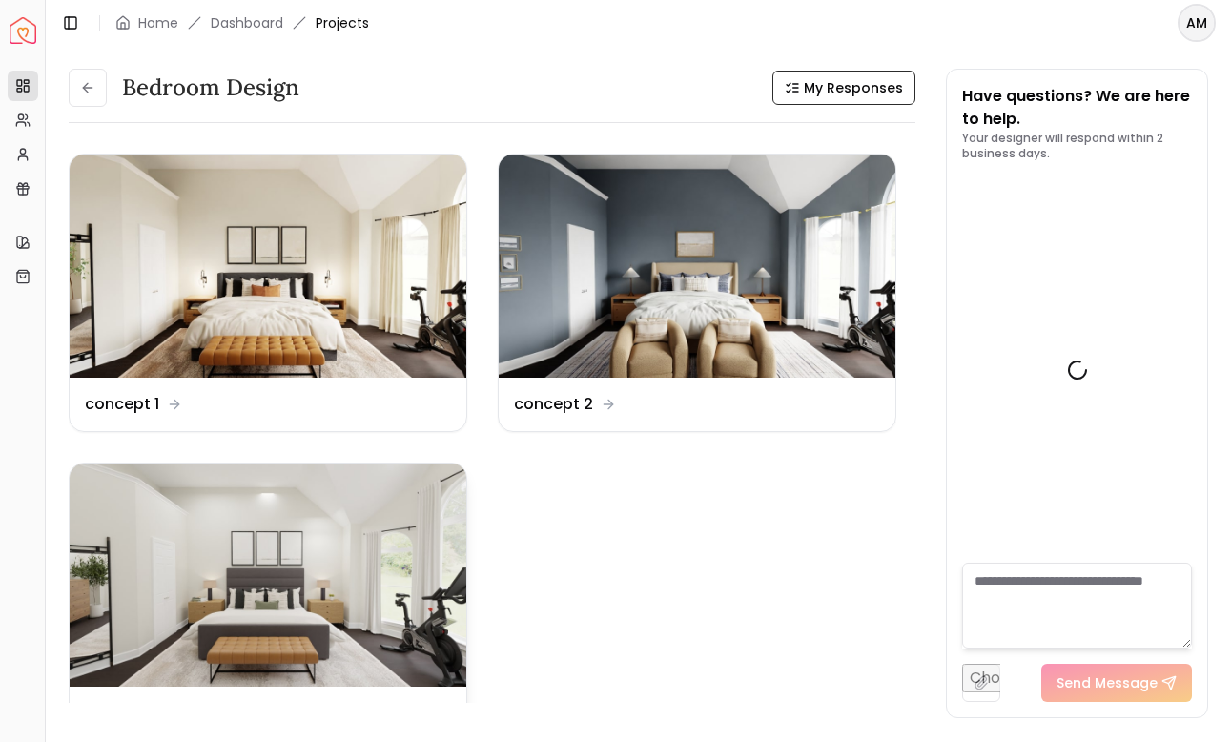
scroll to position [910, 0]
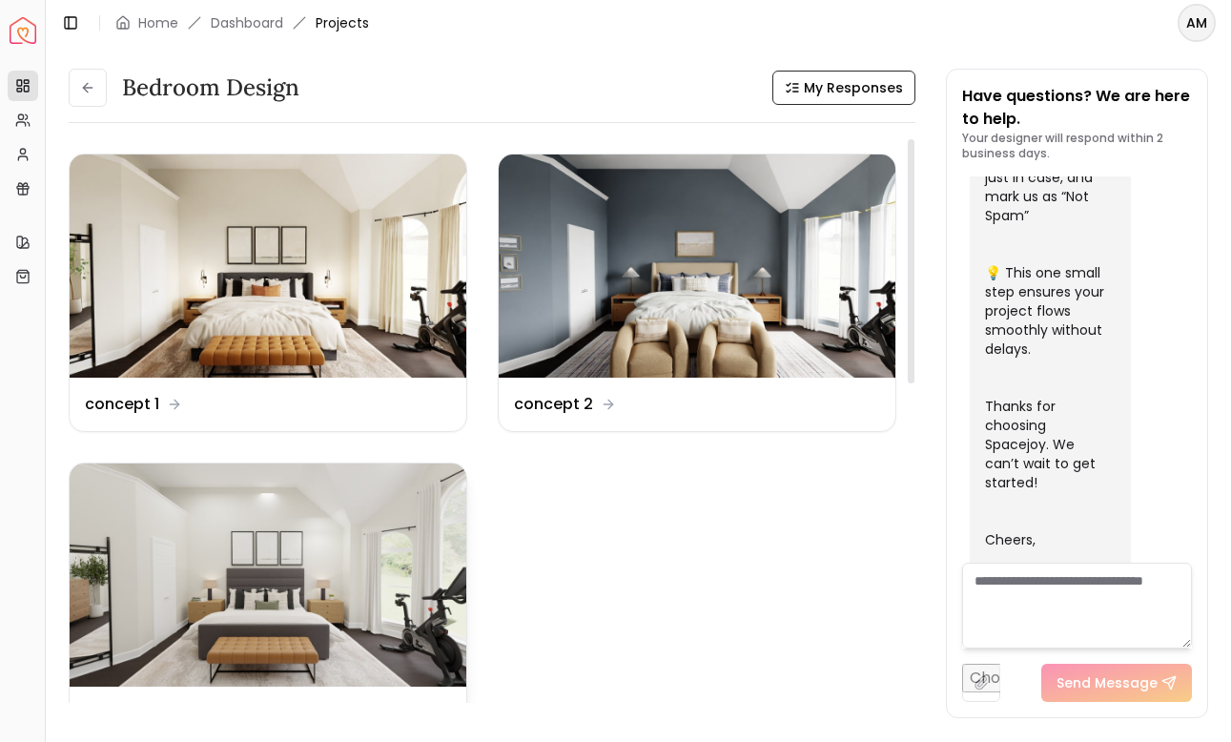
click at [315, 509] on img at bounding box center [268, 574] width 397 height 223
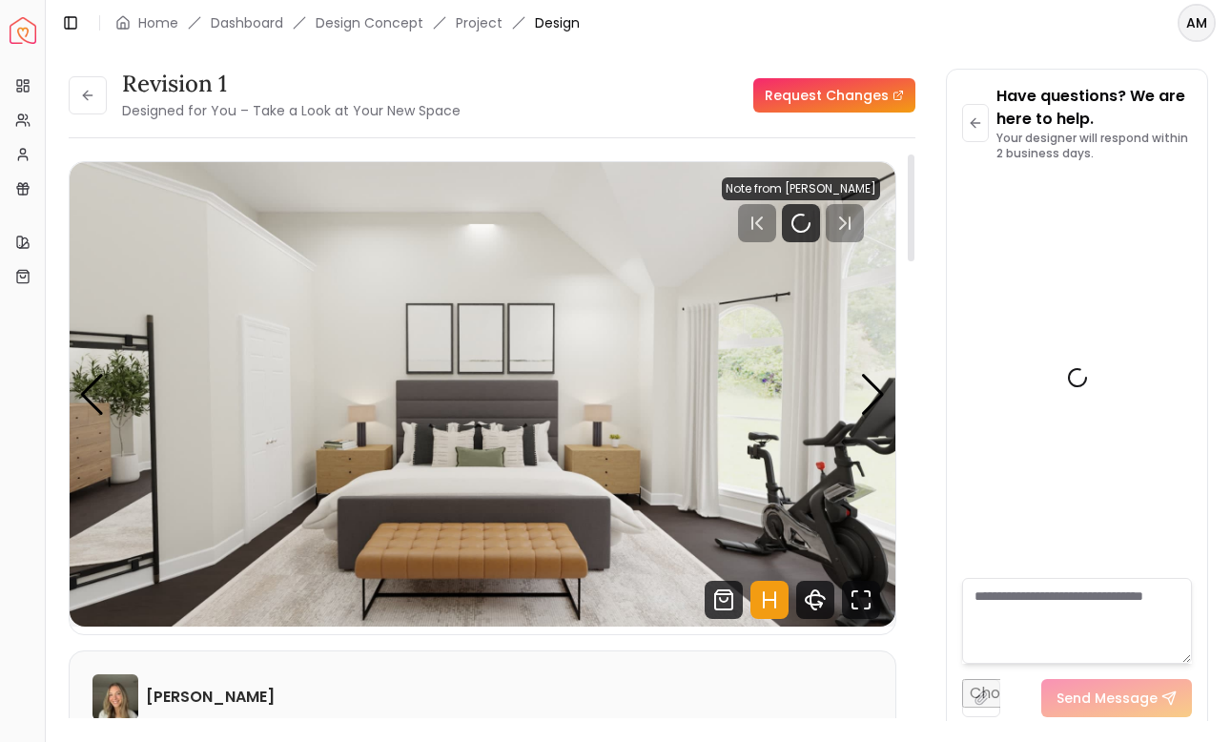
scroll to position [895, 0]
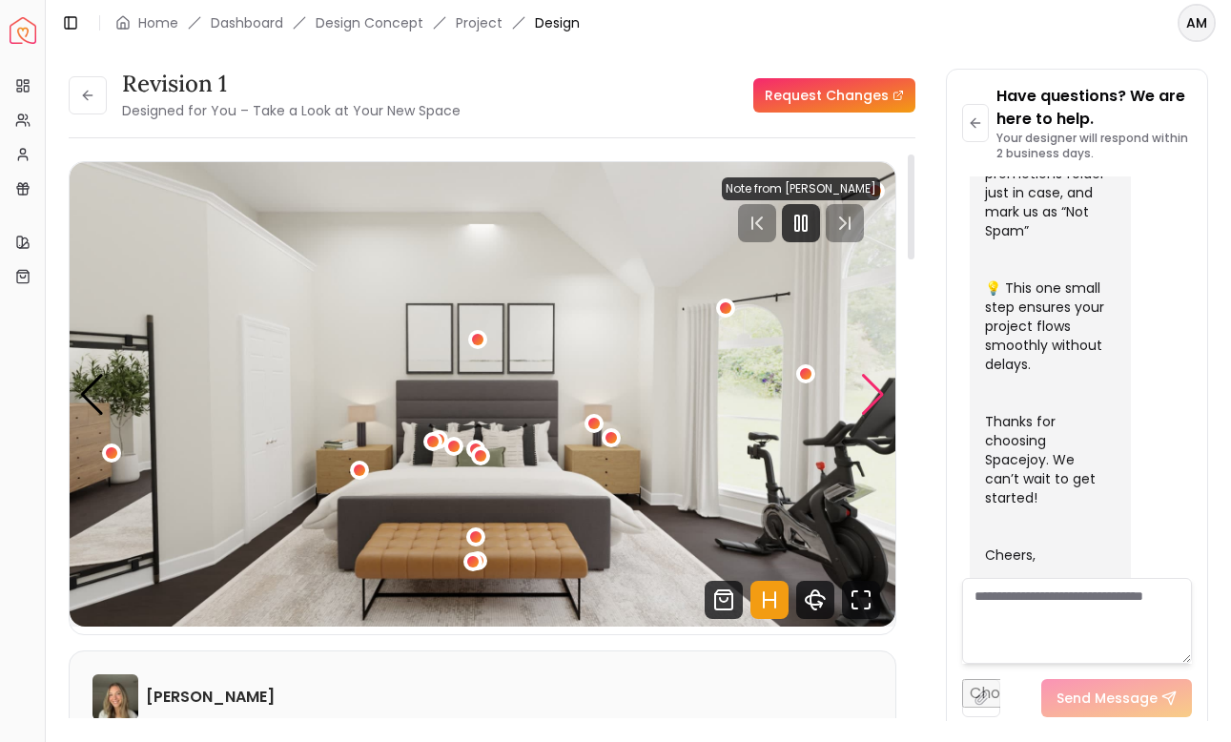
click at [869, 387] on div "Next slide" at bounding box center [873, 395] width 26 height 42
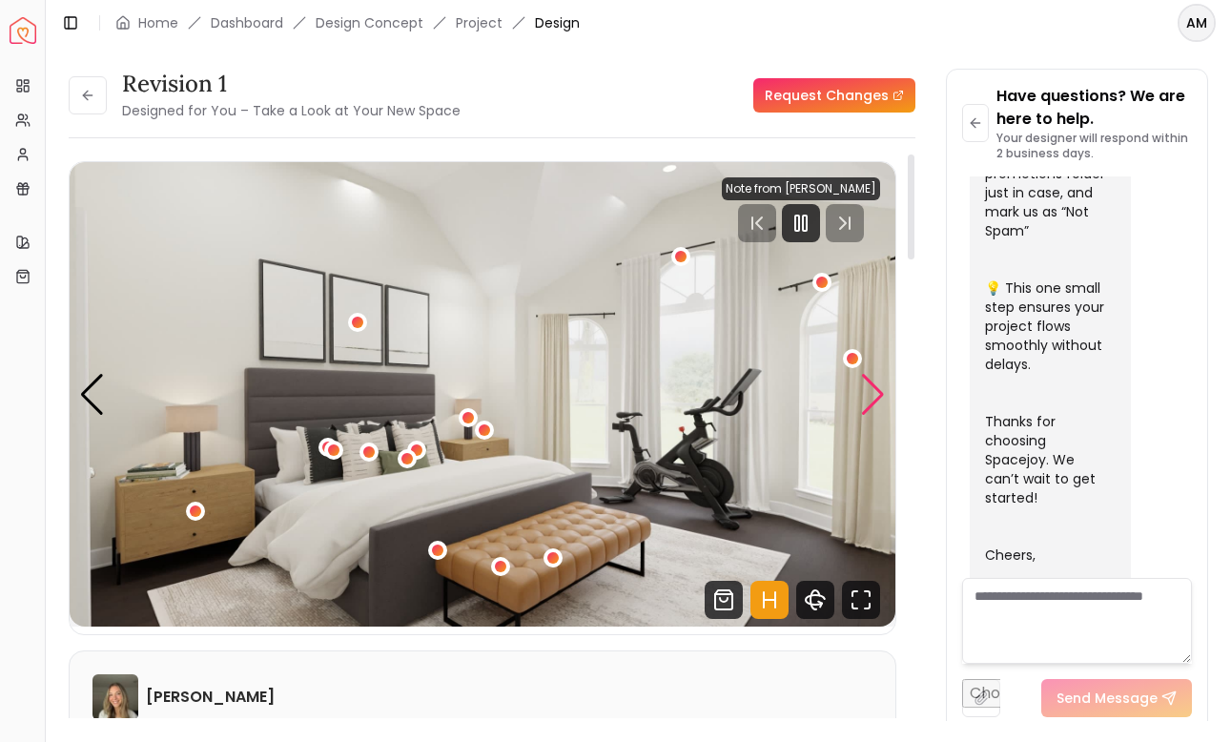
click at [869, 387] on div "Next slide" at bounding box center [873, 395] width 26 height 42
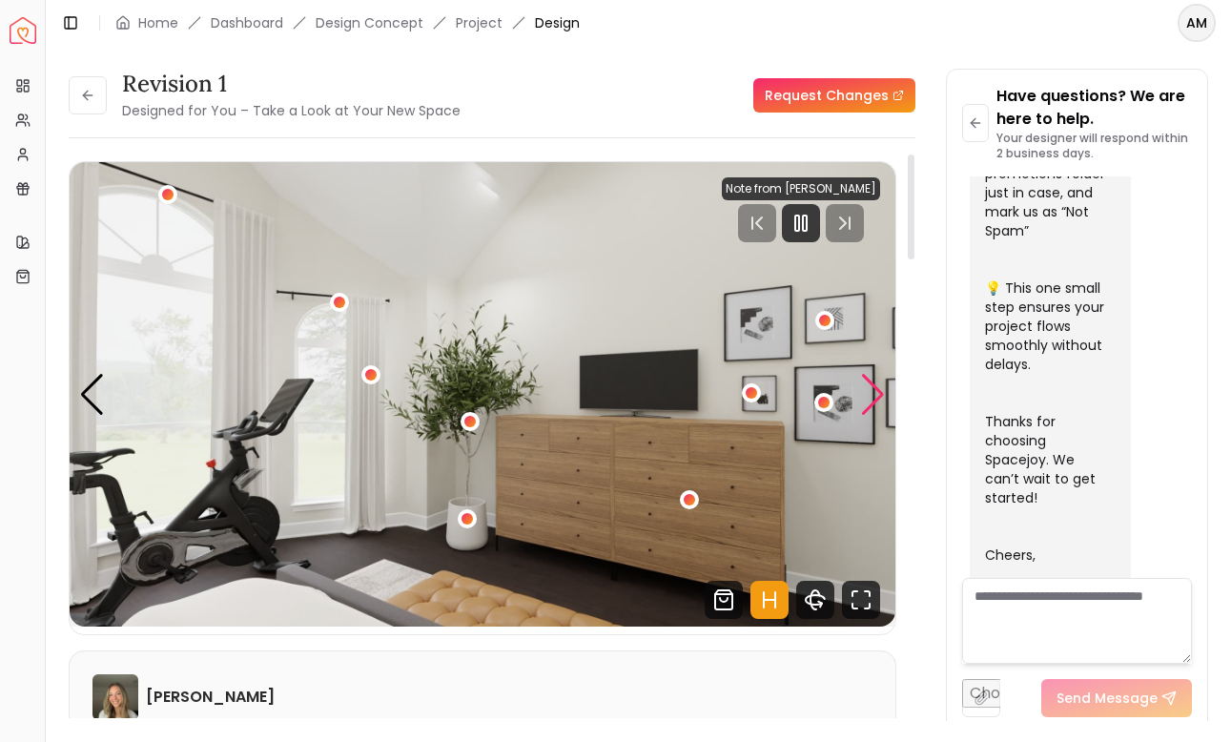
click at [869, 387] on div "Next slide" at bounding box center [873, 395] width 26 height 42
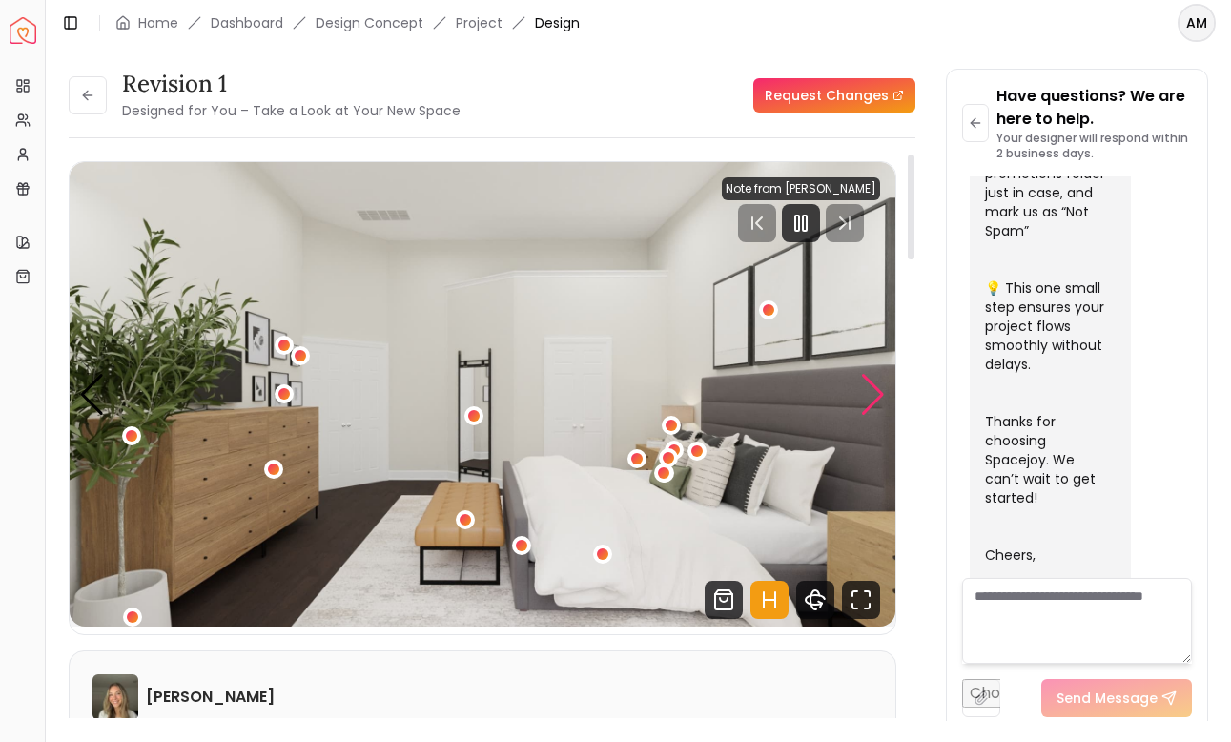
click at [869, 387] on div "Next slide" at bounding box center [873, 395] width 26 height 42
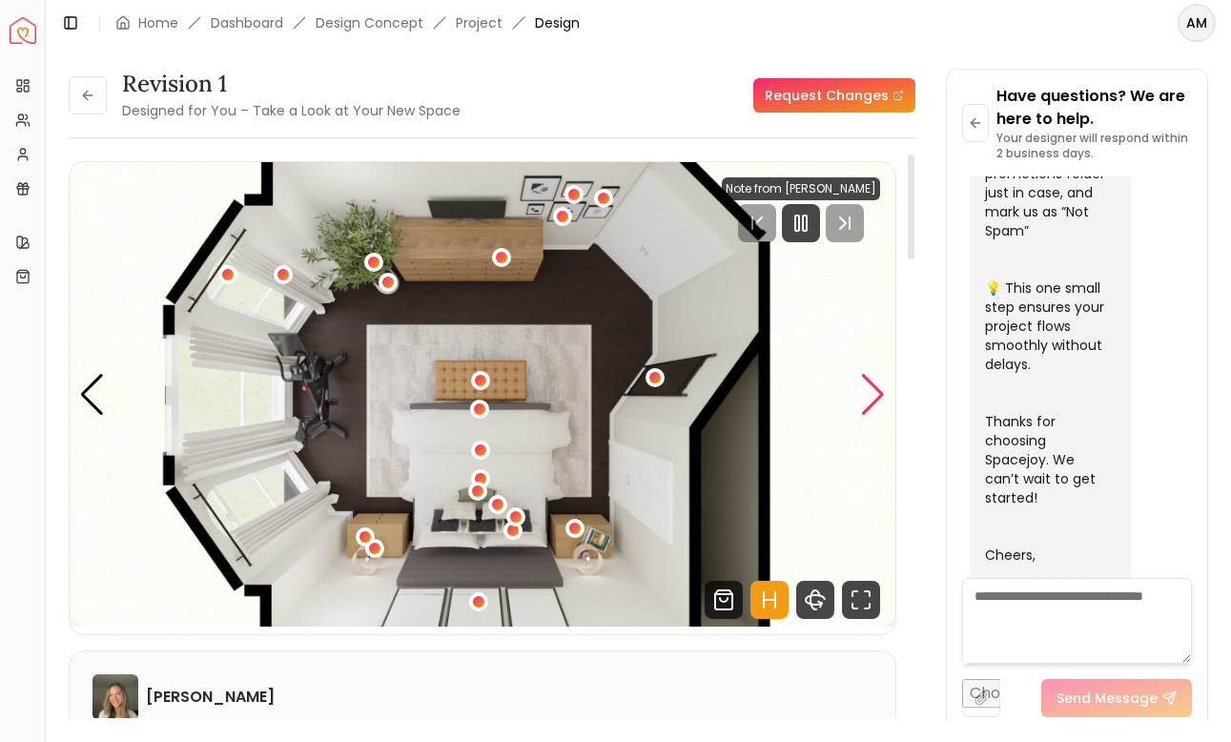
click at [869, 385] on div "Next slide" at bounding box center [873, 395] width 26 height 42
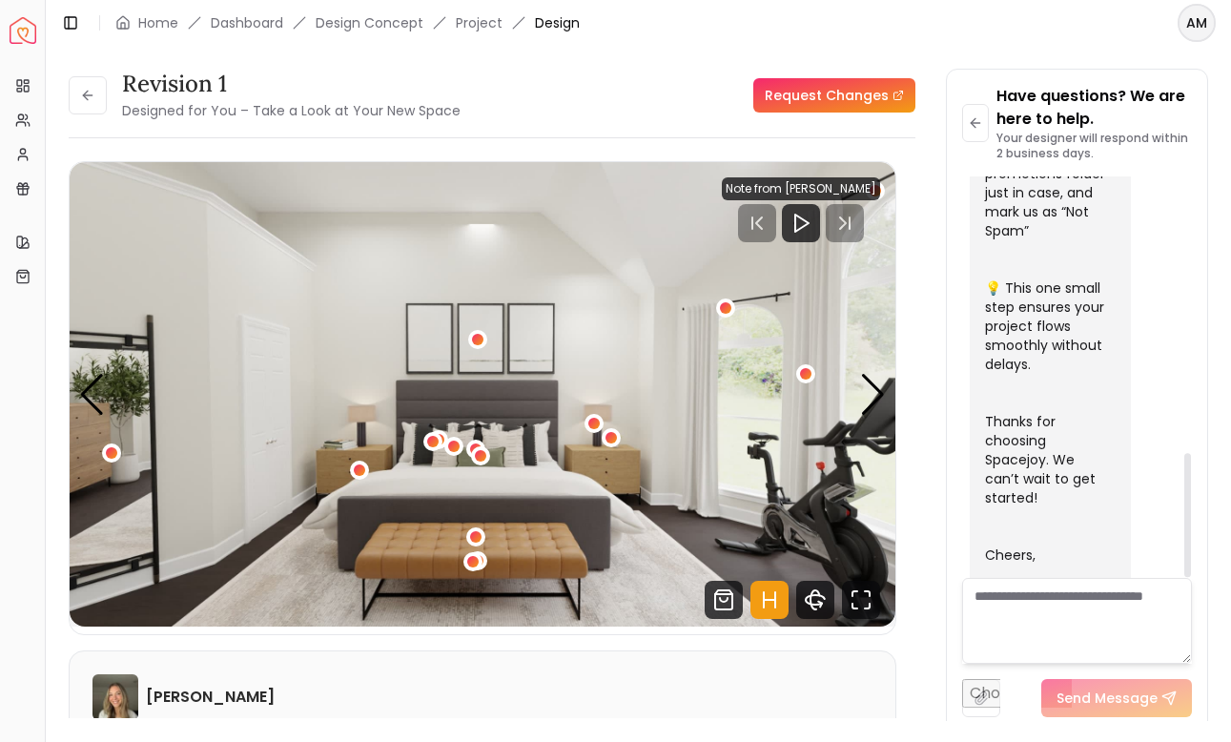
click at [1201, 28] on html "Spacejoy Dashboard Overview Projects My Referrals My Profile Gift Card Balance …" at bounding box center [615, 371] width 1231 height 742
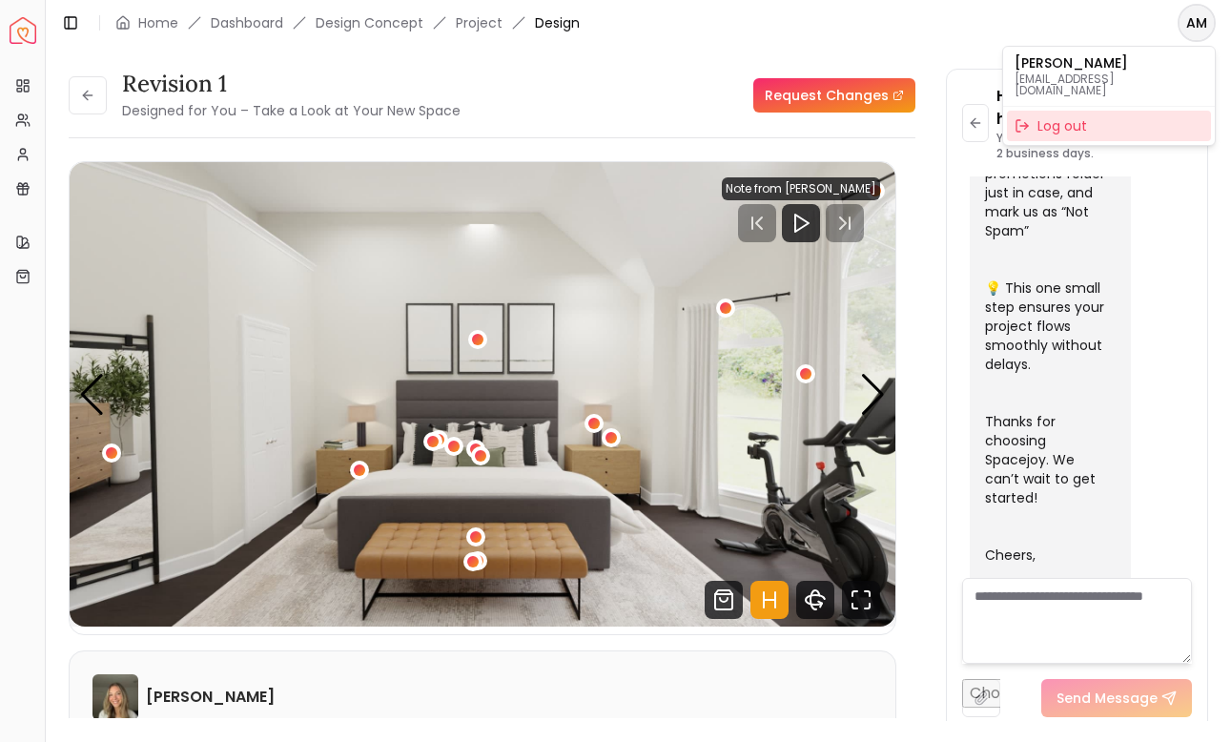
click at [1091, 124] on div "Log out" at bounding box center [1109, 126] width 204 height 31
